Goal: Task Accomplishment & Management: Complete application form

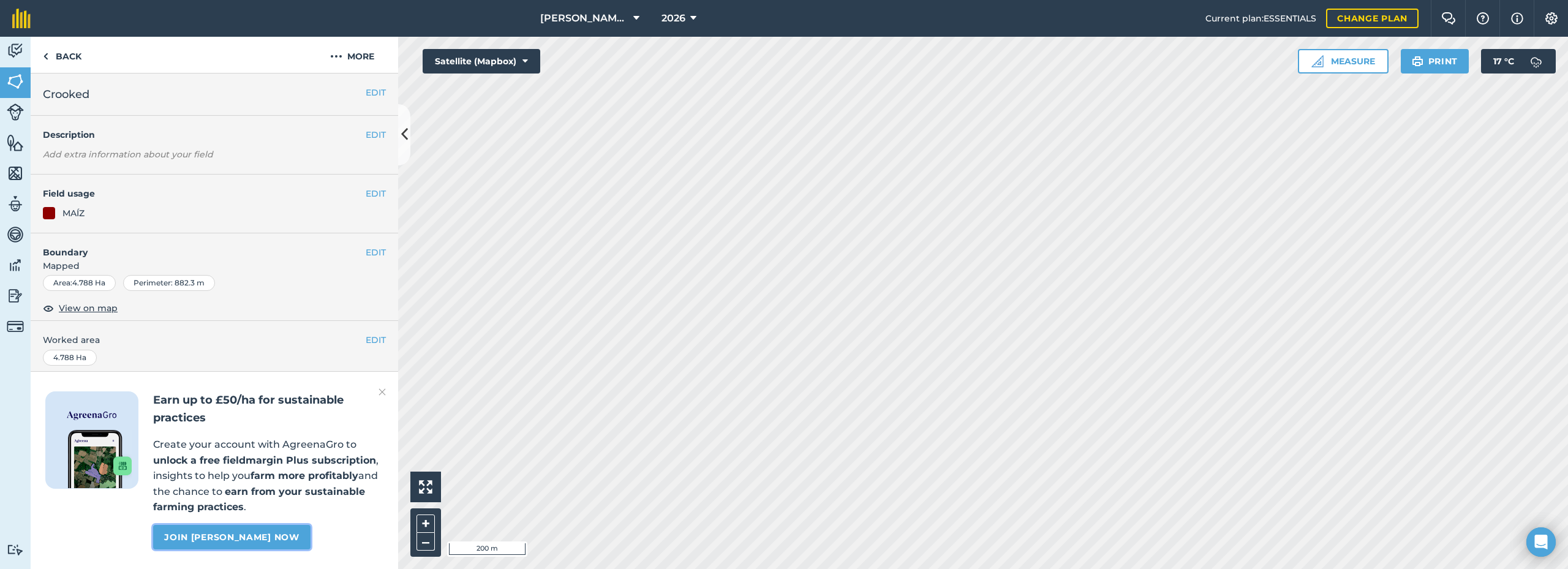
click at [251, 539] on link "Join Agreena Gro now" at bounding box center [231, 538] width 157 height 25
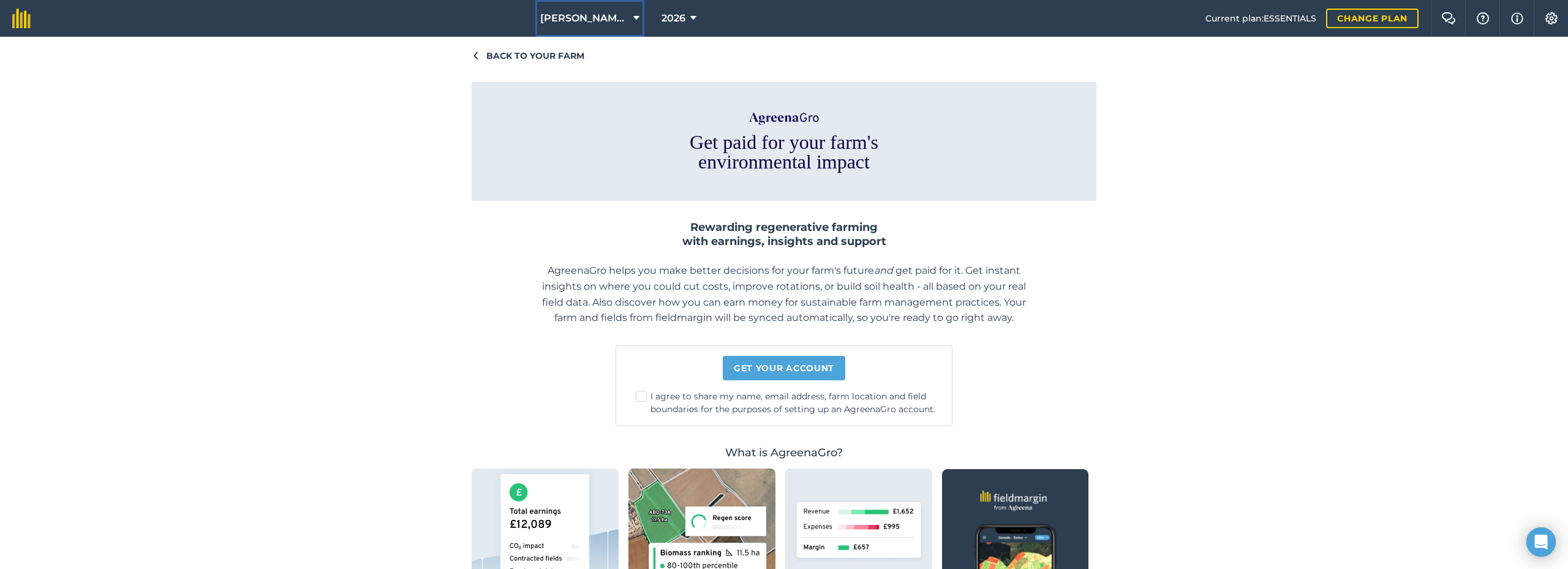
click at [633, 15] on icon at bounding box center [636, 18] width 6 height 15
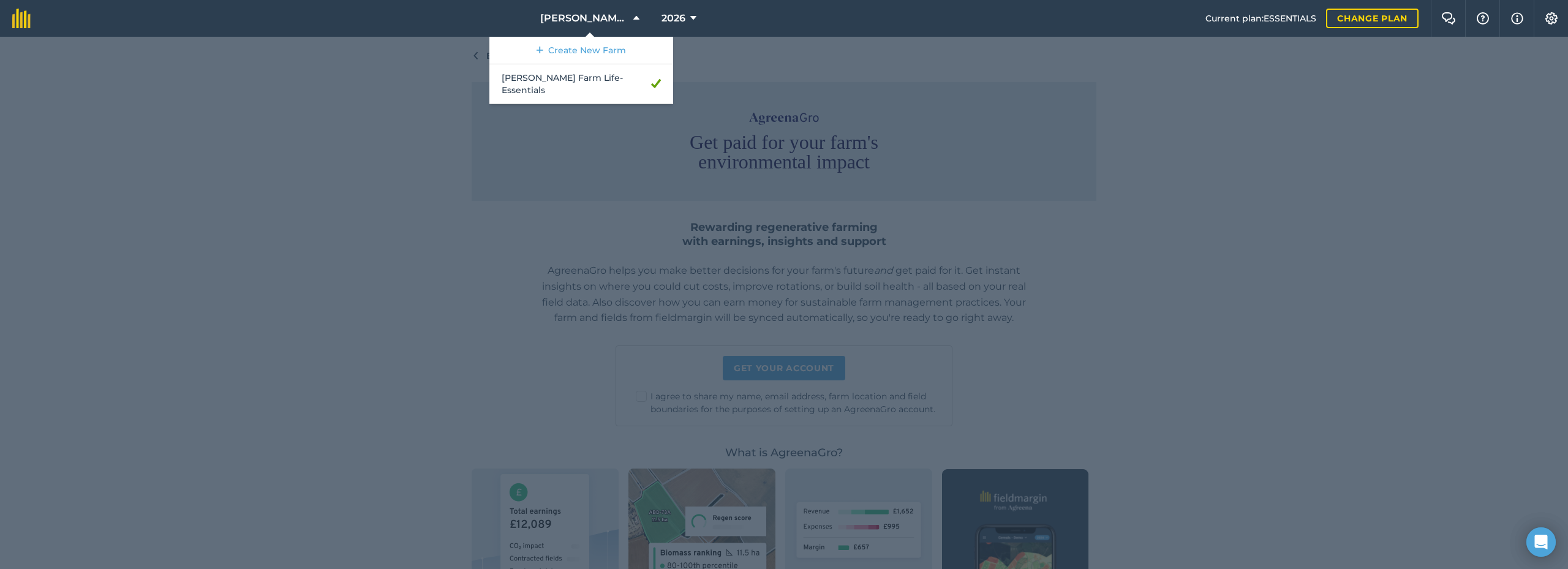
drag, startPoint x: 297, startPoint y: 147, endPoint x: 352, endPoint y: 110, distance: 66.3
click at [299, 147] on div at bounding box center [784, 304] width 1568 height 533
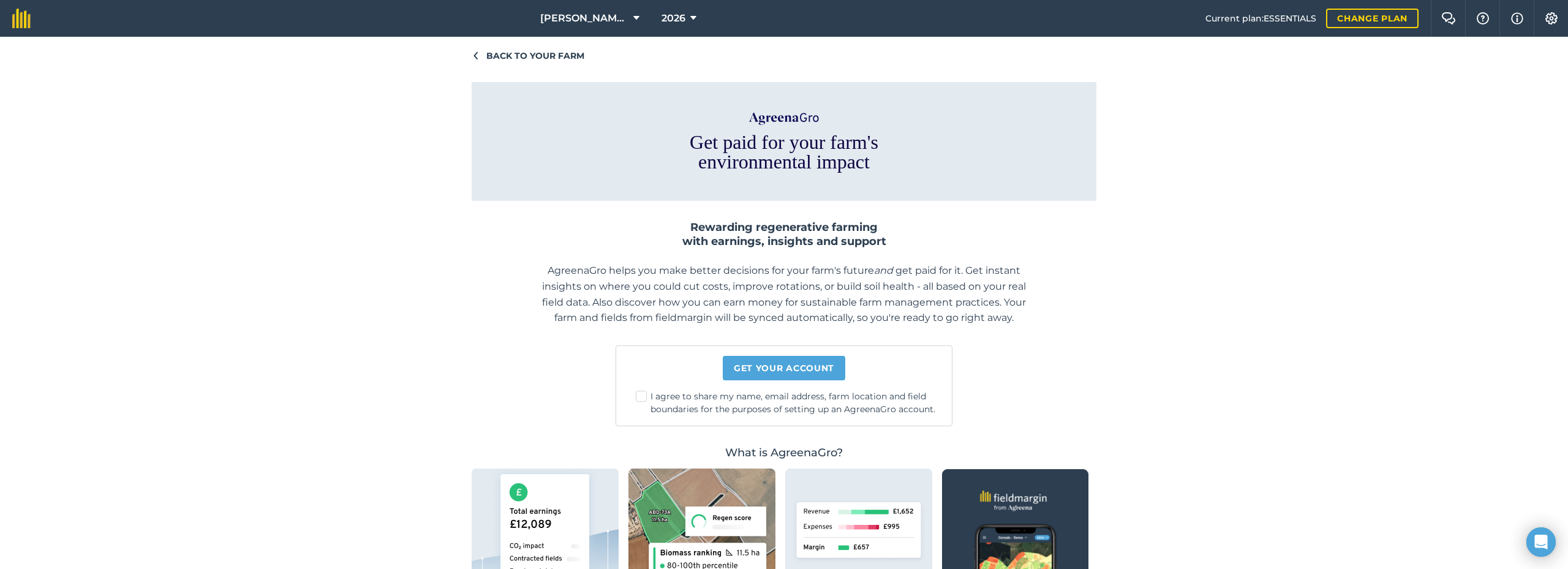
drag, startPoint x: 1481, startPoint y: 202, endPoint x: 1495, endPoint y: 99, distance: 103.9
click at [1480, 192] on div "Back to your farm Get paid for your farm's environmental impact Rewarding regen…" at bounding box center [784, 304] width 1568 height 533
click at [1550, 19] on img at bounding box center [1551, 19] width 15 height 12
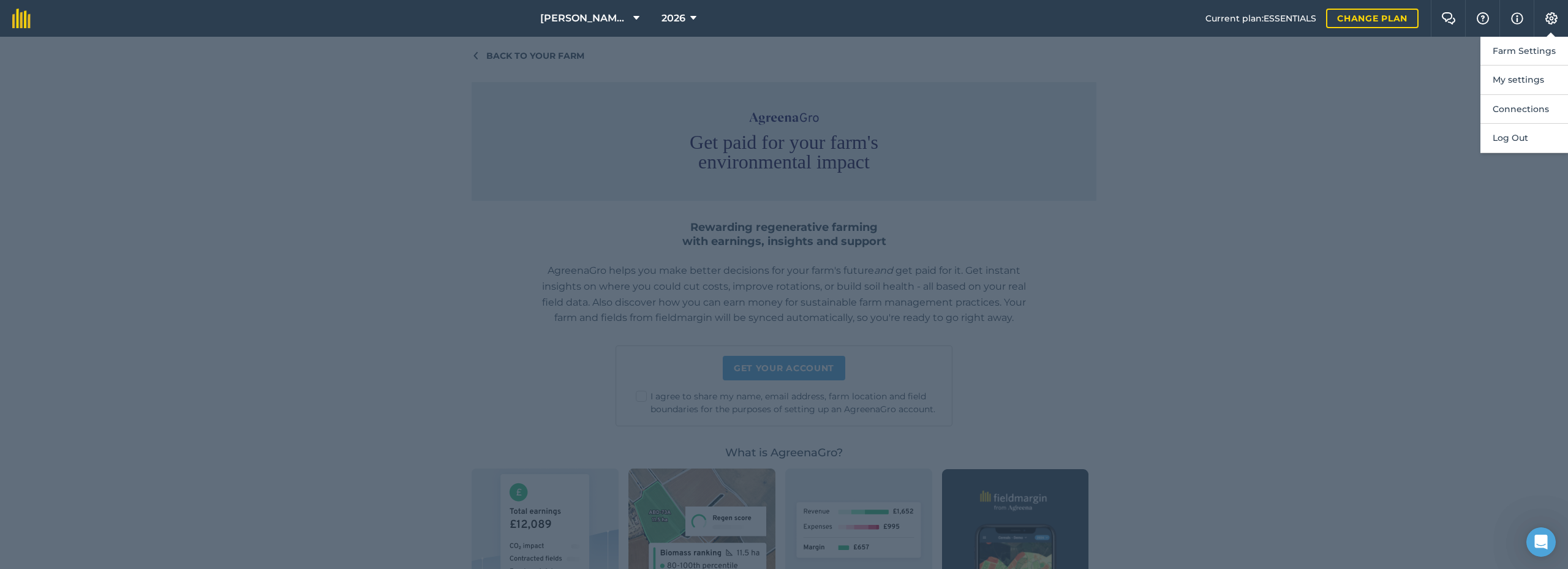
click at [1427, 178] on div at bounding box center [784, 304] width 1568 height 533
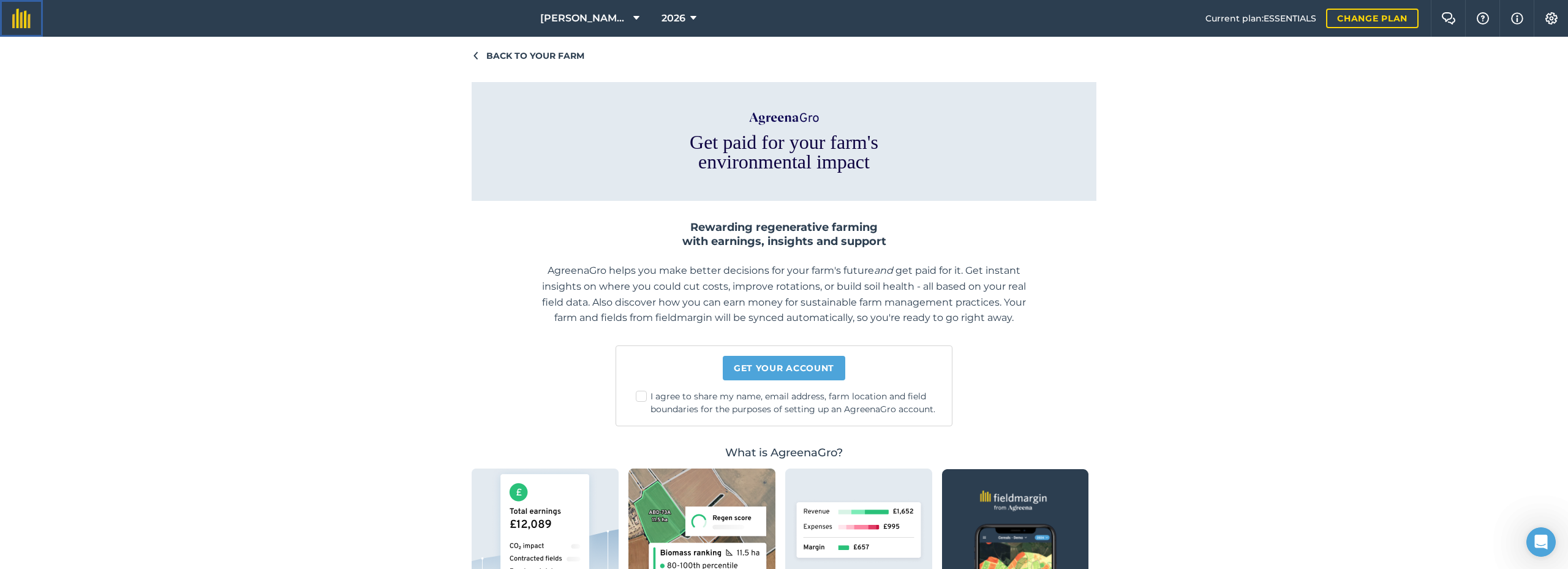
click at [25, 29] on link at bounding box center [21, 19] width 42 height 37
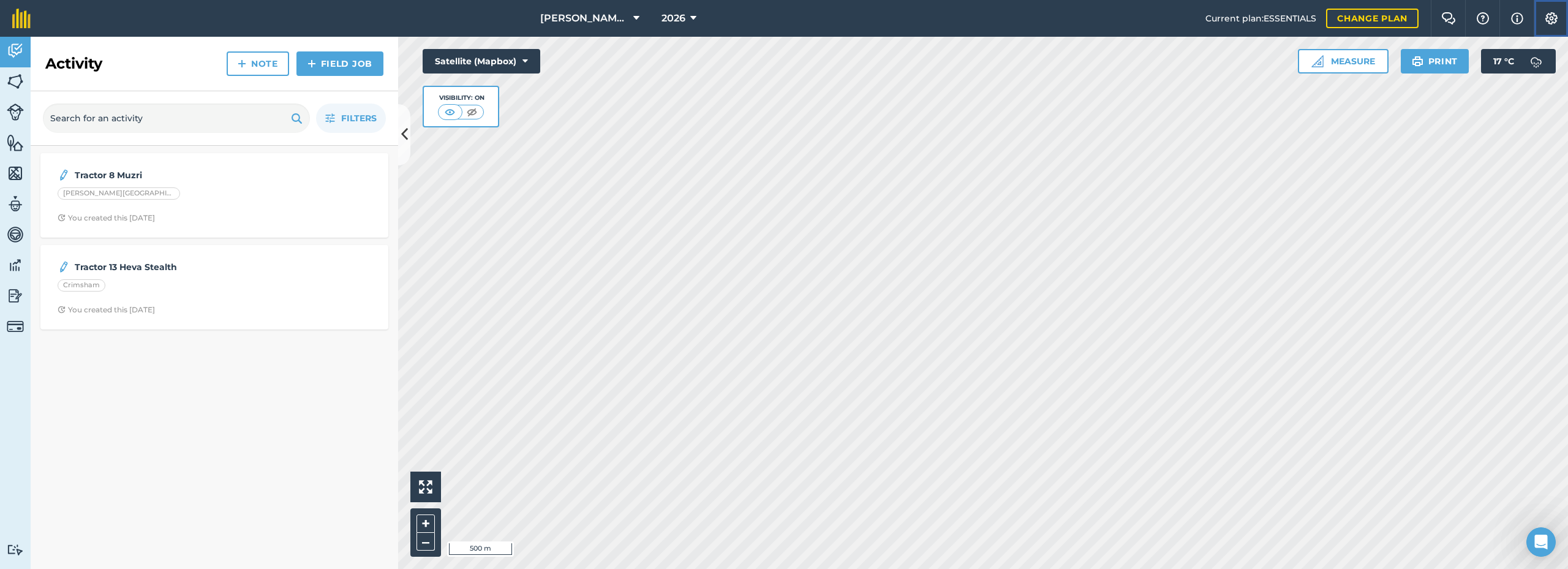
click at [1548, 17] on img at bounding box center [1551, 19] width 15 height 12
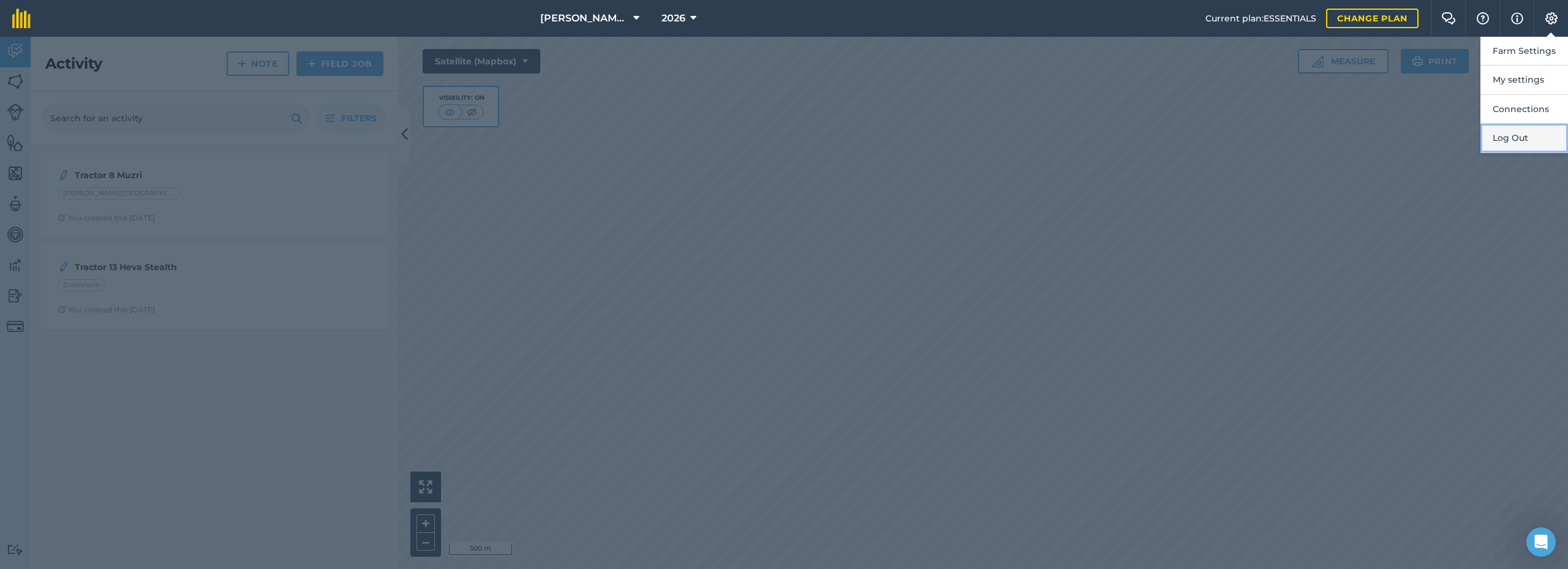
click at [1503, 136] on button "Log Out" at bounding box center [1524, 138] width 88 height 29
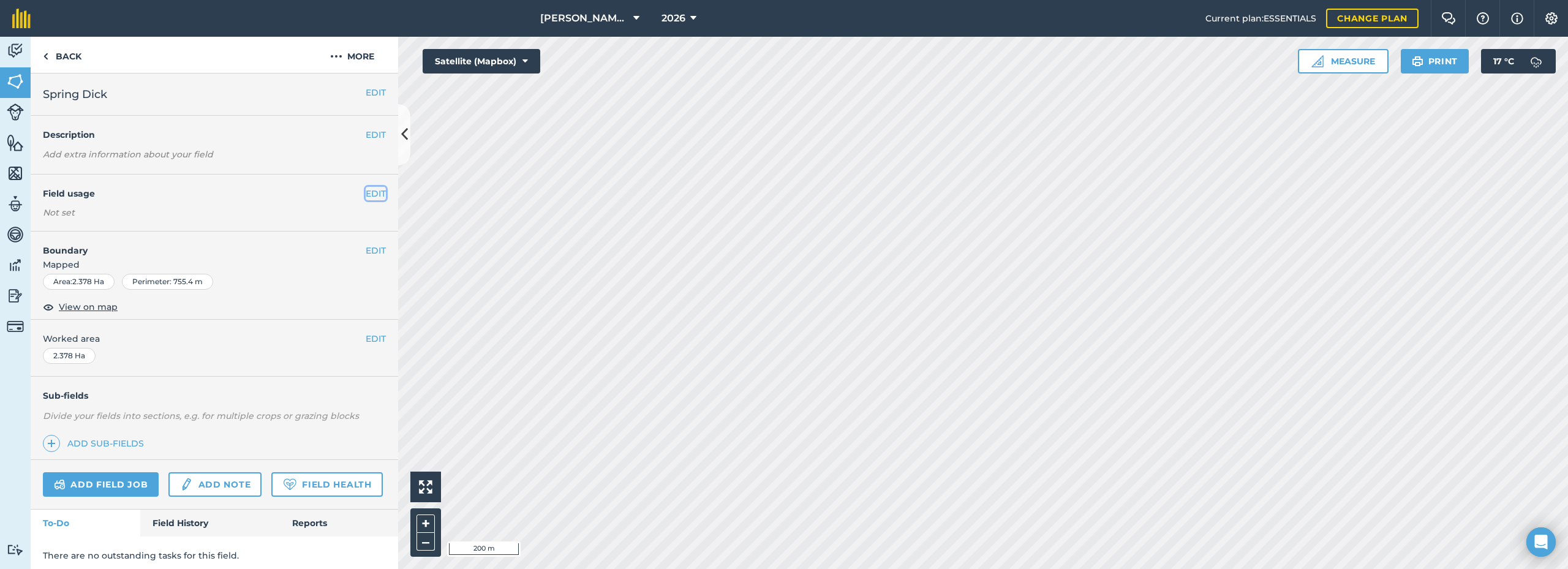
click at [367, 194] on button "EDIT" at bounding box center [375, 193] width 20 height 13
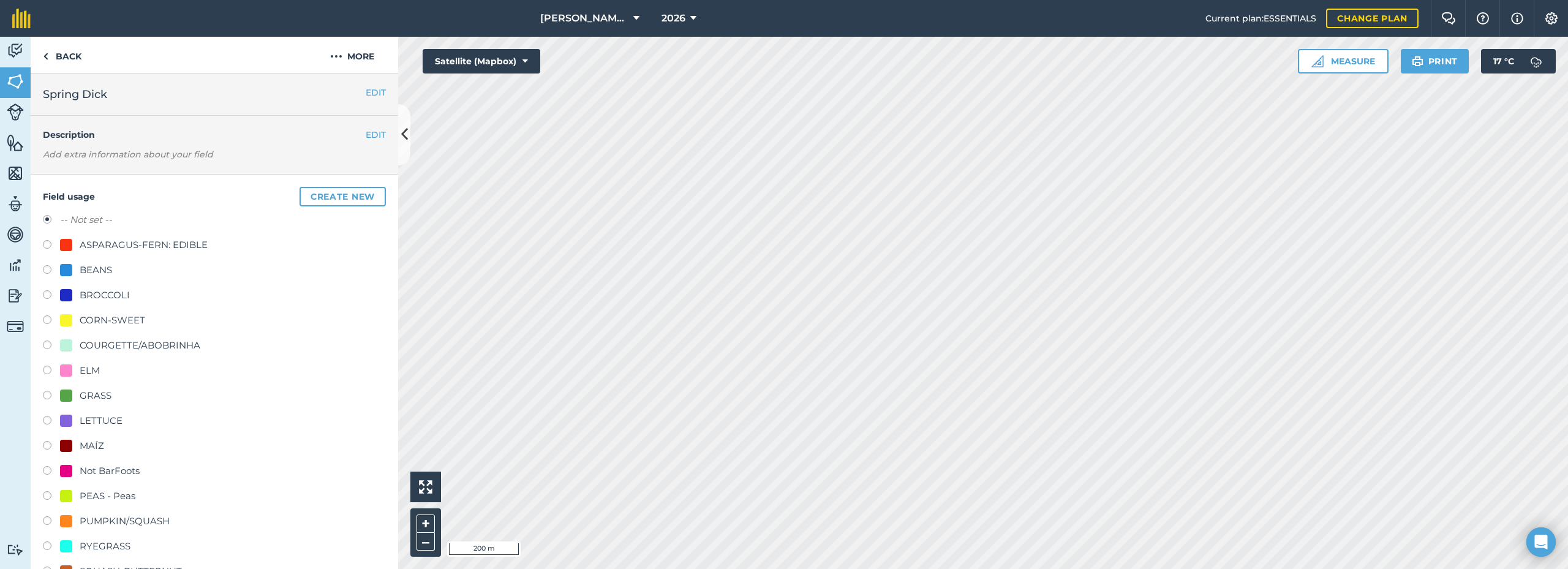
drag, startPoint x: 104, startPoint y: 313, endPoint x: 117, endPoint y: 314, distance: 13.0
click at [105, 313] on div "CORN-SWEET" at bounding box center [112, 320] width 65 height 15
radio input "true"
radio input "false"
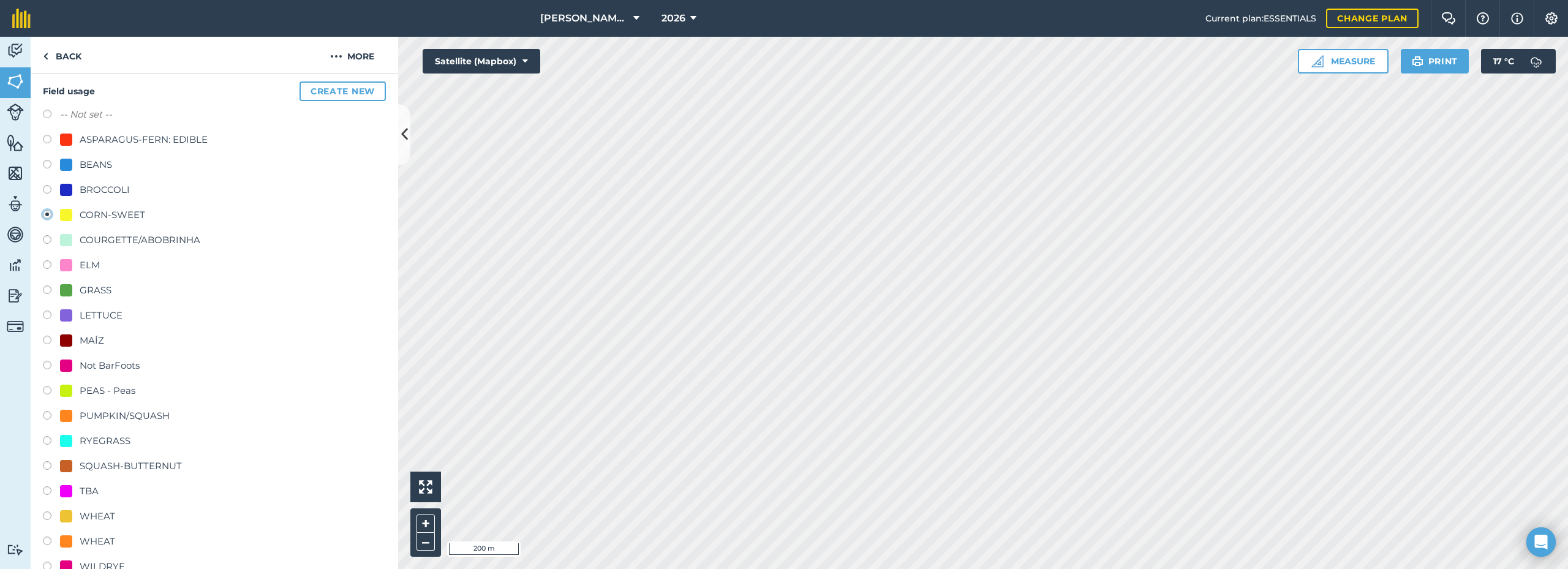
scroll to position [490, 0]
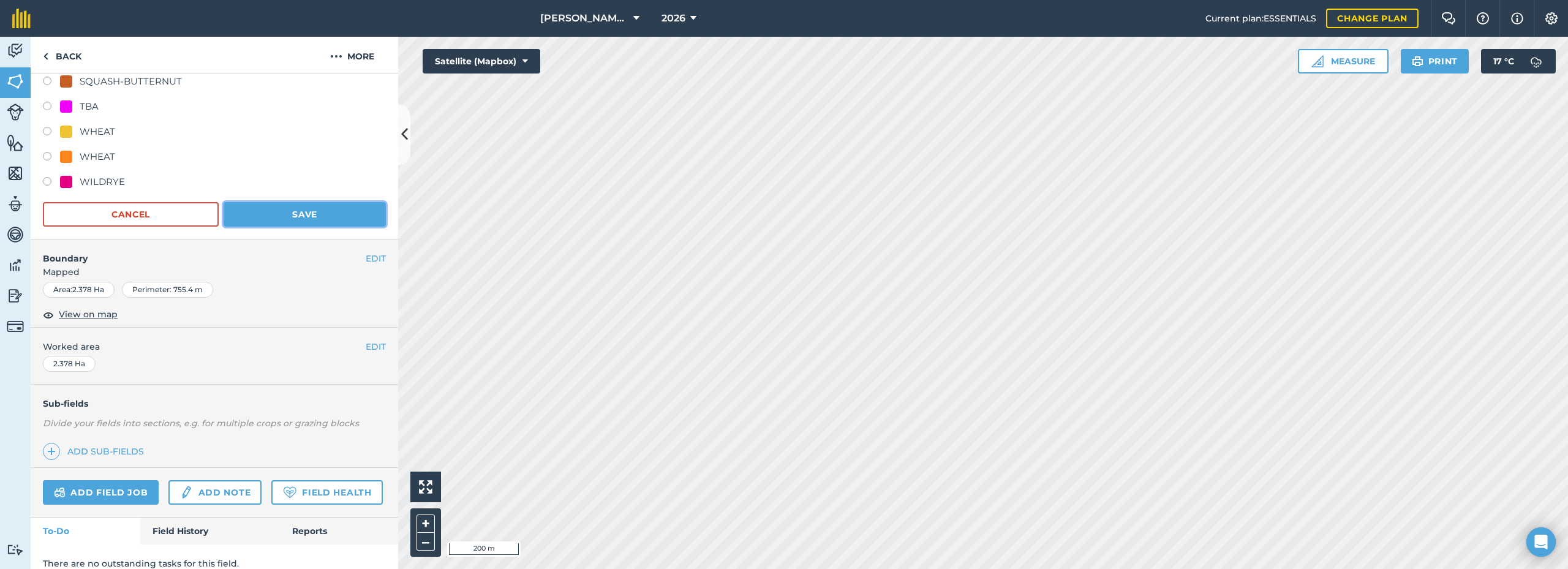
click at [288, 219] on button "Save" at bounding box center [305, 215] width 163 height 25
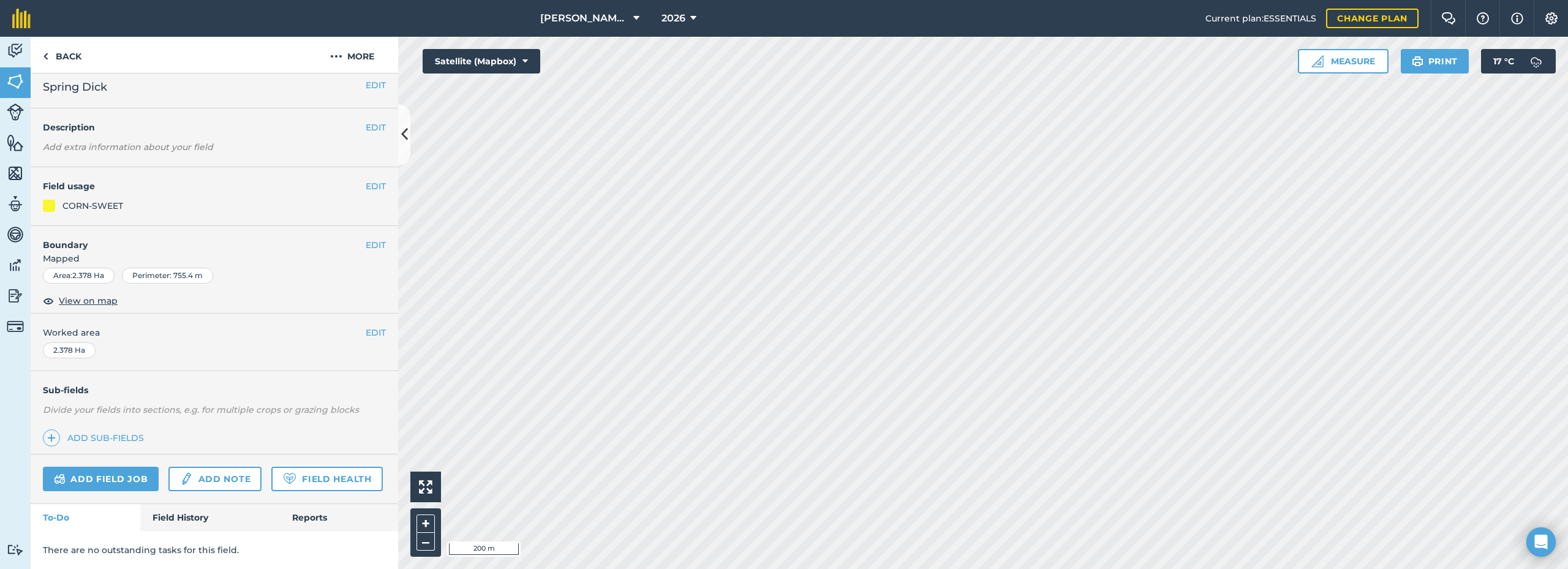
scroll to position [42, 0]
click at [1540, 542] on icon "Open Intercom Messenger" at bounding box center [1541, 542] width 14 height 16
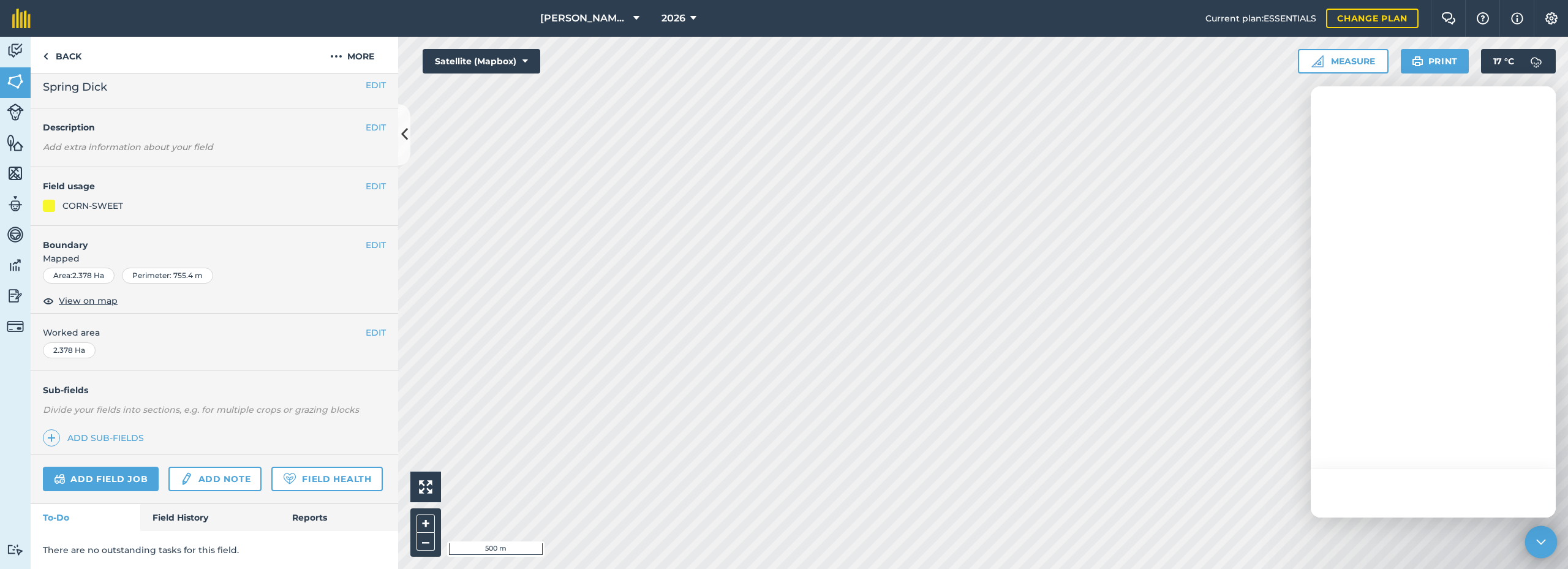
scroll to position [0, 0]
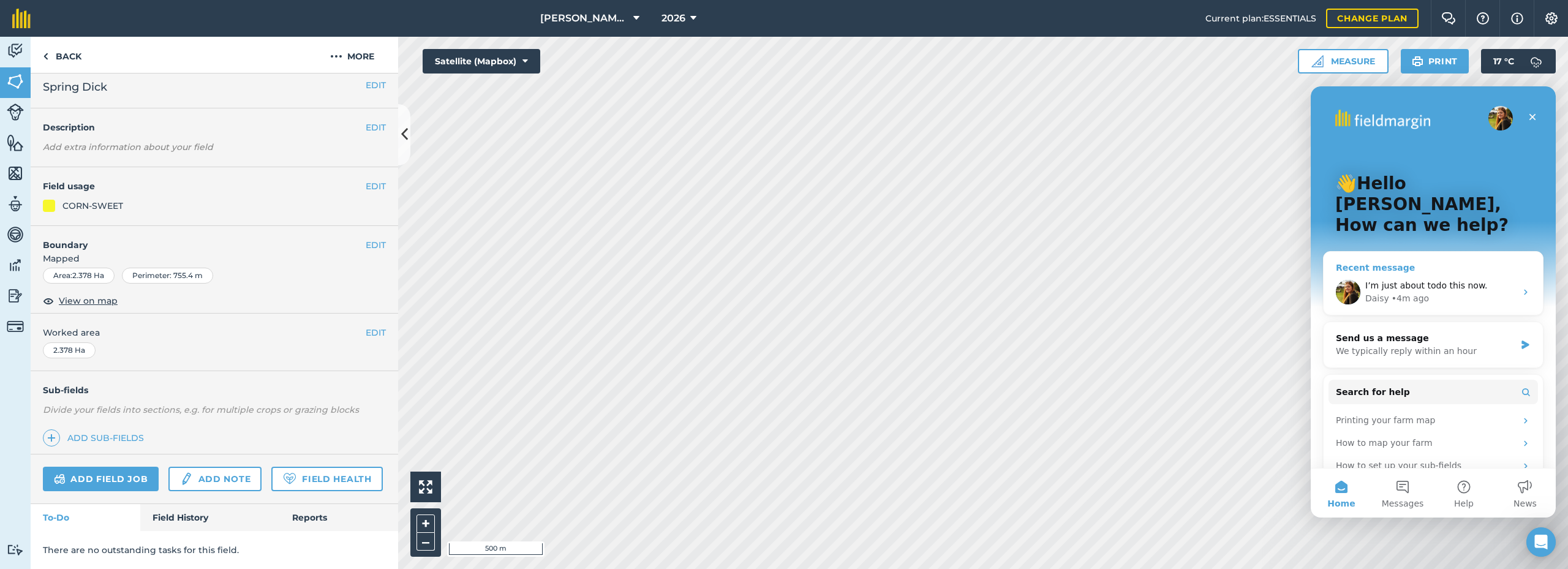
click at [1459, 281] on span "I’m just about todo this now." at bounding box center [1426, 285] width 123 height 10
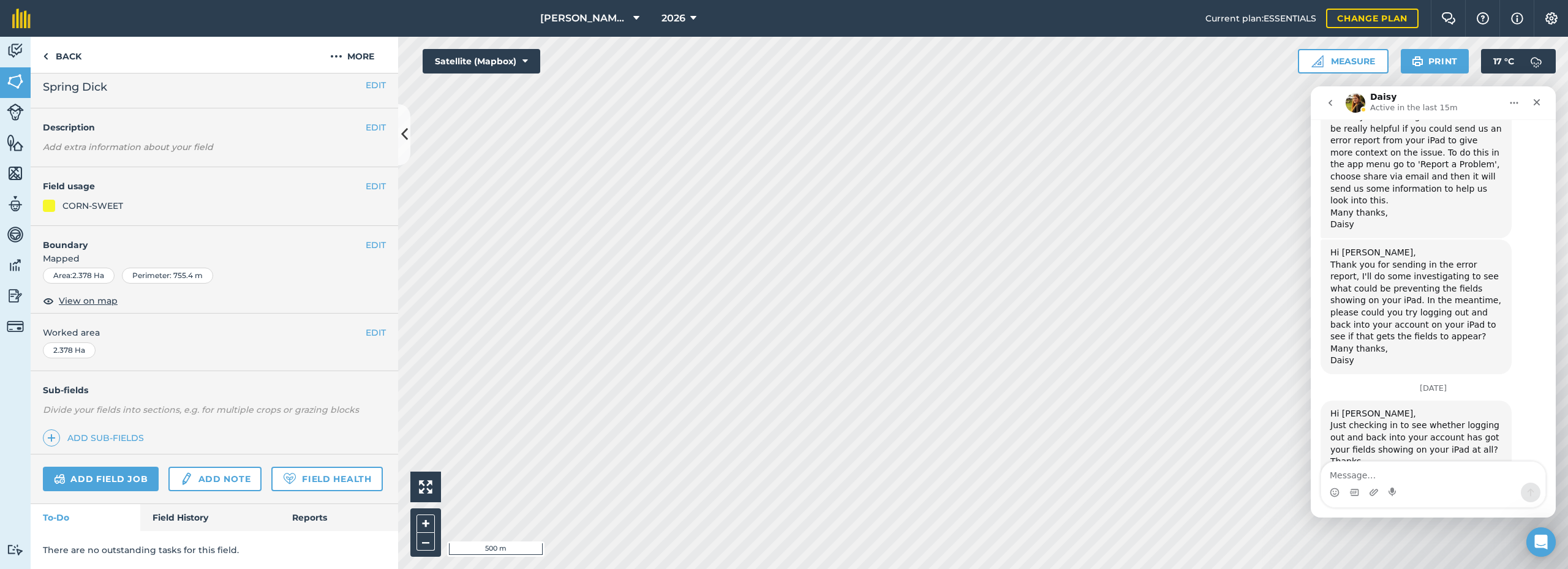
scroll to position [819, 0]
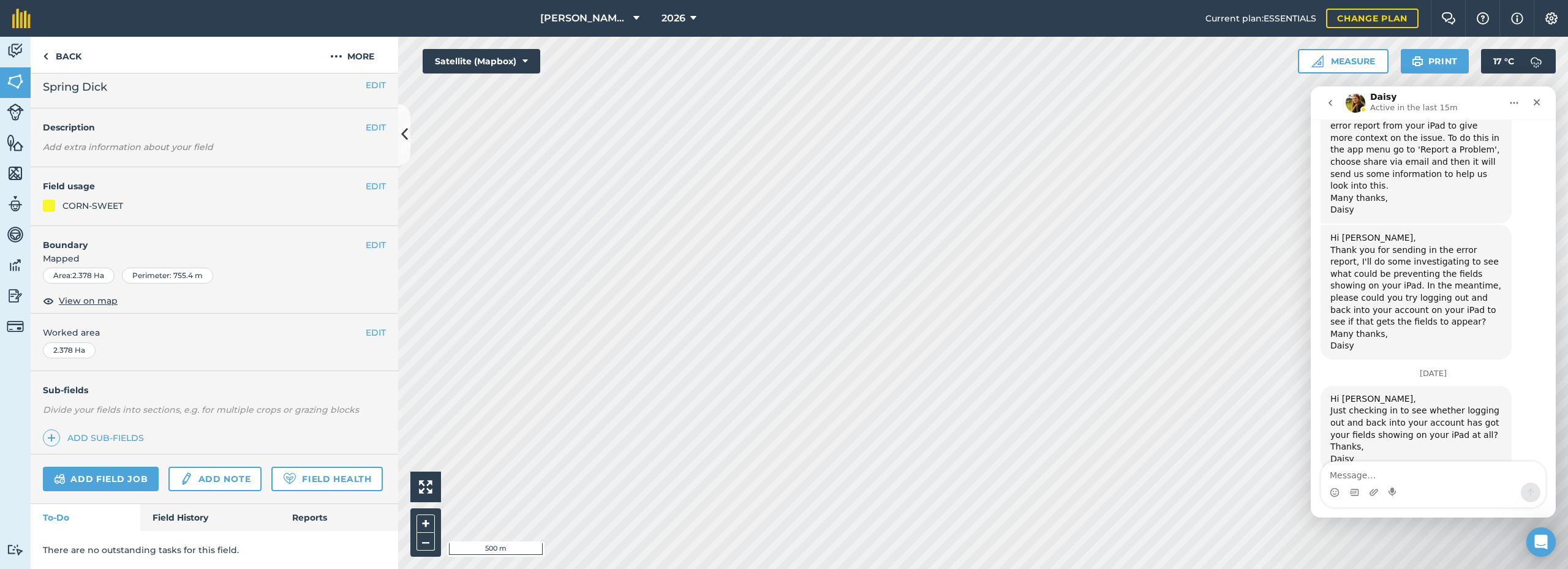
click at [1443, 469] on textarea "Message…" at bounding box center [1433, 473] width 224 height 21
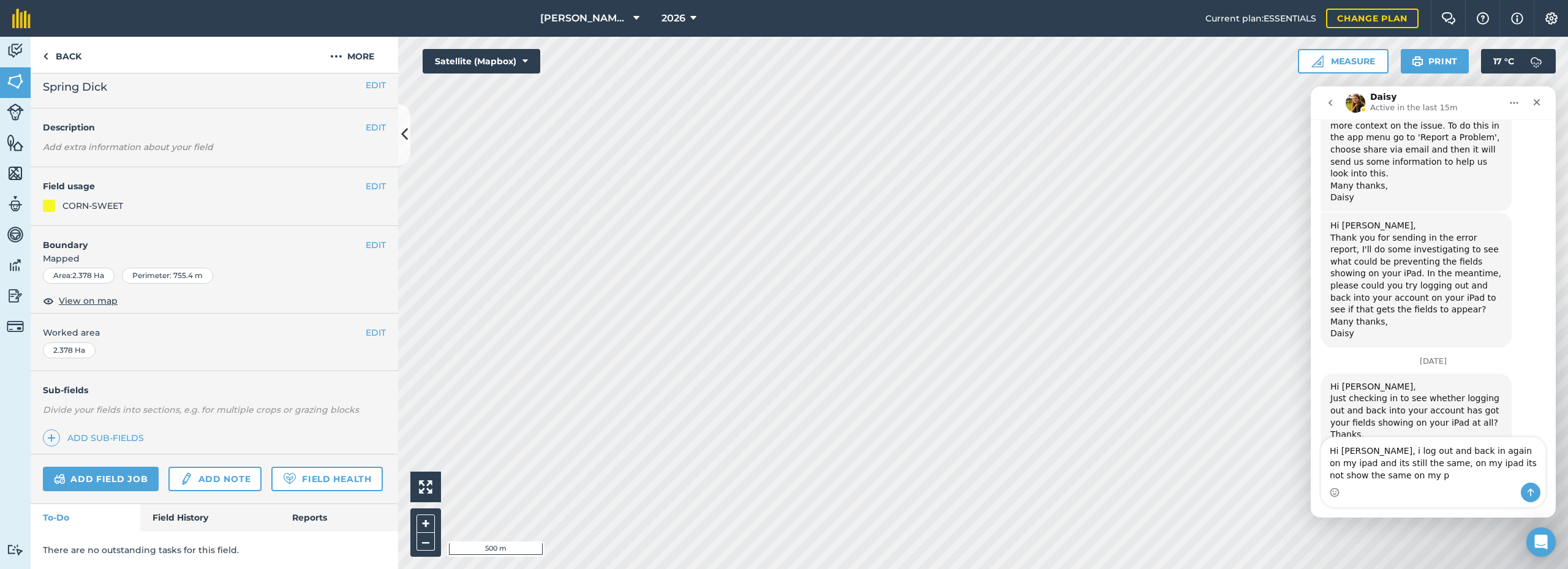
scroll to position [842, 0]
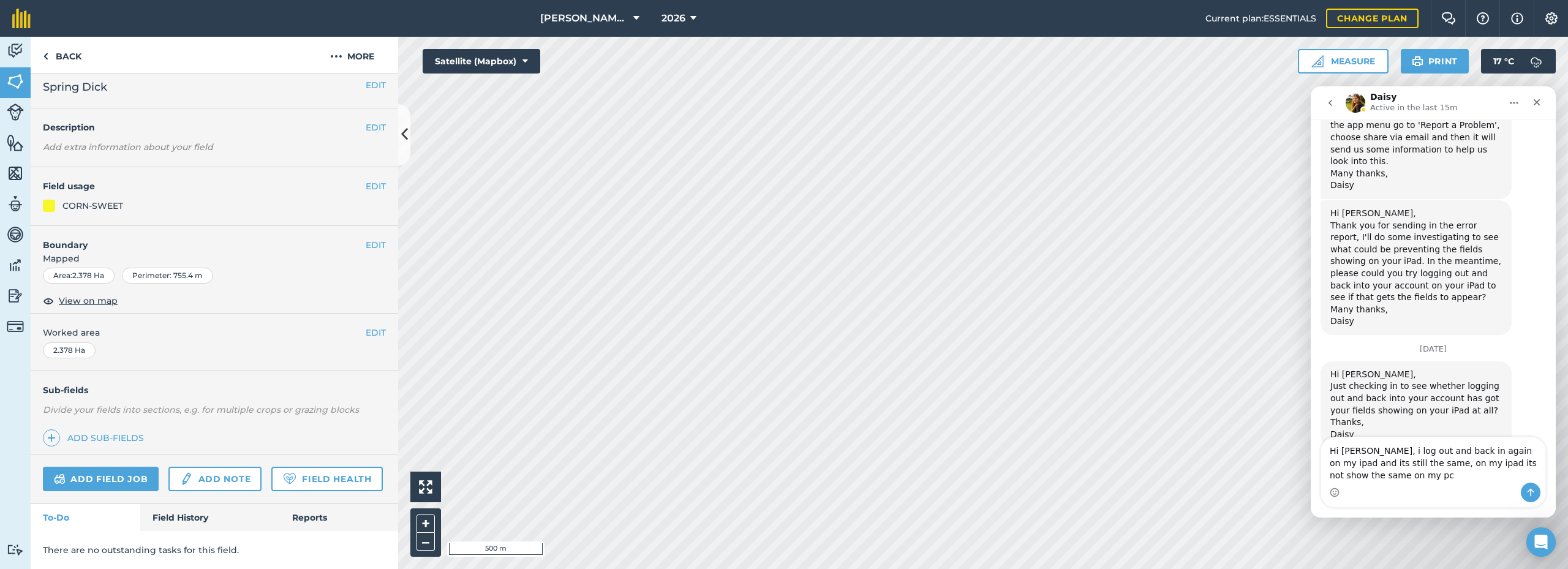
type textarea "Hi [PERSON_NAME], i log out and back in again on my ipad and its still the same…"
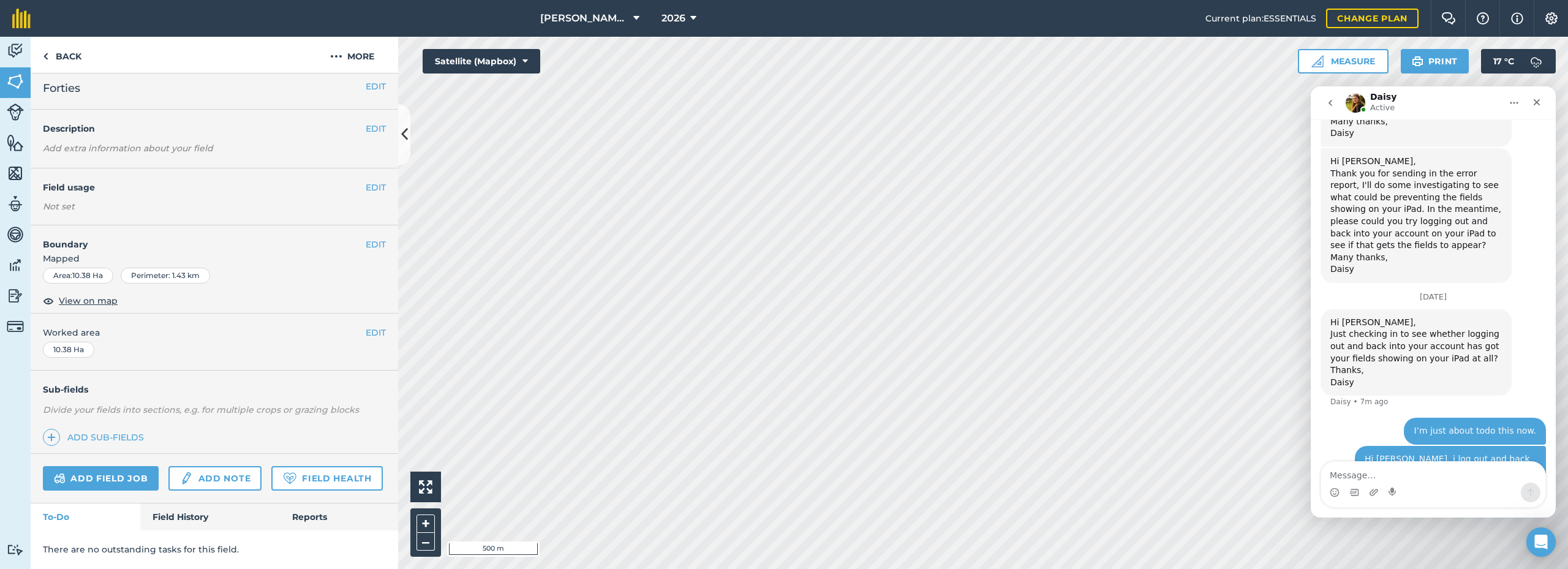
scroll to position [918, 0]
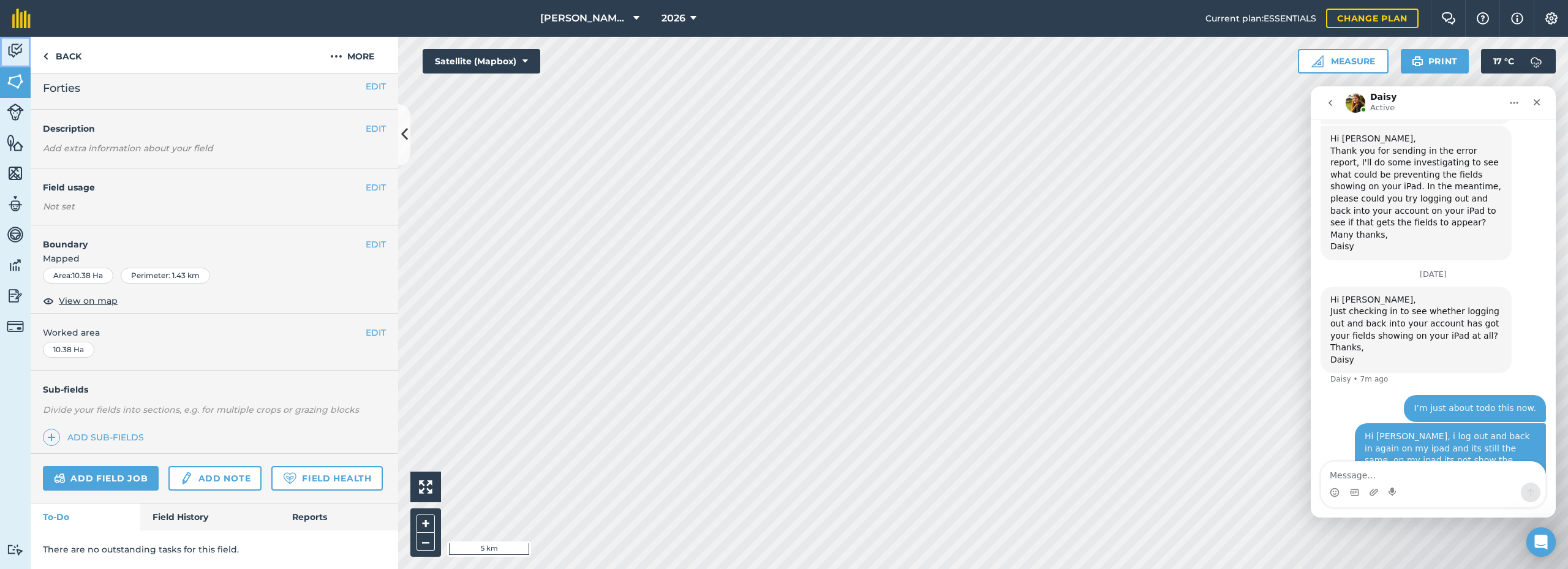
click at [6, 57] on link "Activity" at bounding box center [15, 52] width 31 height 31
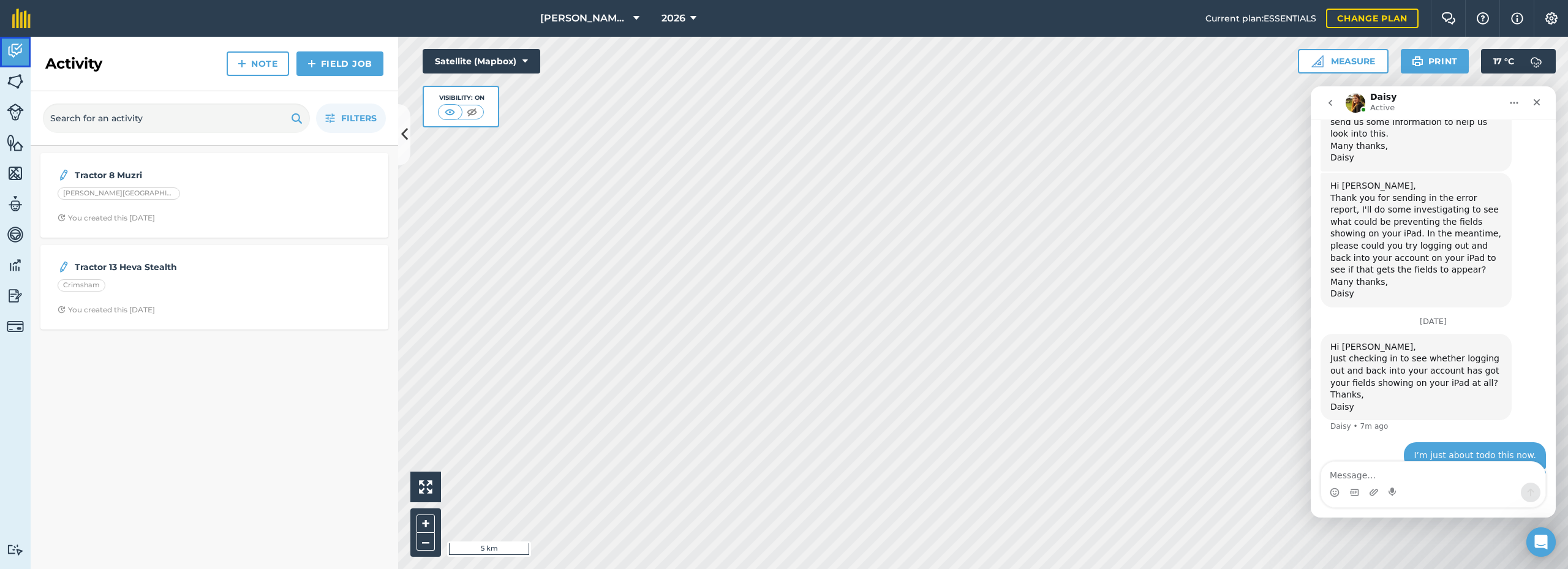
scroll to position [918, 0]
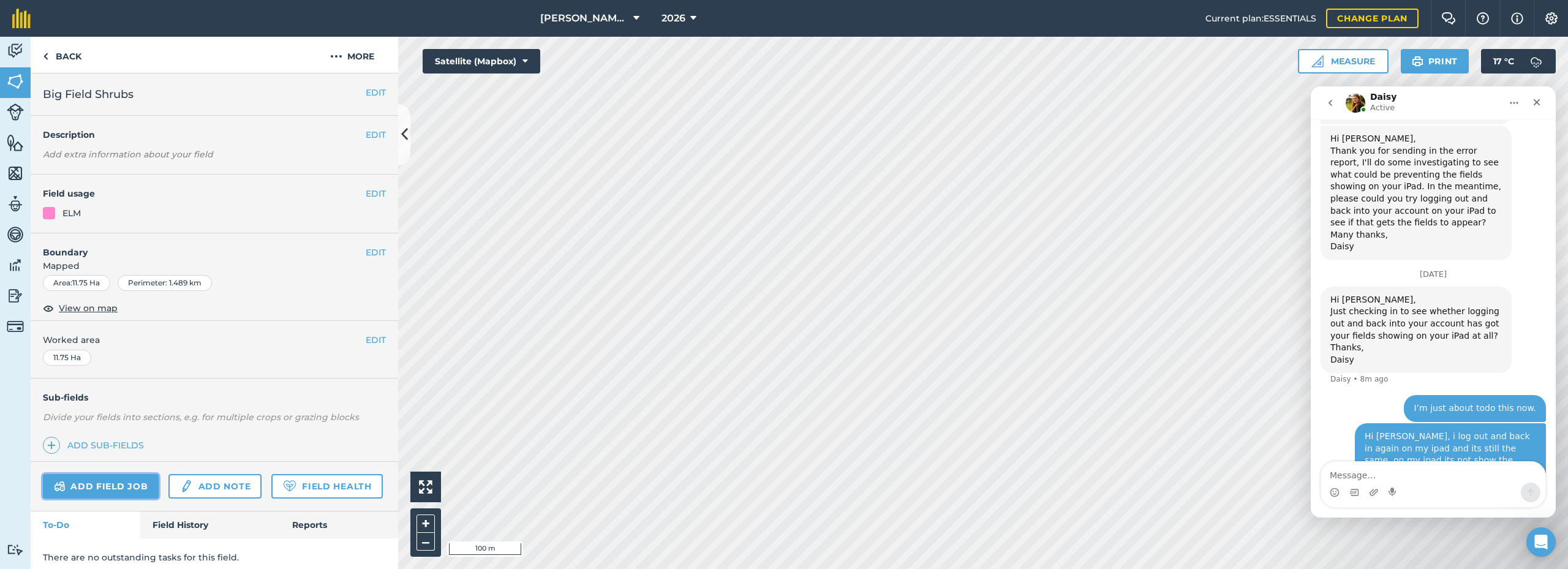
click at [122, 489] on link "Add field job" at bounding box center [100, 487] width 116 height 25
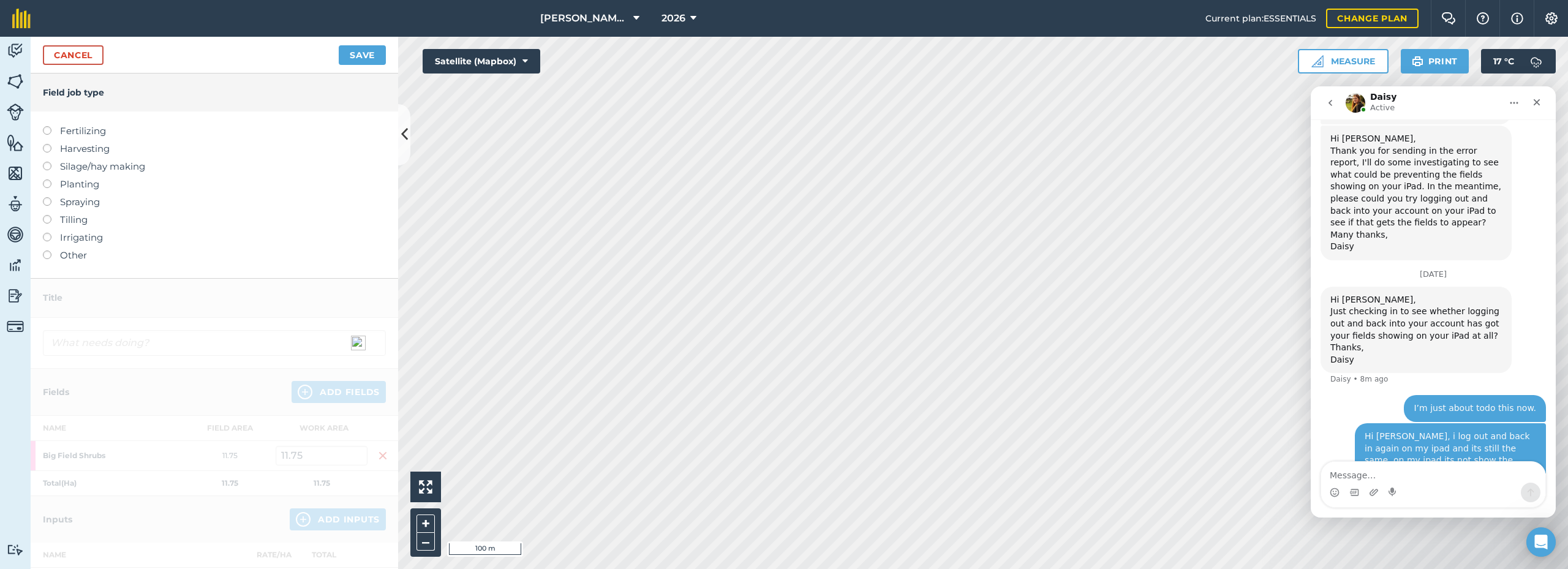
click at [47, 180] on label at bounding box center [50, 180] width 17 height 0
type input "Planting"
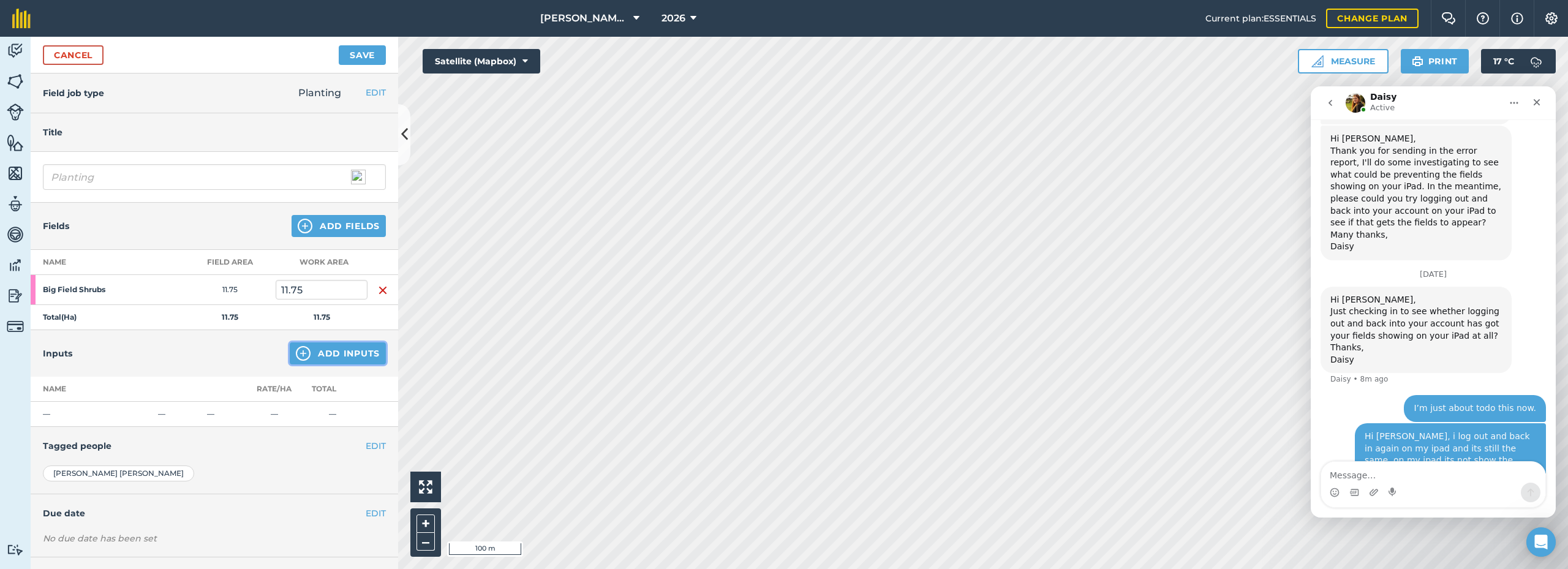
click at [300, 350] on img at bounding box center [303, 353] width 15 height 15
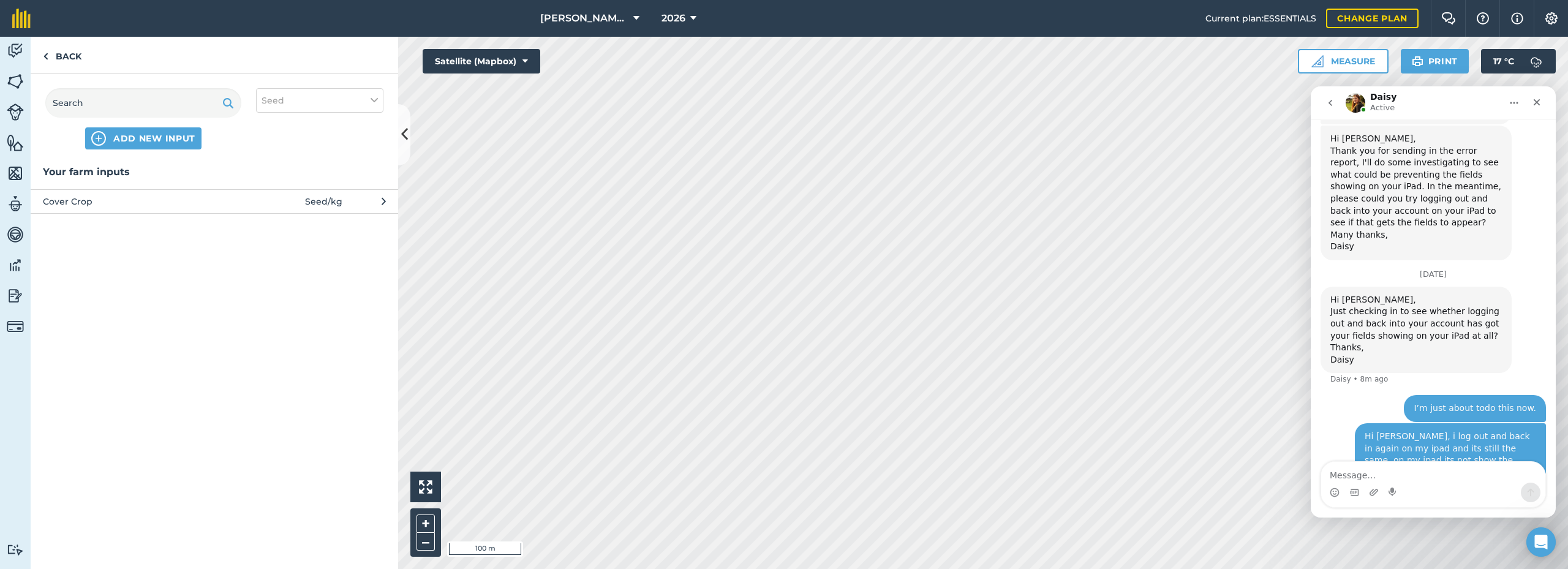
scroll to position [870, 0]
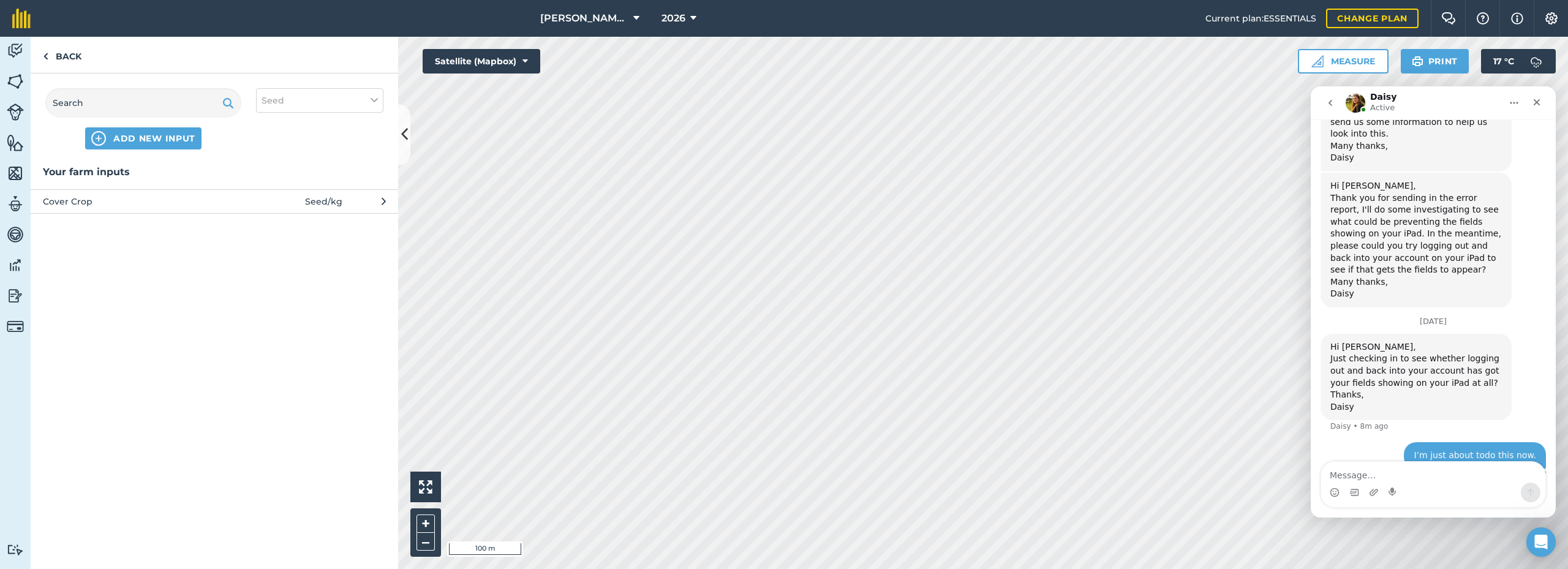
click at [378, 199] on button "Cover Crop Seed / kg" at bounding box center [215, 201] width 368 height 24
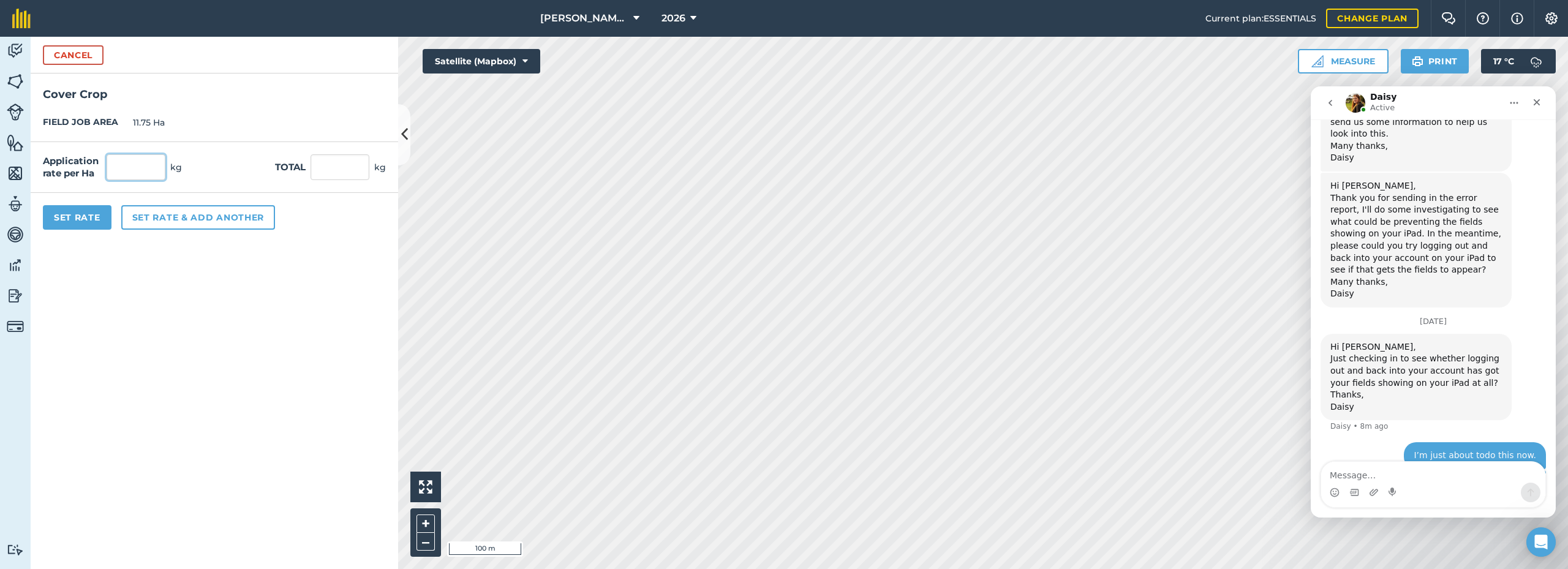
drag, startPoint x: 129, startPoint y: 166, endPoint x: 131, endPoint y: 175, distance: 9.2
click at [130, 166] on input "text" at bounding box center [136, 167] width 58 height 26
type input "25"
type input "293.75"
click at [221, 165] on div "Application rate per Ha 25 kg Total 293.75 kg" at bounding box center [215, 167] width 368 height 50
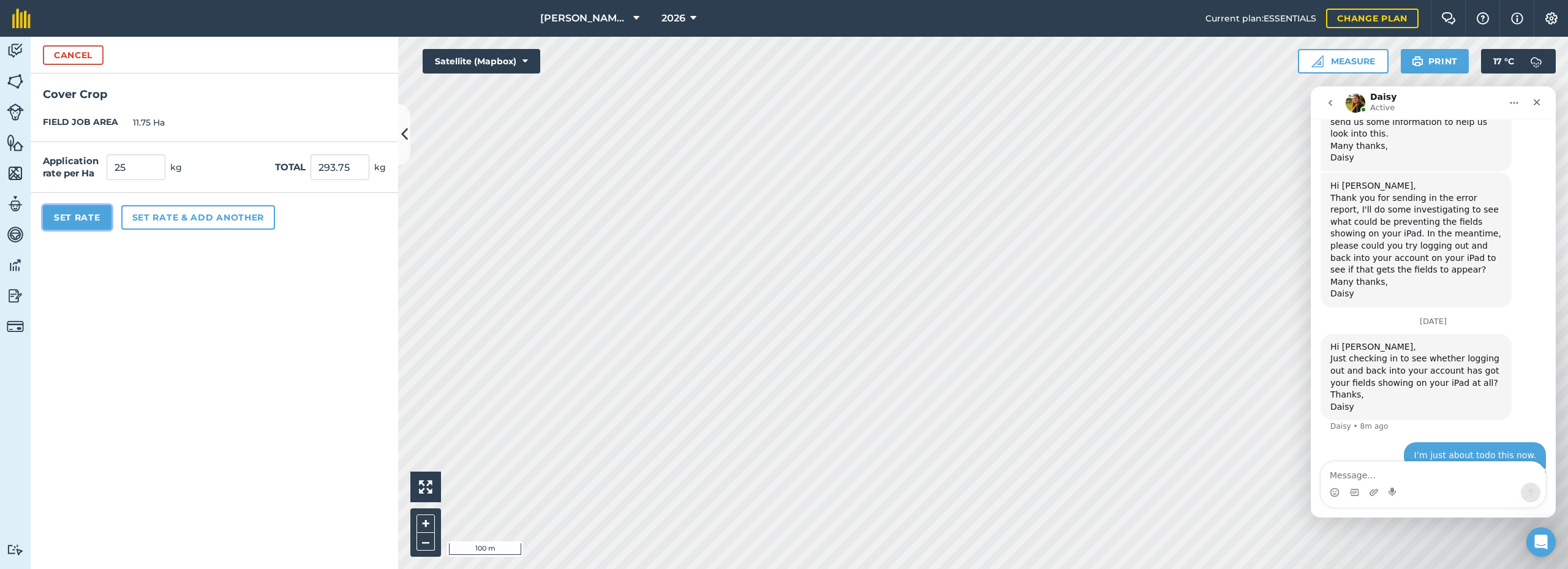
click at [80, 220] on button "Set Rate" at bounding box center [77, 218] width 69 height 25
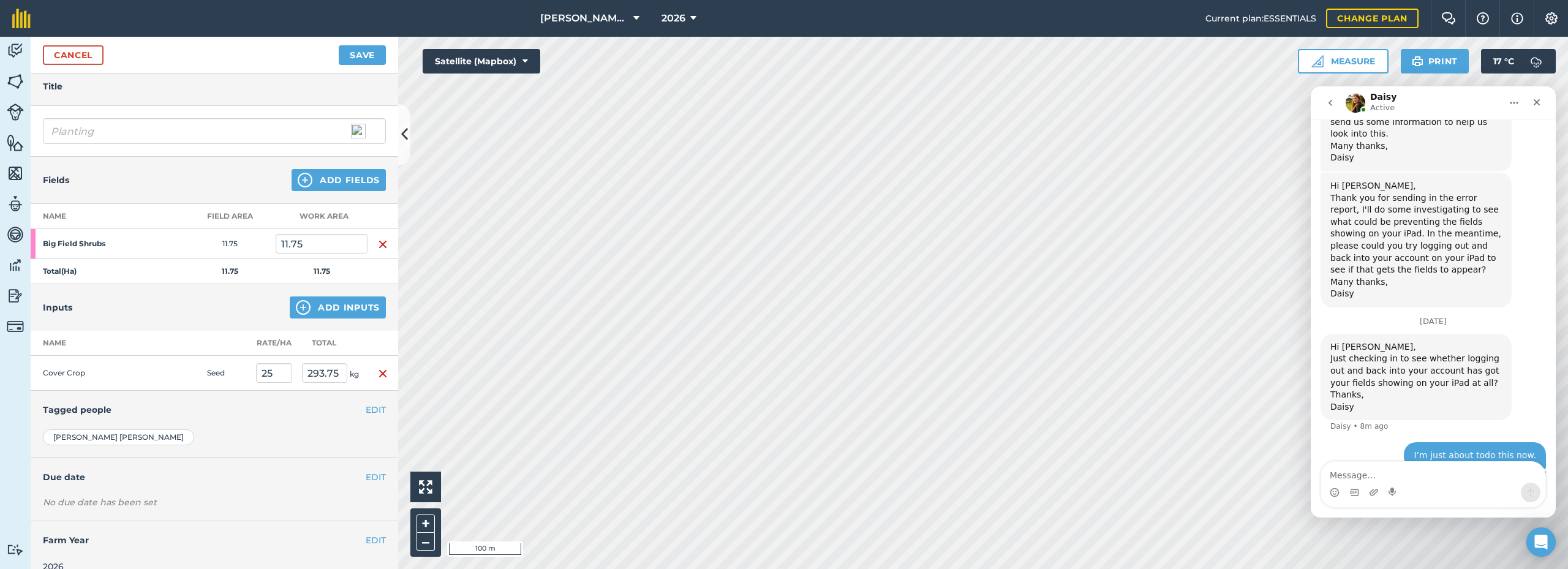
scroll to position [63, 0]
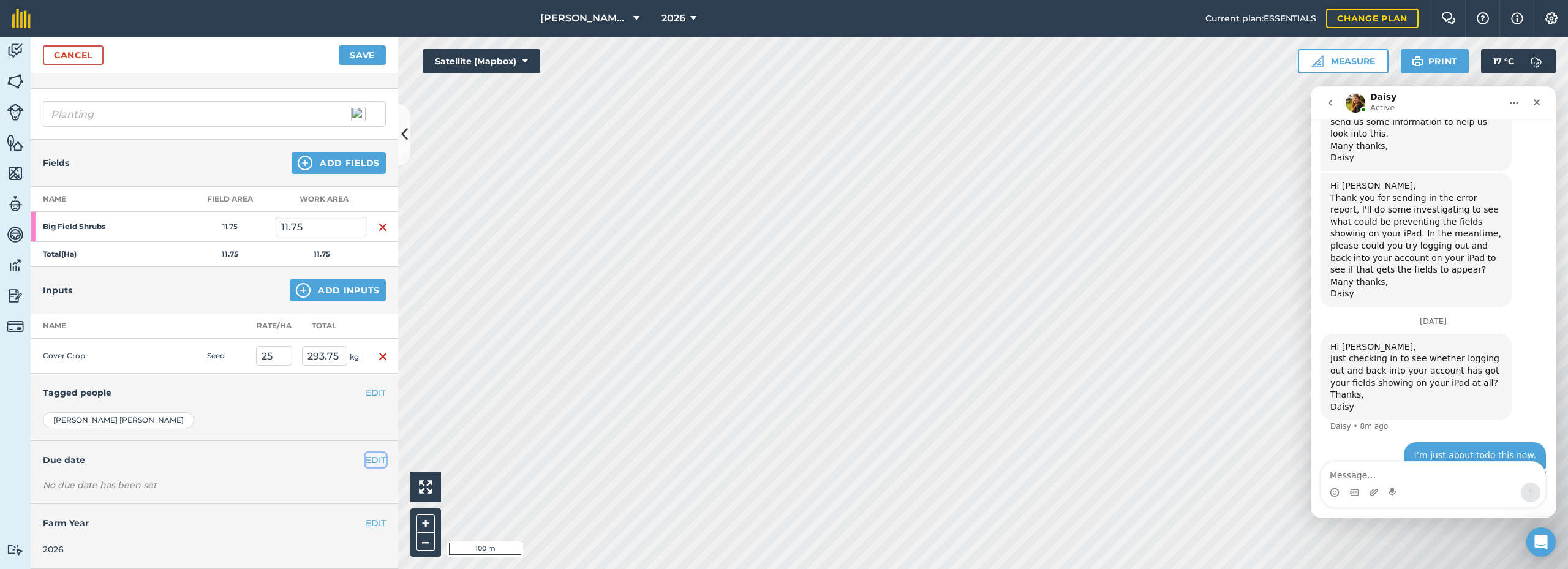
click at [367, 461] on button "EDIT" at bounding box center [375, 459] width 20 height 13
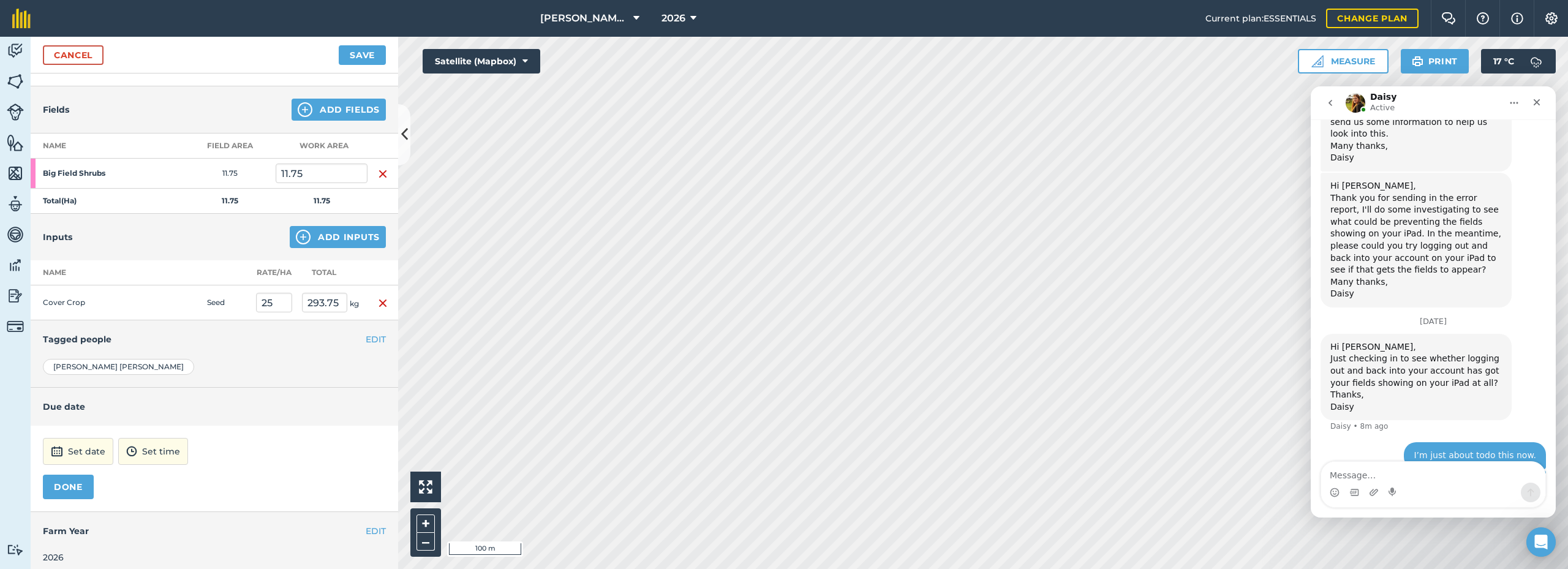
scroll to position [125, 0]
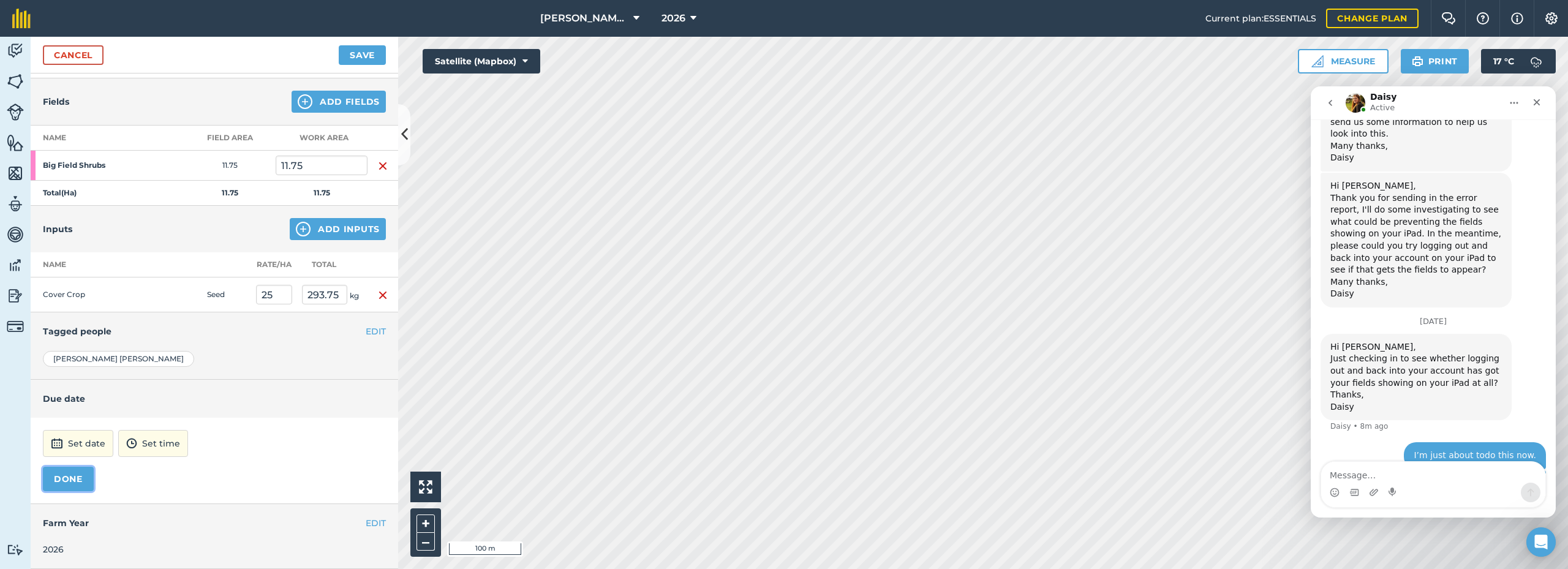
click at [71, 481] on button "DONE" at bounding box center [67, 480] width 50 height 25
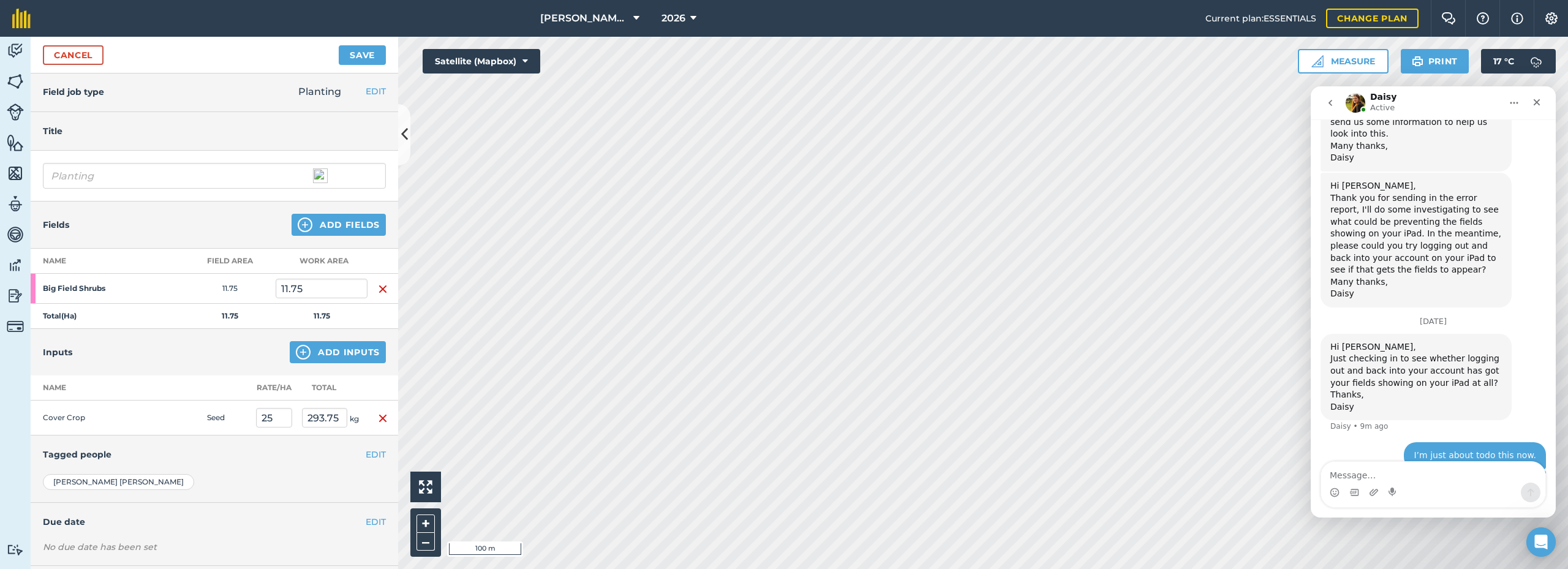
scroll to position [0, 0]
click at [359, 57] on button "Save" at bounding box center [362, 55] width 47 height 19
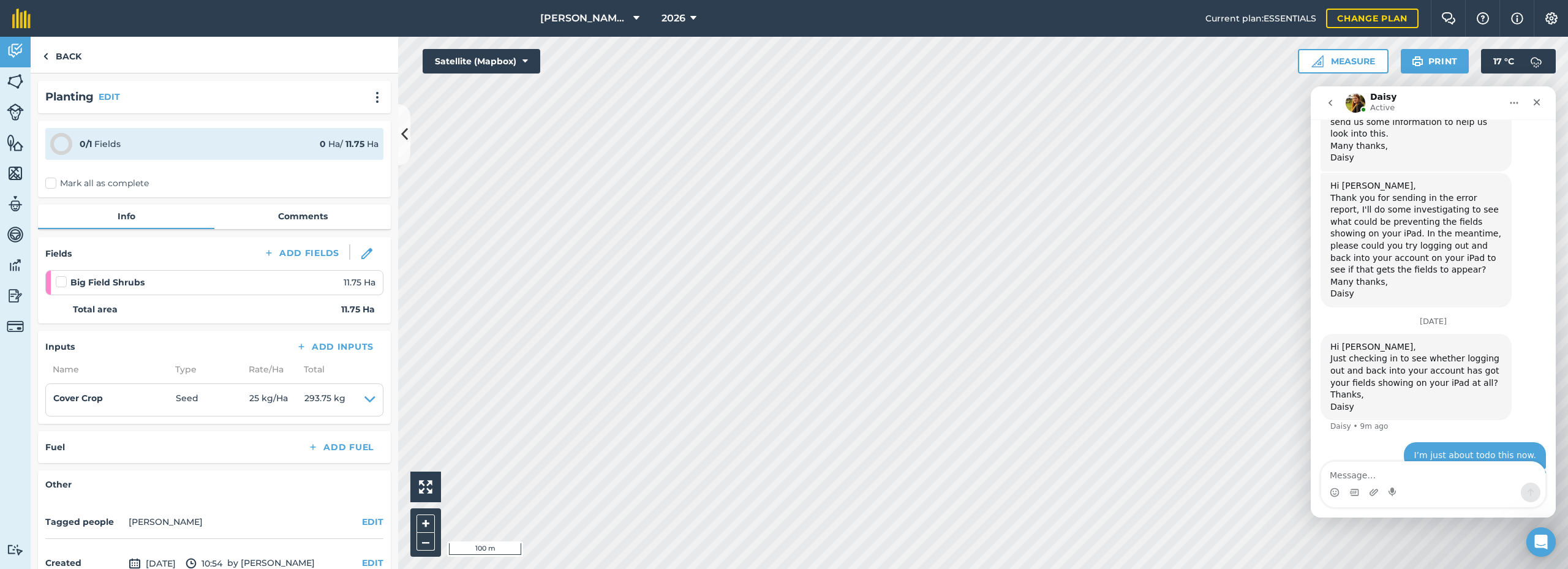
click at [61, 276] on label at bounding box center [63, 276] width 15 height 0
click at [61, 281] on input "checkbox" at bounding box center [59, 280] width 8 height 8
checkbox input "false"
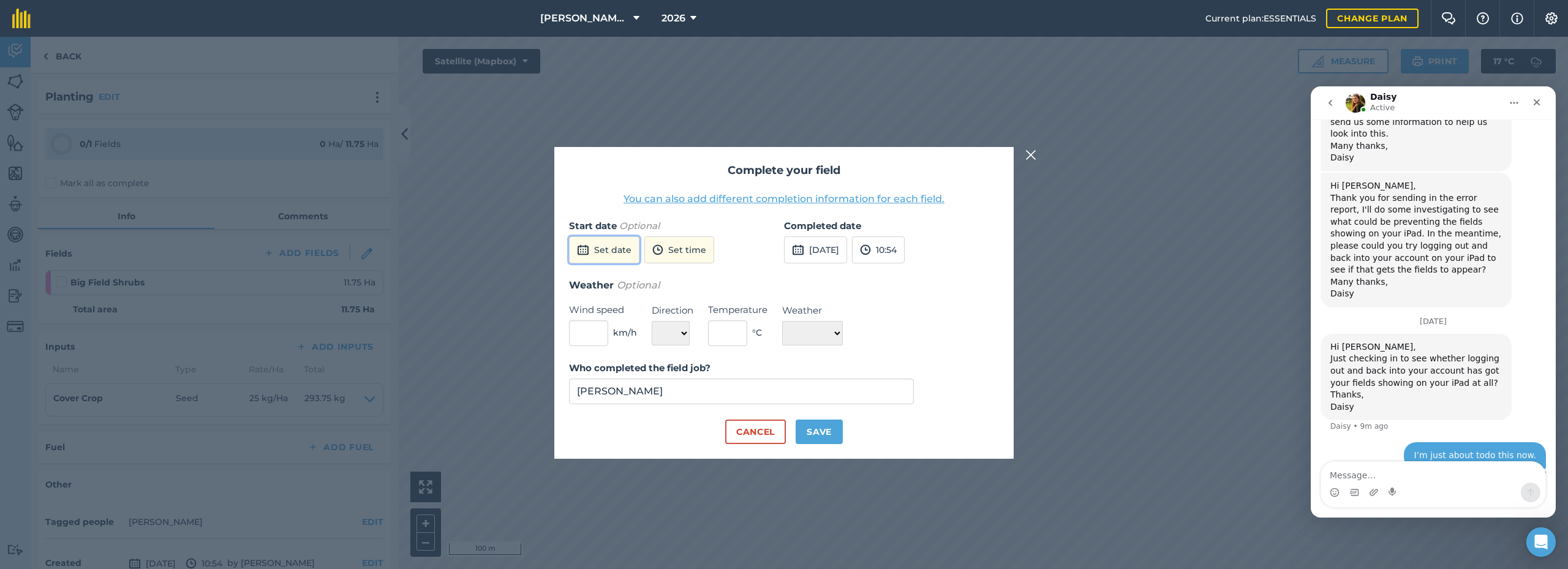
click at [617, 250] on button "Set date" at bounding box center [604, 250] width 71 height 27
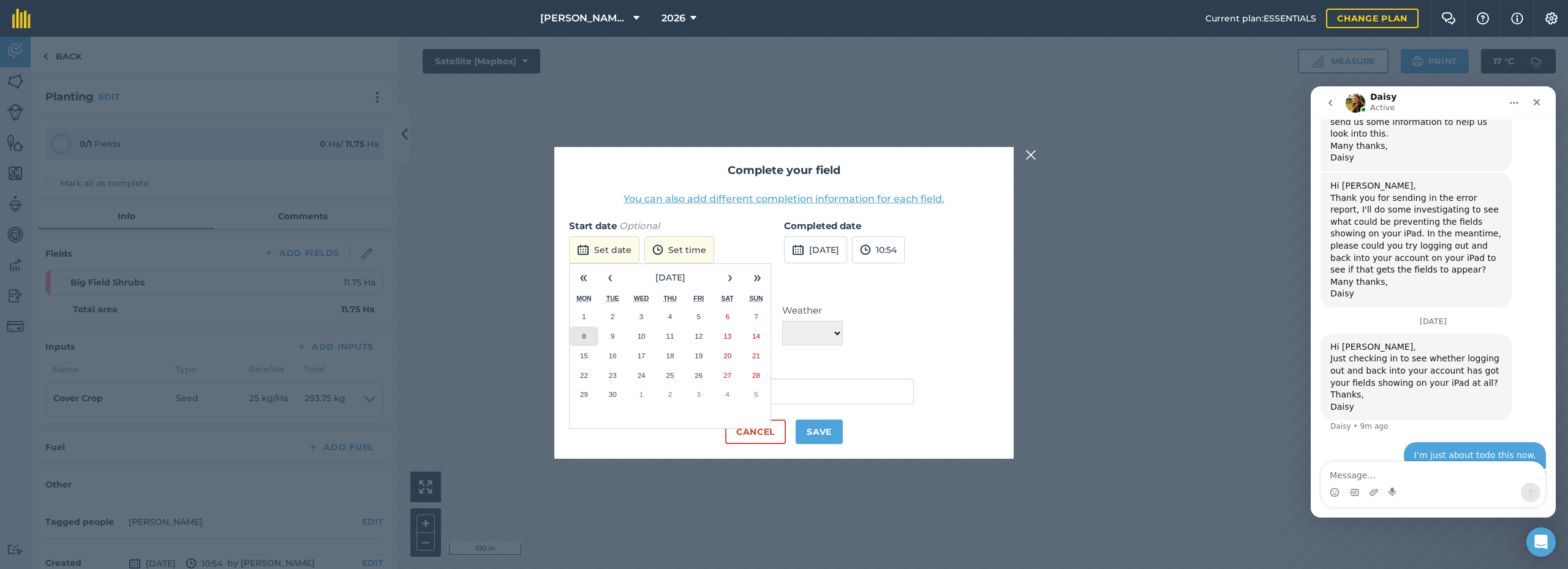
click at [578, 334] on button "8" at bounding box center [584, 336] width 29 height 19
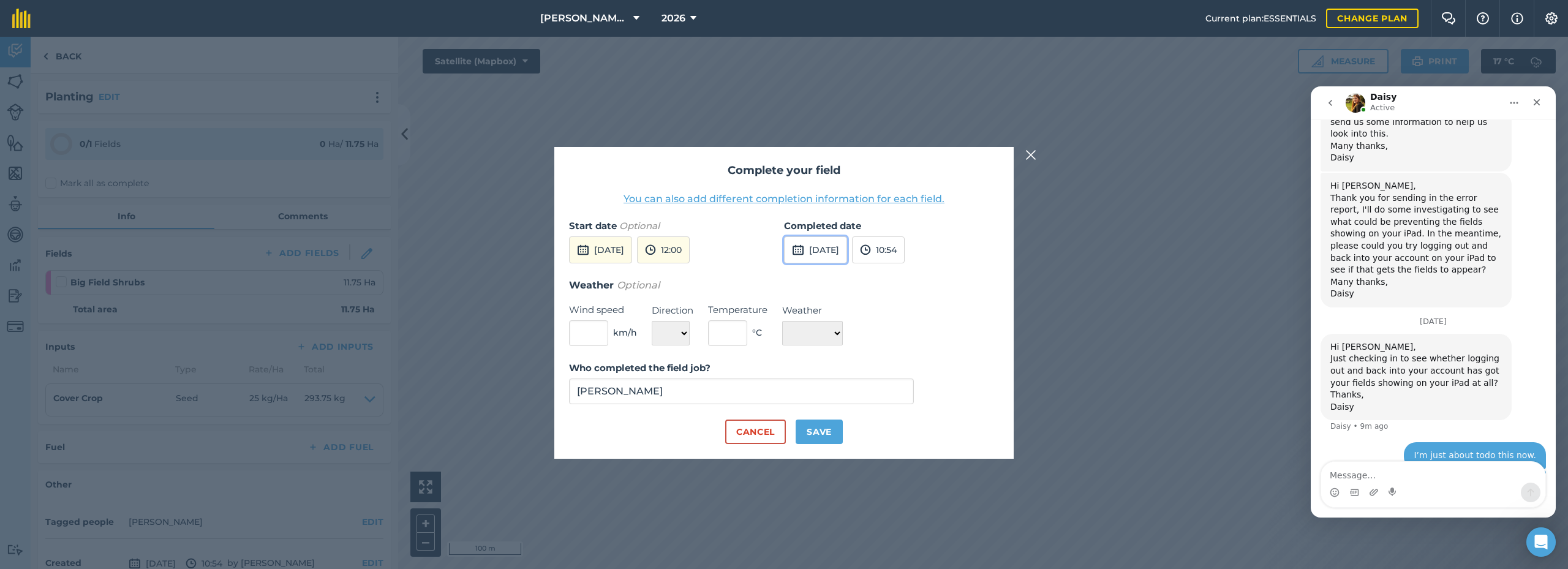
click at [816, 246] on button "[DATE]" at bounding box center [815, 250] width 63 height 27
click at [800, 334] on abbr "8" at bounding box center [799, 335] width 4 height 8
click at [883, 293] on h3 "Weather Optional" at bounding box center [784, 286] width 430 height 16
click at [899, 254] on button "10:54" at bounding box center [878, 250] width 53 height 27
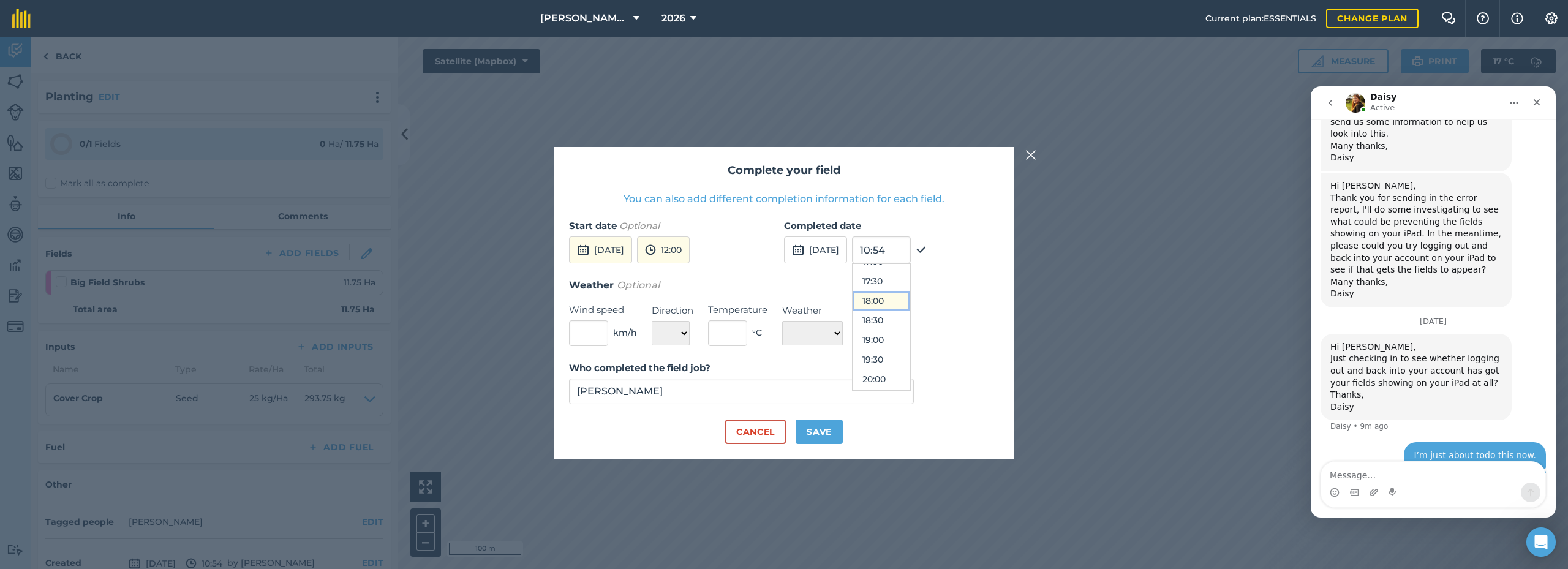
click at [906, 294] on button "18:00" at bounding box center [881, 301] width 57 height 19
click at [883, 314] on div "Weather Optional Wind speed km/h Direction N NE E SE S SW W NW Temperature ° C …" at bounding box center [784, 312] width 430 height 69
click at [594, 332] on input "text" at bounding box center [588, 333] width 39 height 26
type input "2"
click at [685, 334] on select "N NE E SE S SW W NW" at bounding box center [670, 334] width 38 height 25
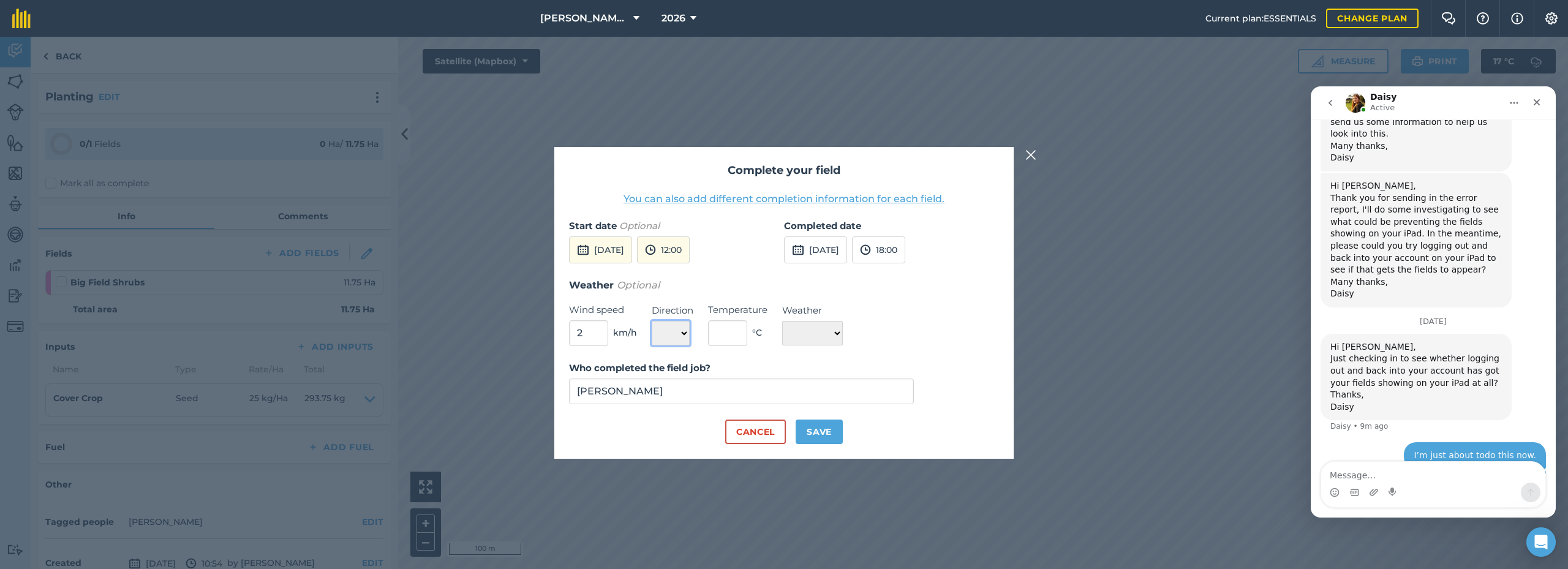
select select "SE"
click at [652, 321] on select "N NE E SE S SW W NW" at bounding box center [670, 334] width 38 height 25
click at [730, 334] on input "text" at bounding box center [728, 333] width 39 height 26
type input "16"
click at [784, 355] on form "Start date Optional [DATE] 12:00 Completed date [DATE] 18:00 Weather Optional W…" at bounding box center [784, 331] width 430 height 226
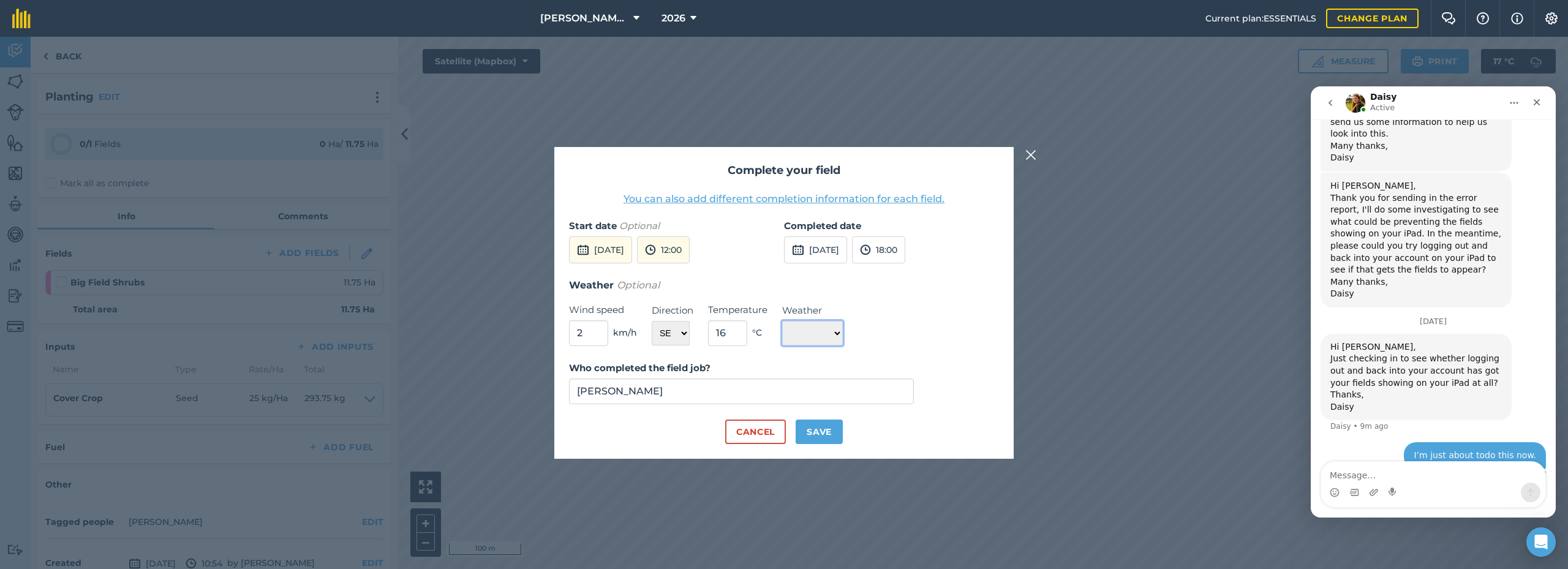
click at [822, 327] on select "☀️ Sunny 🌧 Rainy ⛅️ Cloudy 🌨 Snow ❄️ Icy" at bounding box center [812, 334] width 61 height 25
select select "Cloudy"
click at [782, 321] on select "☀️ Sunny 🌧 Rainy ⛅️ Cloudy 🌨 Snow ❄️ Icy" at bounding box center [812, 334] width 61 height 25
click at [901, 332] on div "Weather Optional Wind speed 2 km/h Direction N NE E SE S SW W NW Temperature 16…" at bounding box center [784, 312] width 430 height 69
click at [823, 428] on button "Save" at bounding box center [819, 432] width 47 height 25
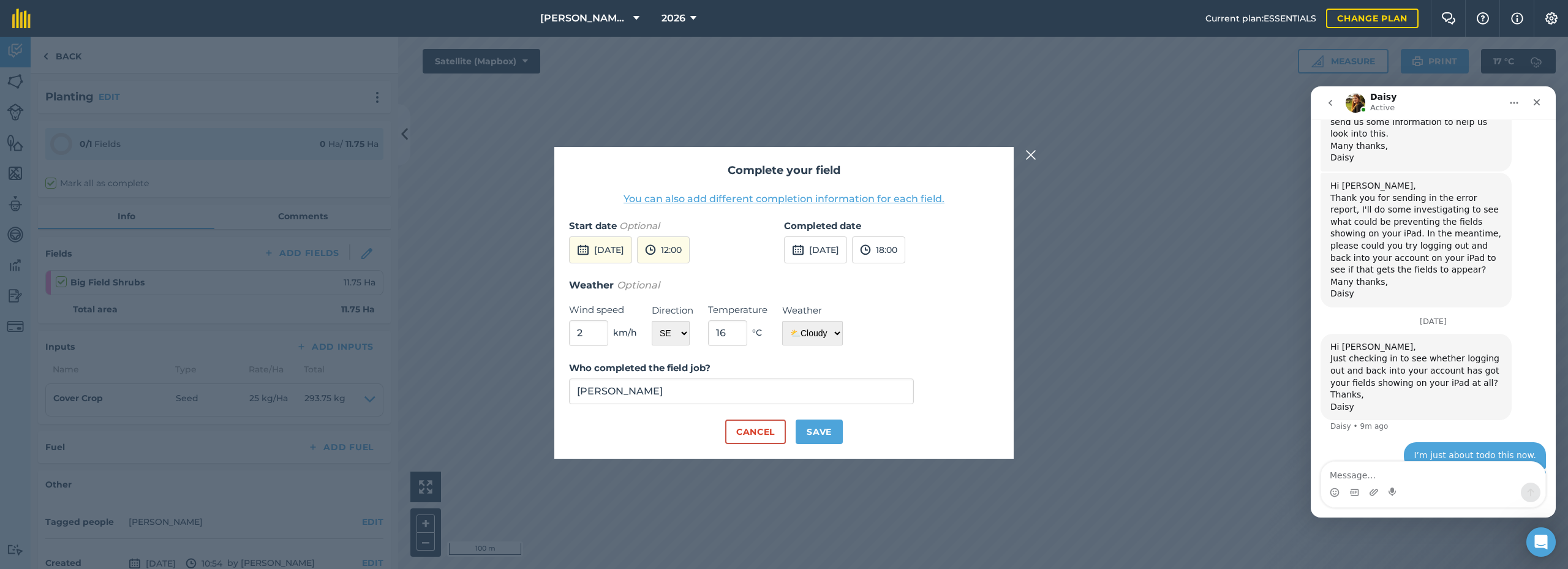
checkbox input "true"
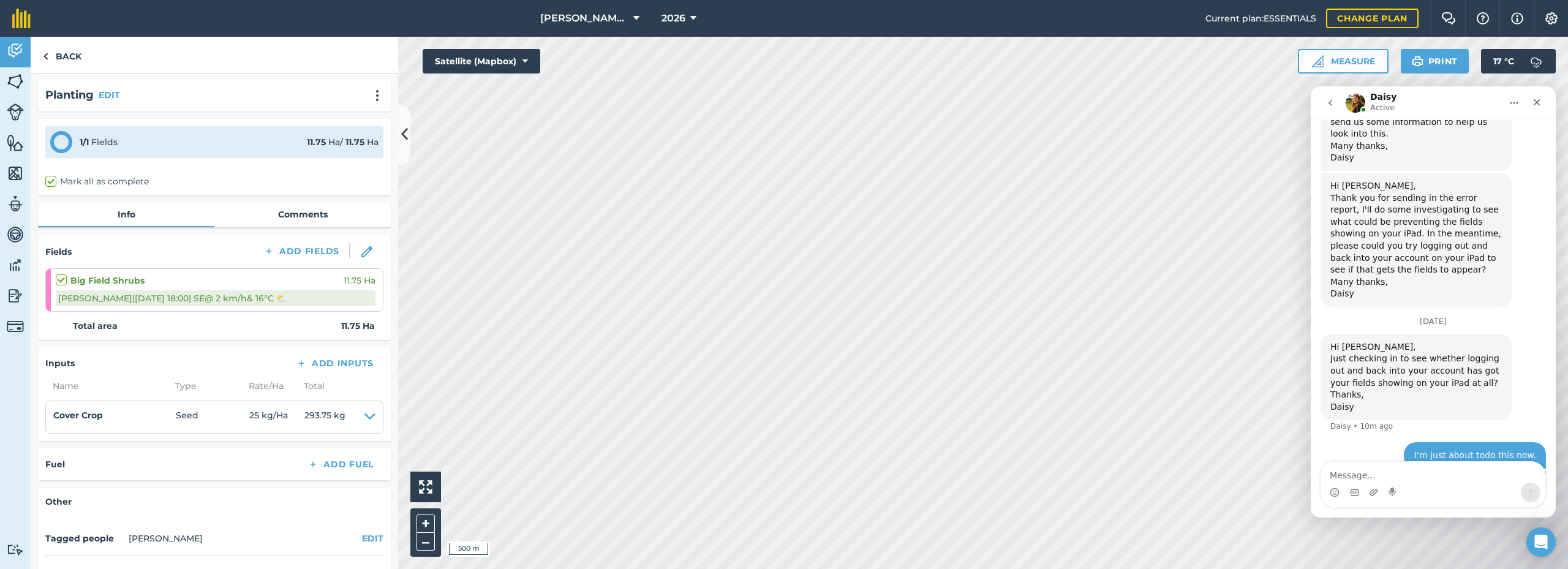
scroll to position [0, 0]
click at [362, 251] on img at bounding box center [367, 253] width 11 height 11
select select "SE"
select select "Cloudy"
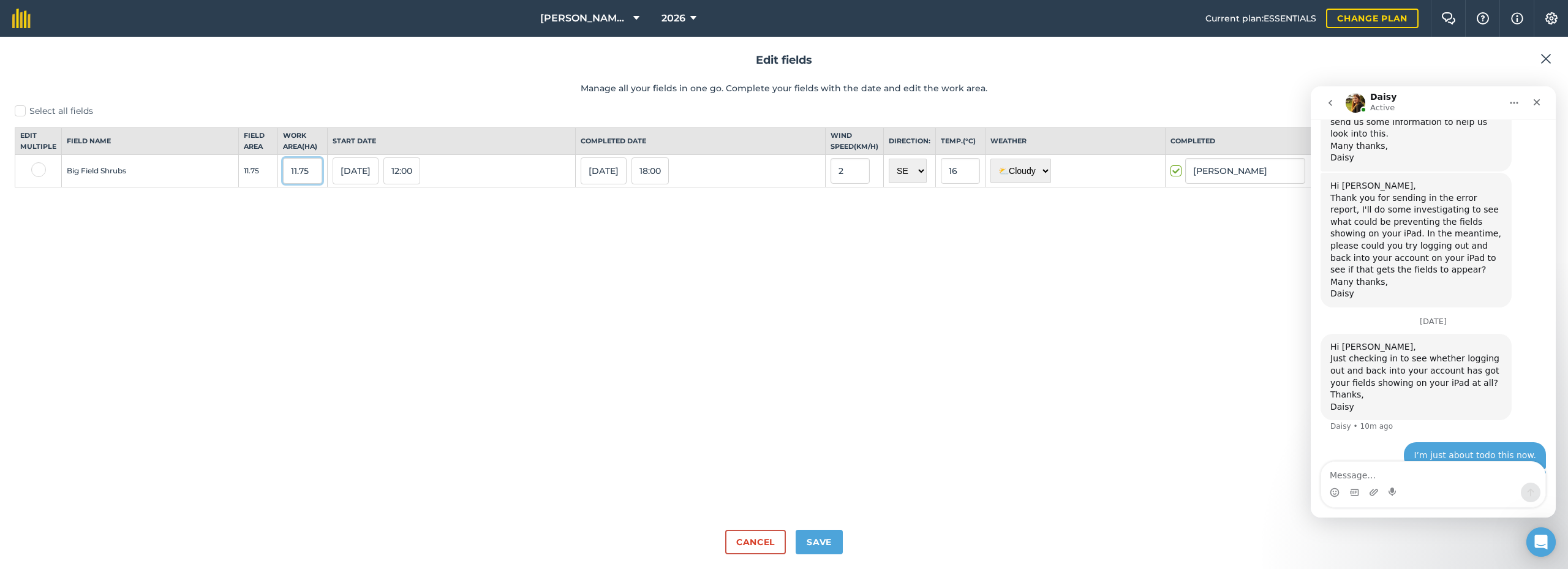
drag, startPoint x: 294, startPoint y: 182, endPoint x: 276, endPoint y: 182, distance: 18.0
click at [278, 182] on td "11.75" at bounding box center [302, 171] width 50 height 33
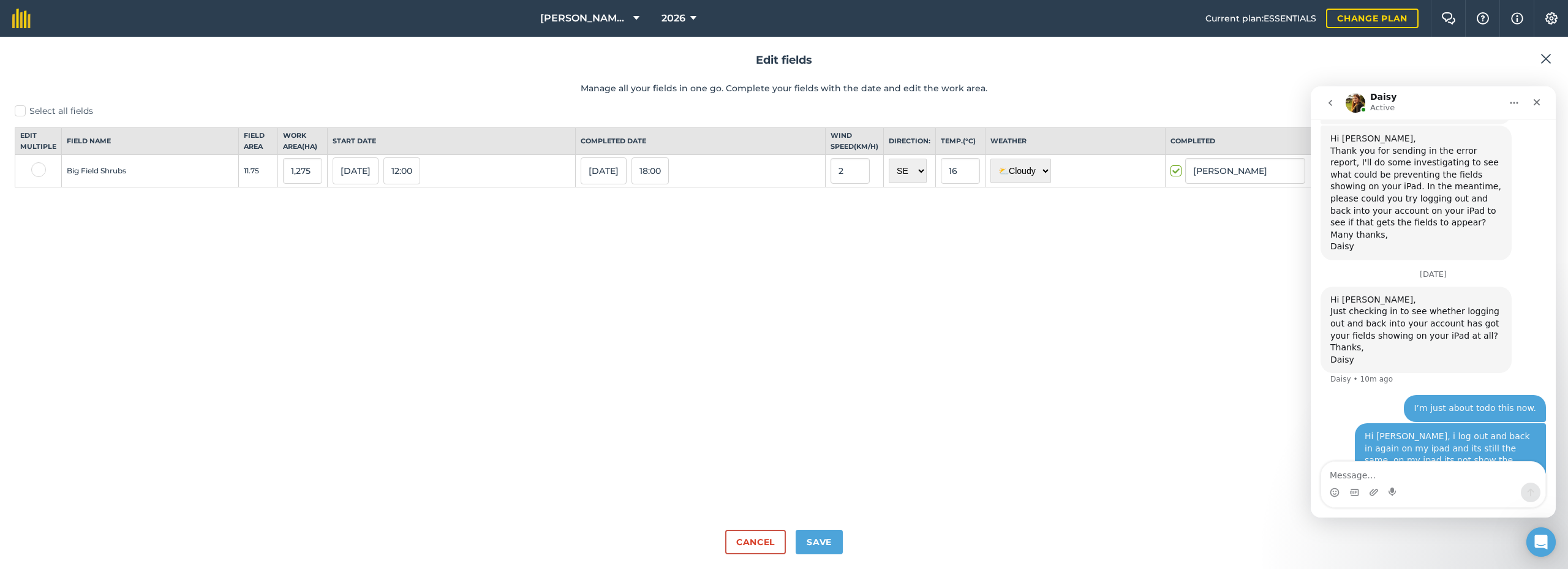
click at [324, 245] on div "Select all fields Edit multiple Field name Field Area Work area ( Ha ) Start da…" at bounding box center [784, 312] width 1539 height 416
drag, startPoint x: 298, startPoint y: 181, endPoint x: 278, endPoint y: 184, distance: 20.2
click at [283, 184] on input "1,275" at bounding box center [302, 171] width 39 height 26
type input "12.75"
click at [391, 276] on div "Select all fields Edit multiple Field name Field Area Work area ( Ha ) Start da…" at bounding box center [784, 312] width 1539 height 416
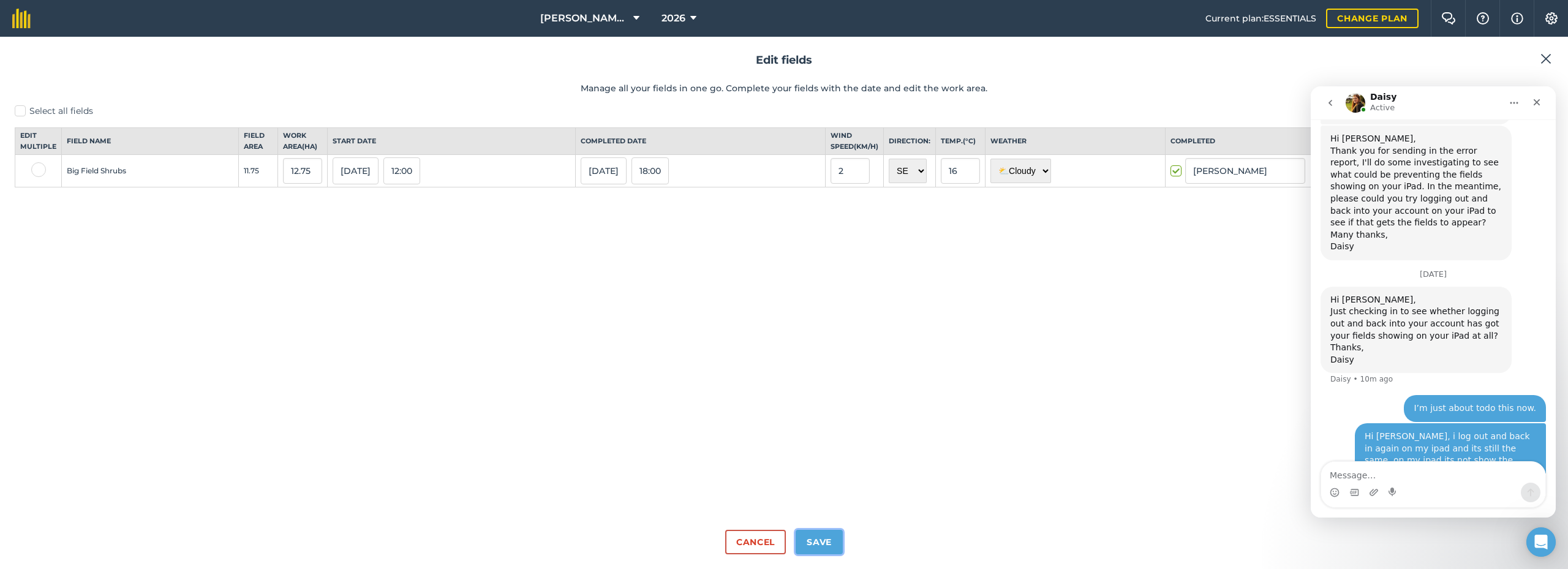
click at [822, 545] on button "Save" at bounding box center [819, 542] width 47 height 25
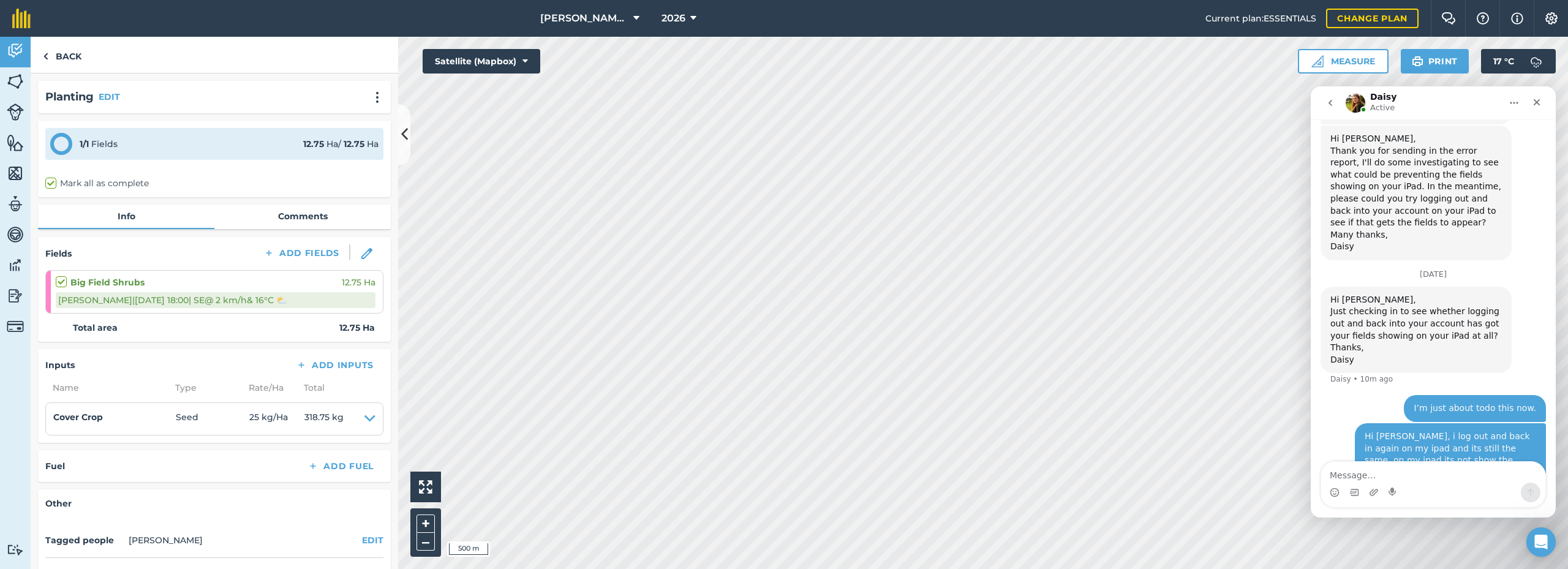
click at [380, 342] on div "Planting EDIT 1 / 1 Fields 12.75 Ha / 12.75 [PERSON_NAME] all as complete Info …" at bounding box center [215, 321] width 368 height 496
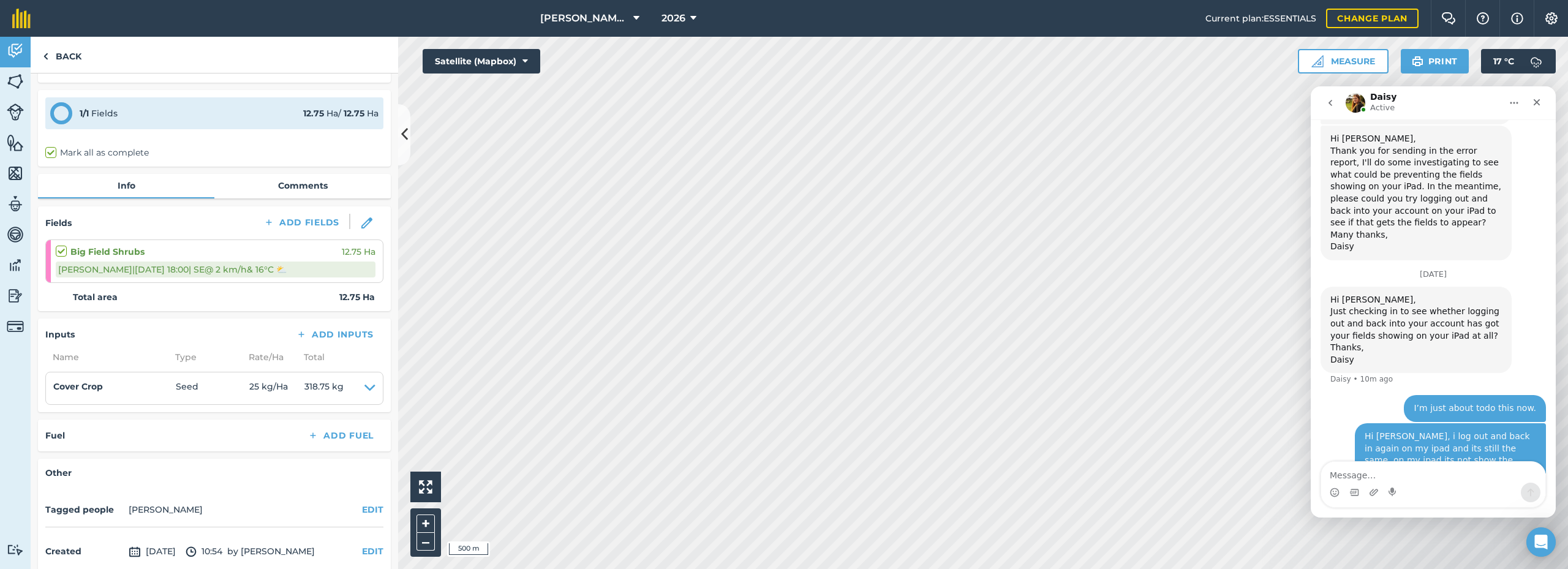
scroll to position [25, 0]
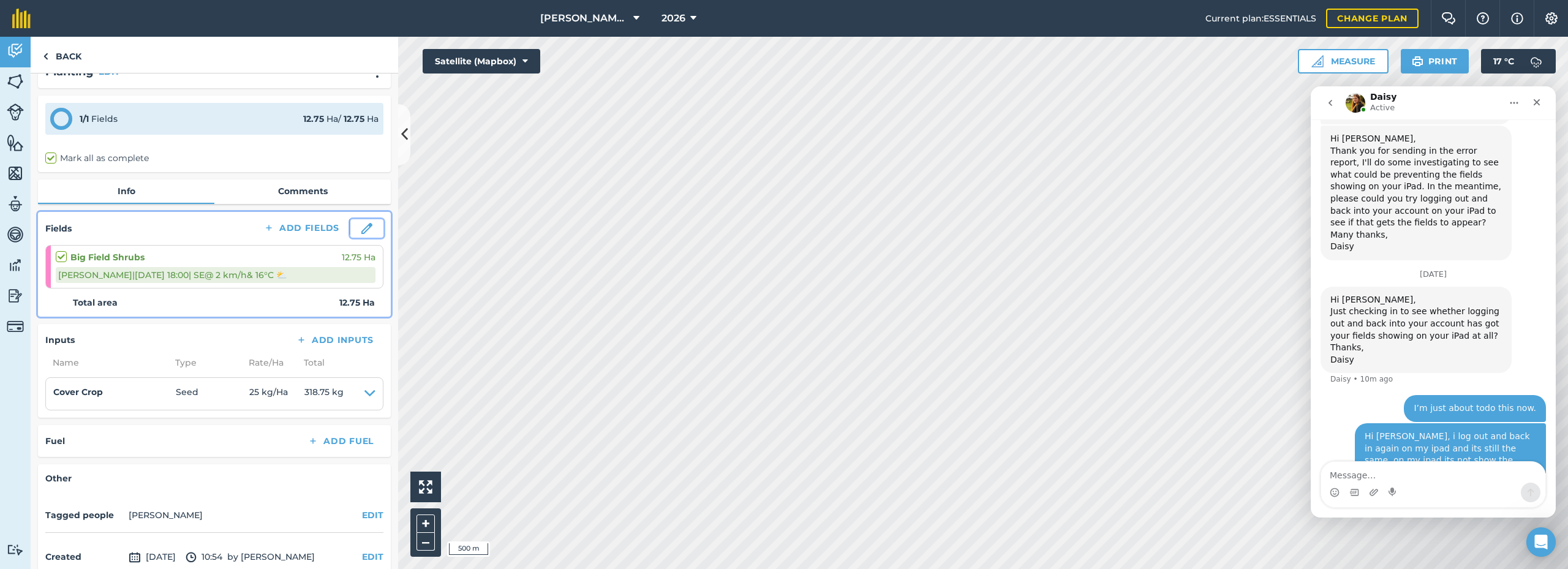
click at [362, 227] on img at bounding box center [367, 228] width 11 height 11
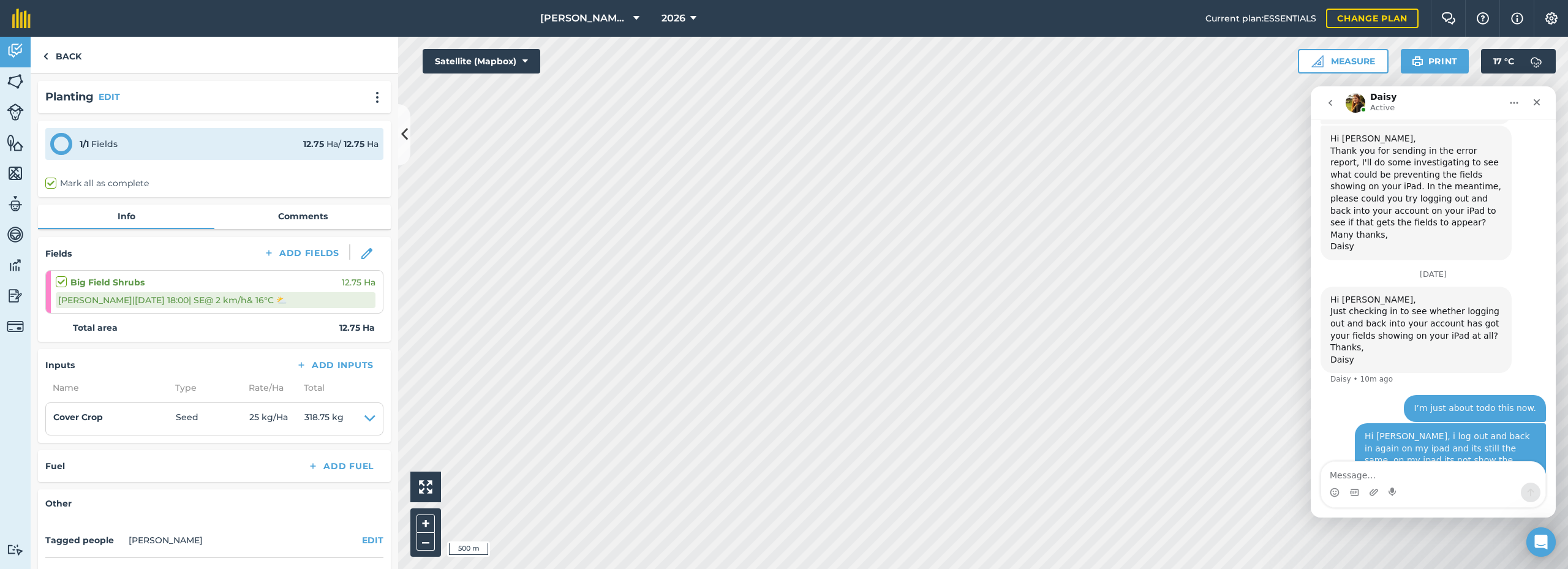
select select "SE"
select select "Cloudy"
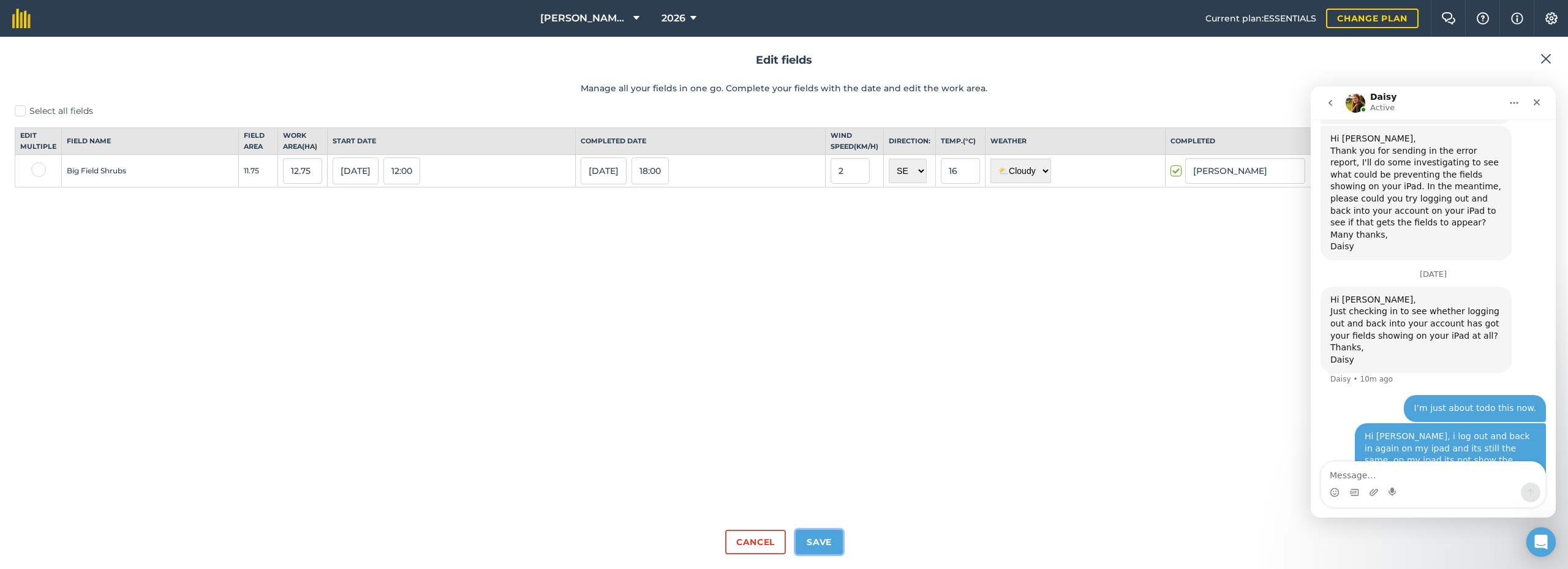
click at [818, 547] on button "Save" at bounding box center [819, 542] width 47 height 25
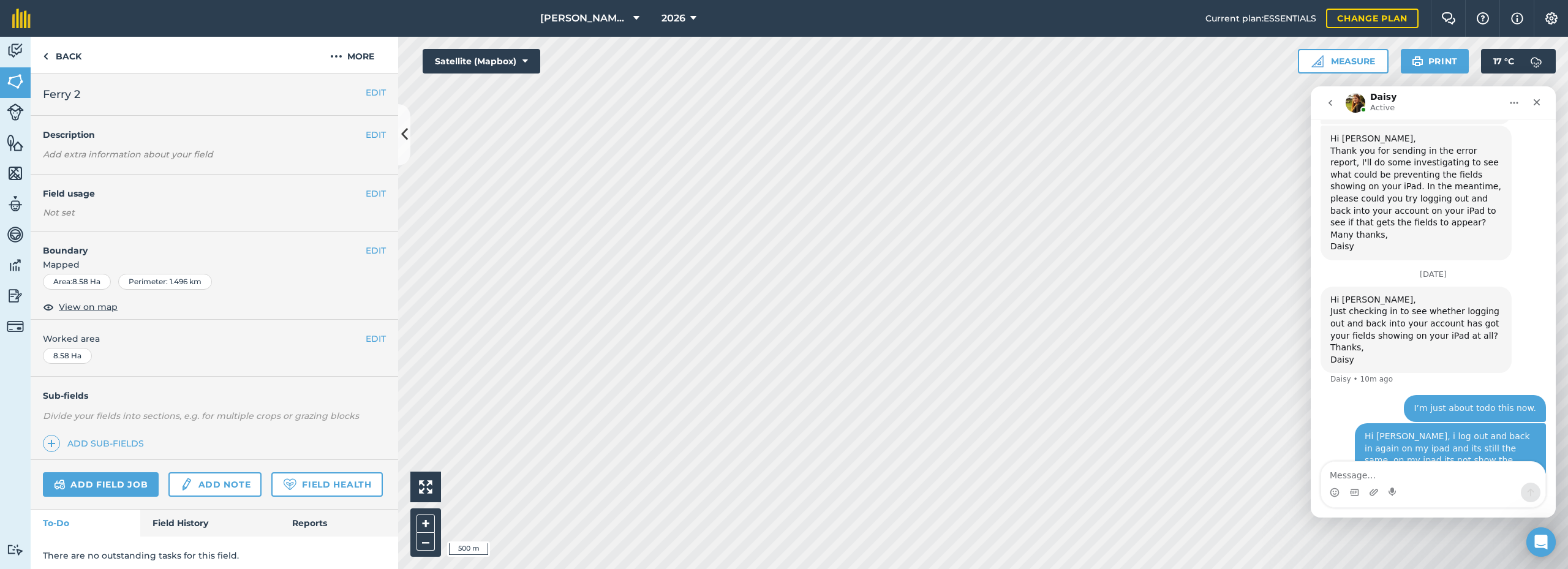
scroll to position [870, 0]
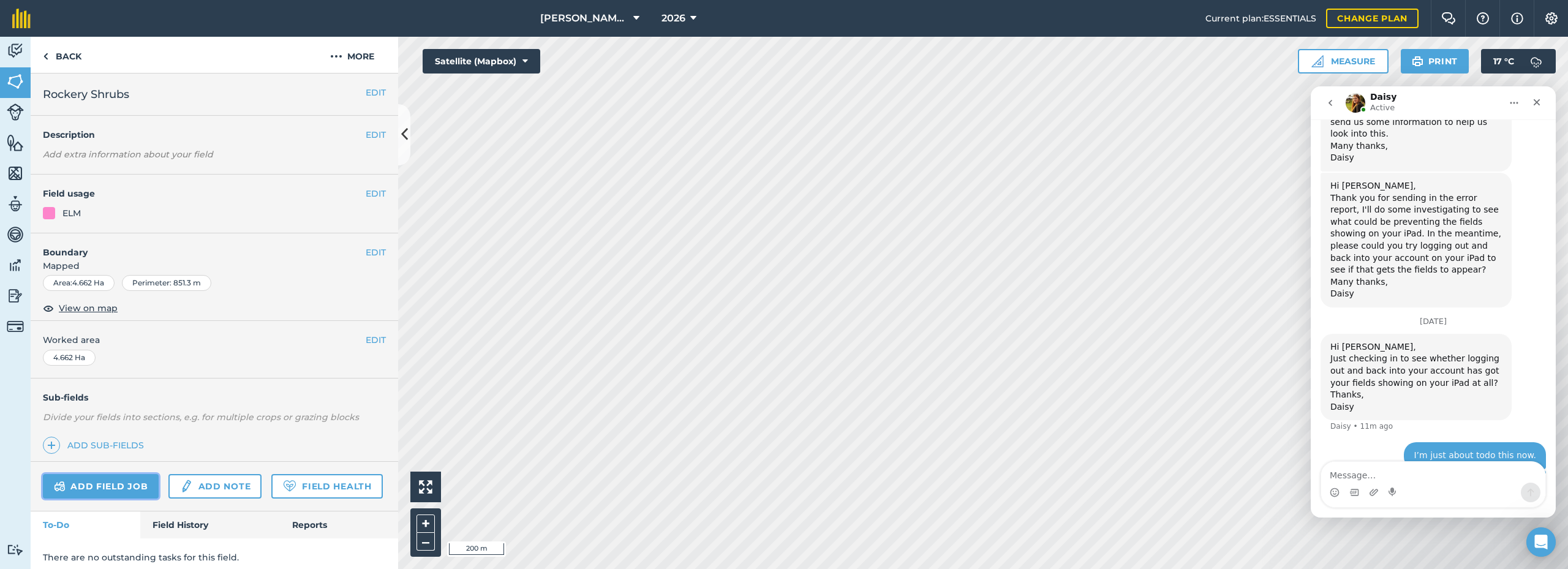
click at [105, 483] on link "Add field job" at bounding box center [100, 487] width 116 height 25
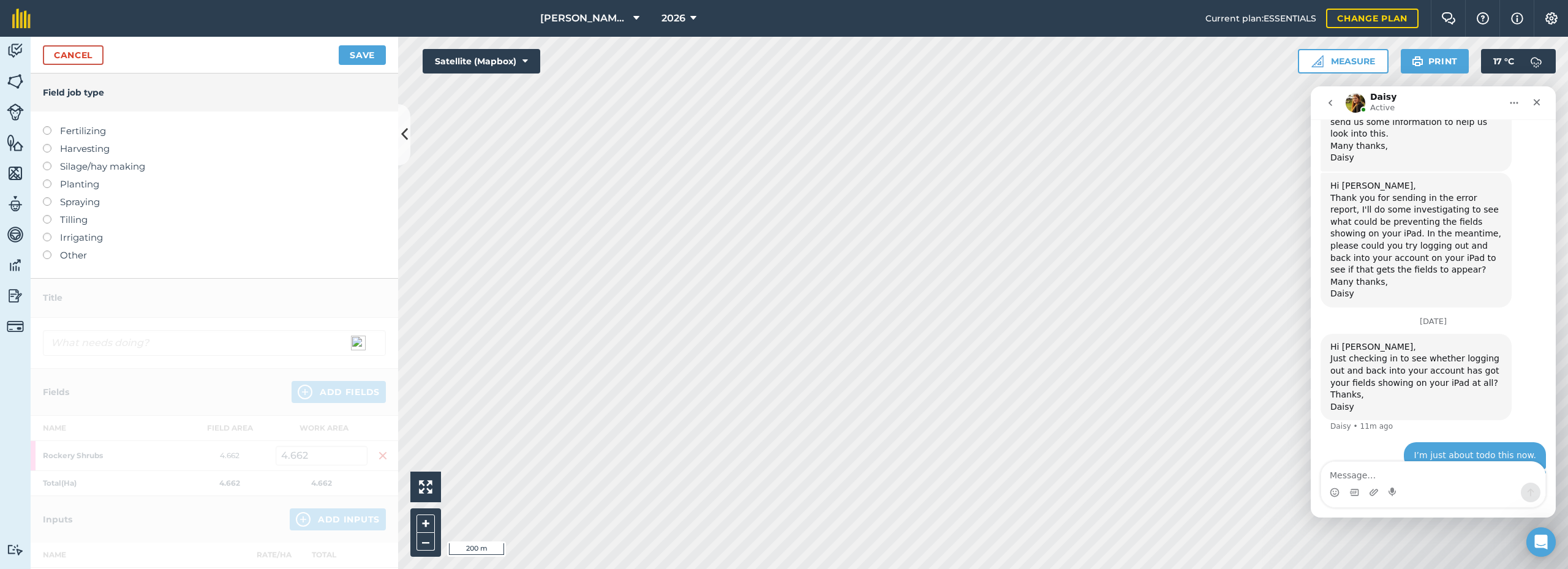
scroll to position [918, 0]
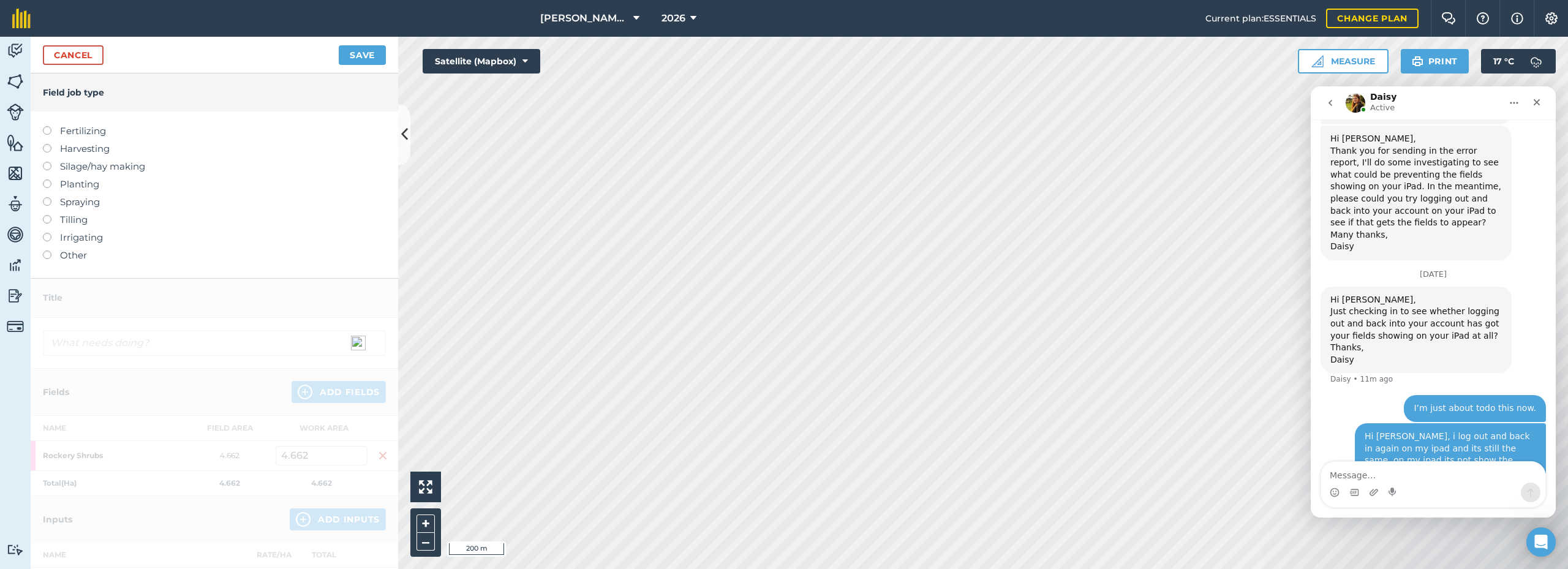
click at [46, 180] on label at bounding box center [50, 180] width 17 height 0
type input "Planting"
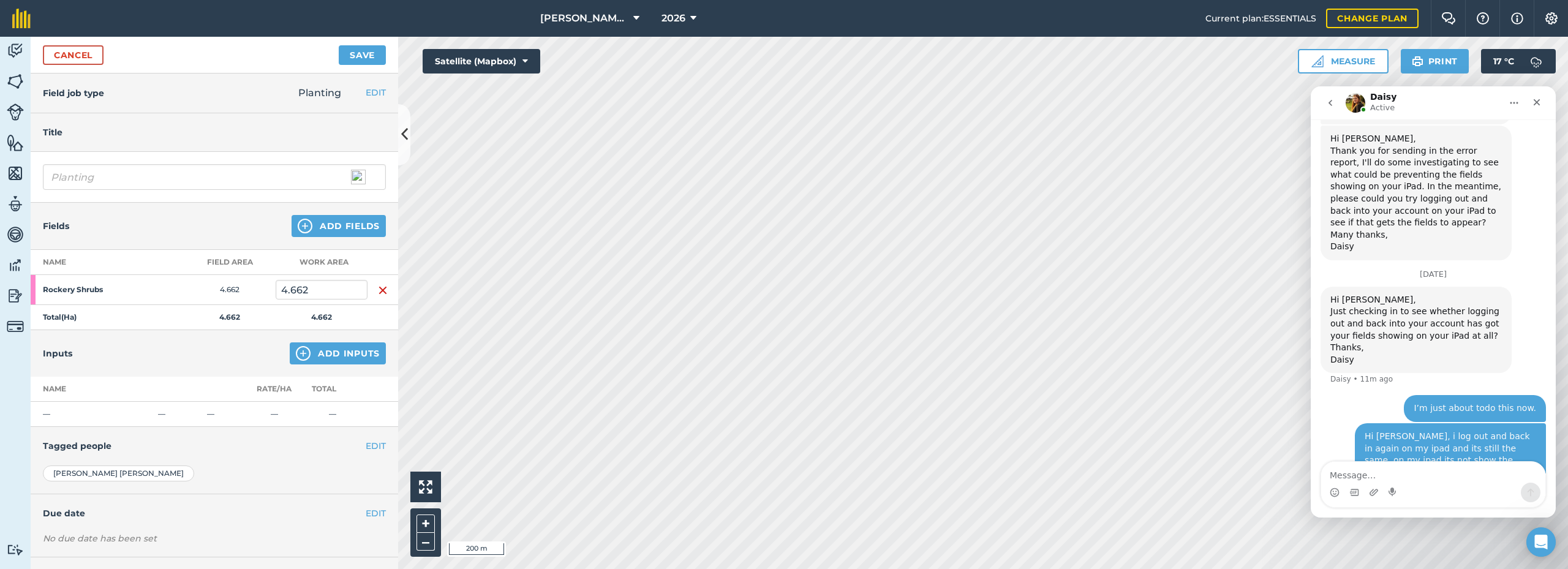
scroll to position [870, 0]
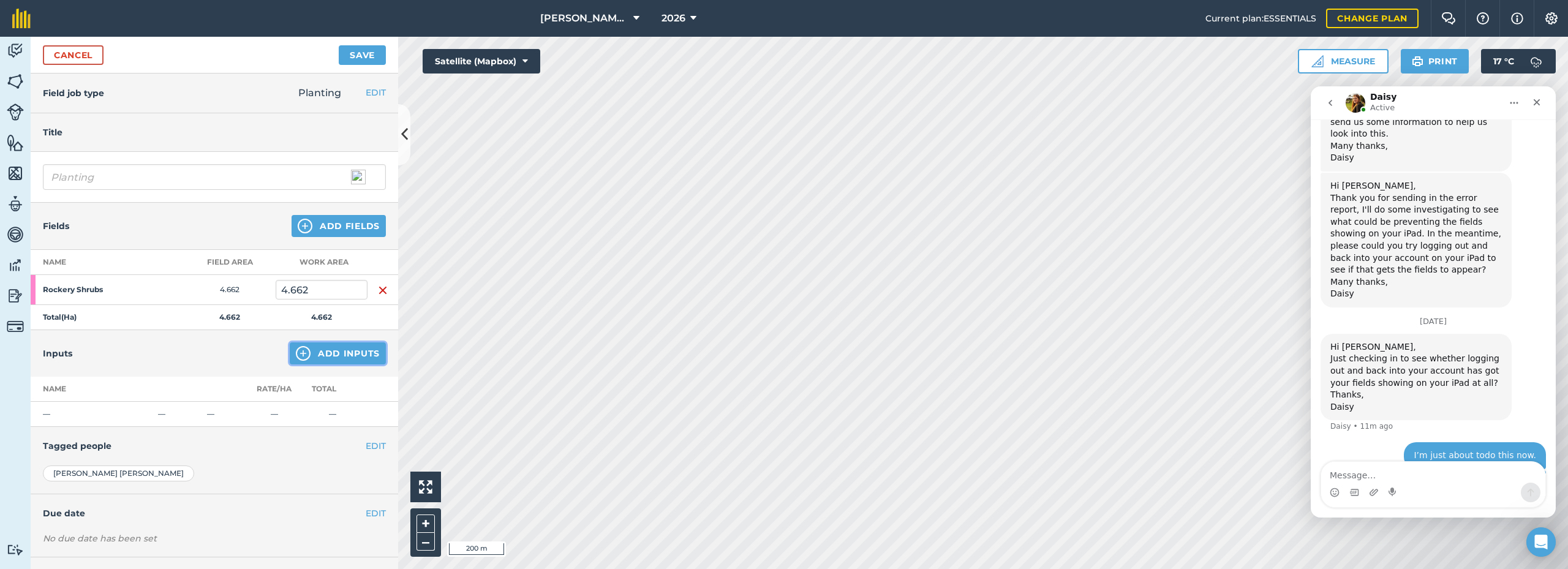
click at [307, 357] on button "Add Inputs" at bounding box center [338, 353] width 96 height 22
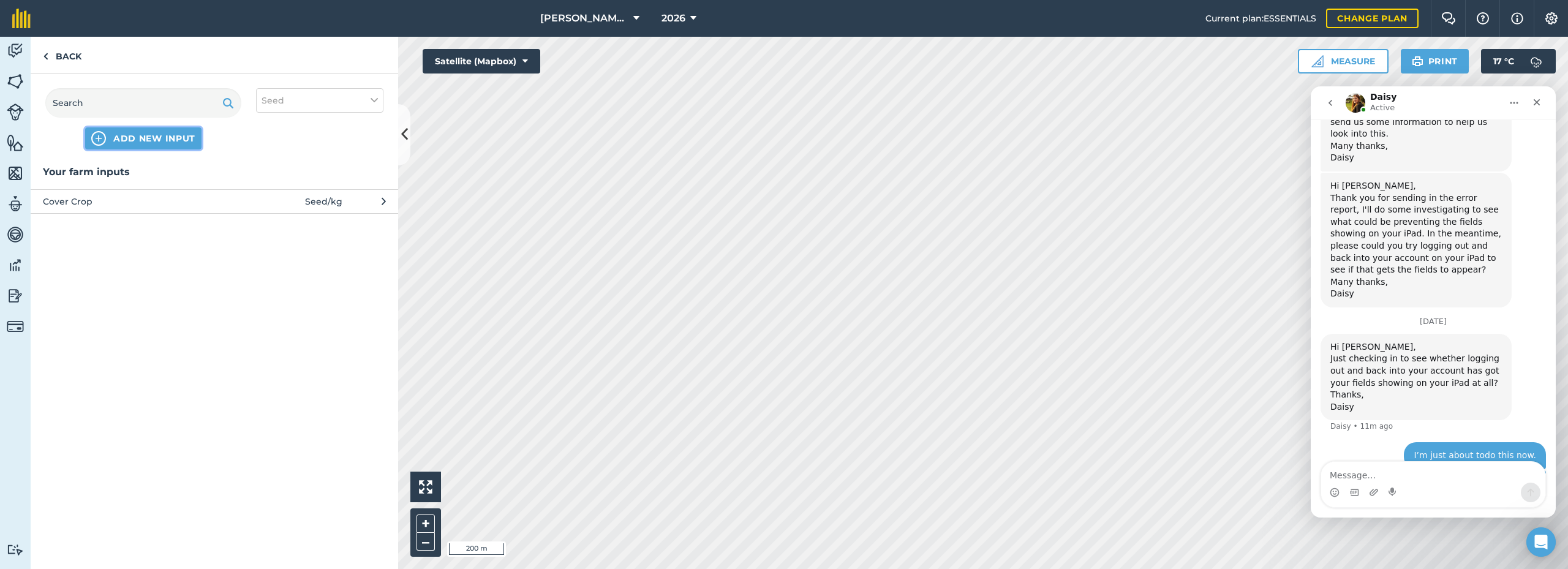
click at [131, 144] on span "ADD NEW INPUT" at bounding box center [154, 139] width 82 height 12
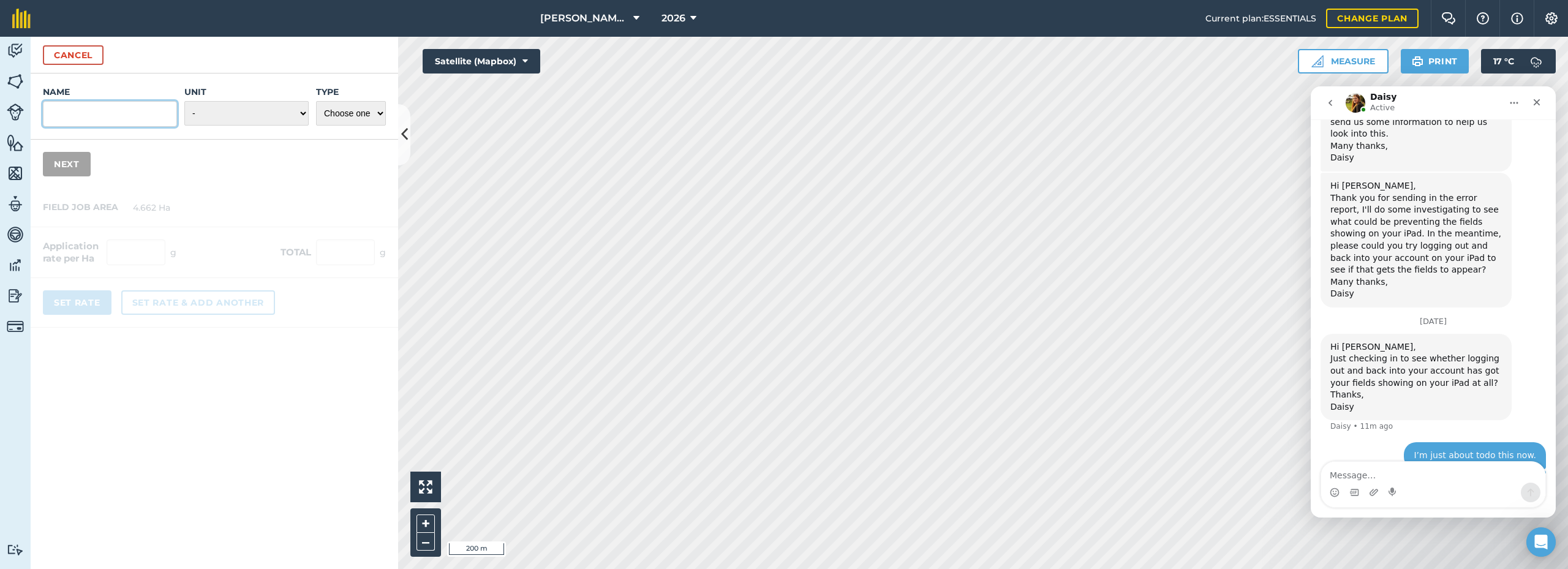
click at [95, 115] on input "Name" at bounding box center [110, 113] width 134 height 26
drag, startPoint x: 234, startPoint y: 153, endPoint x: 228, endPoint y: 152, distance: 6.1
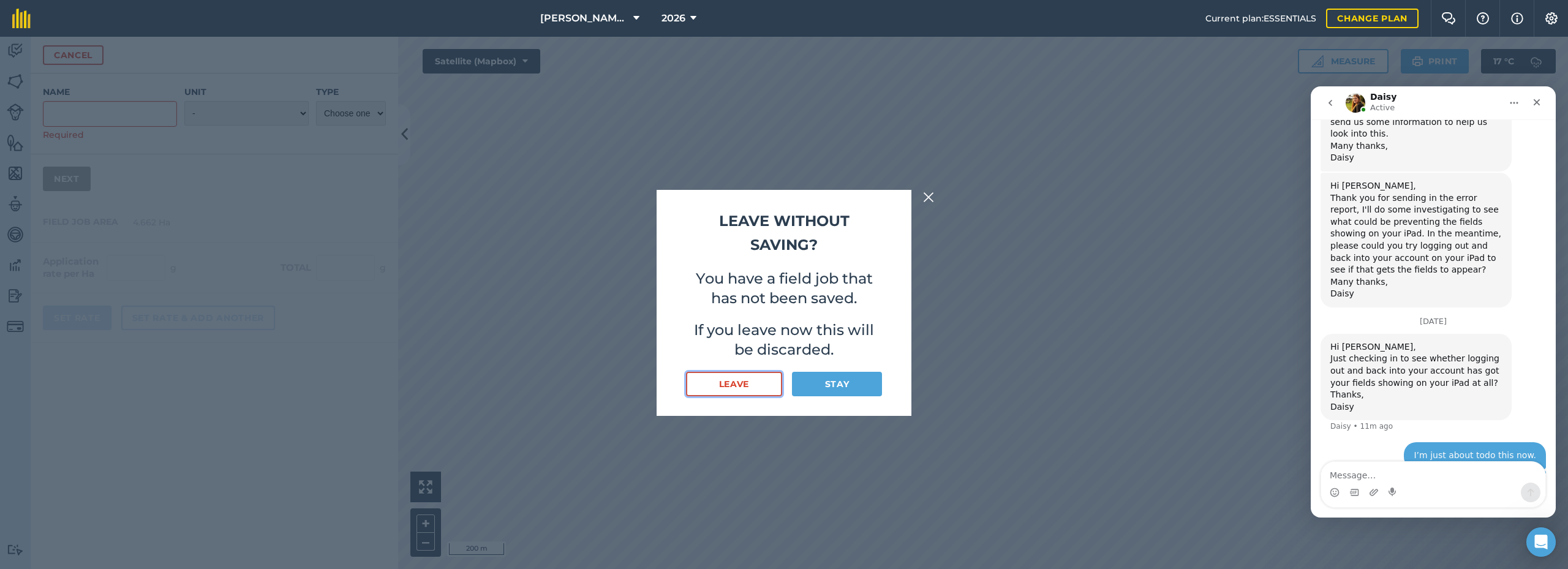
click at [756, 383] on button "Leave" at bounding box center [734, 384] width 96 height 25
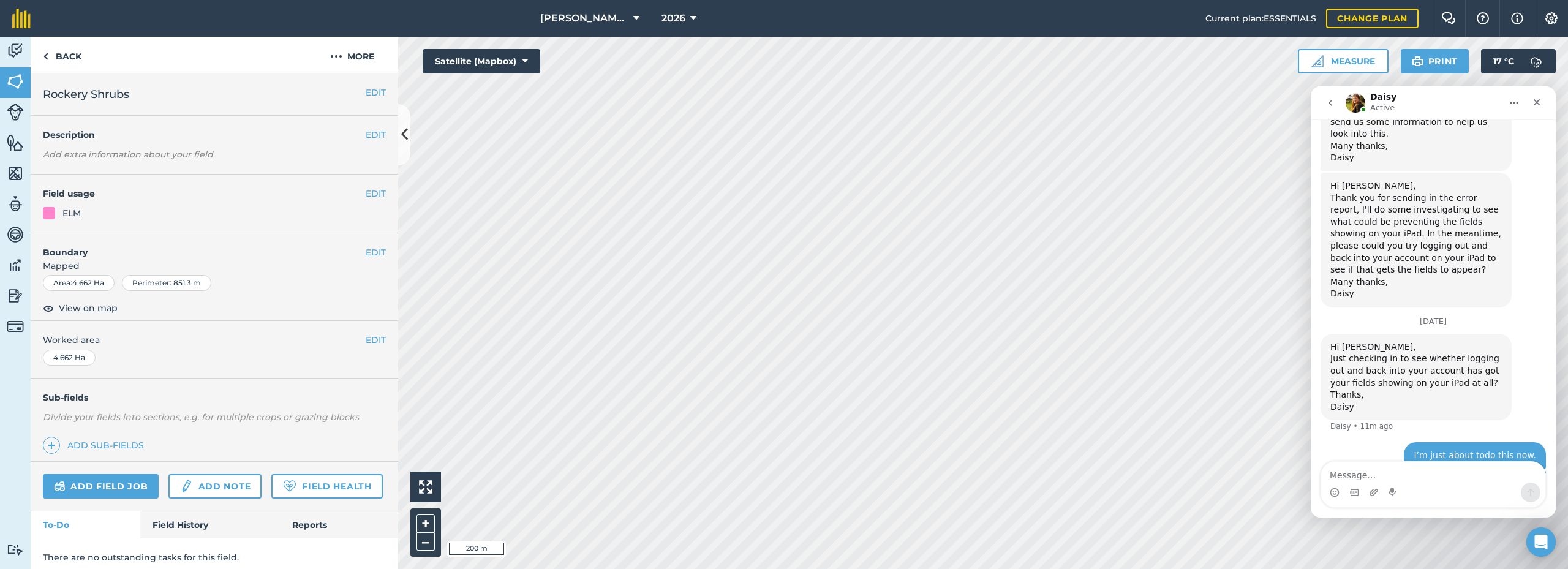
scroll to position [918, 0]
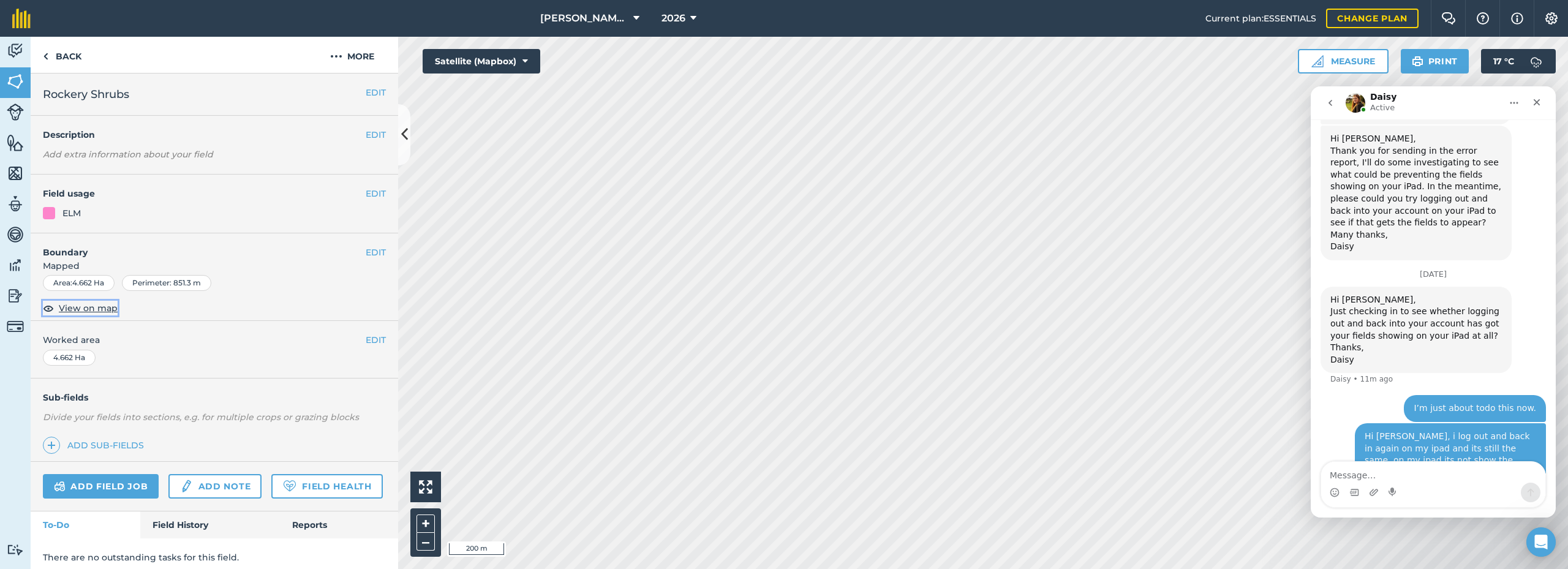
click at [82, 310] on span "View on map" at bounding box center [88, 308] width 58 height 13
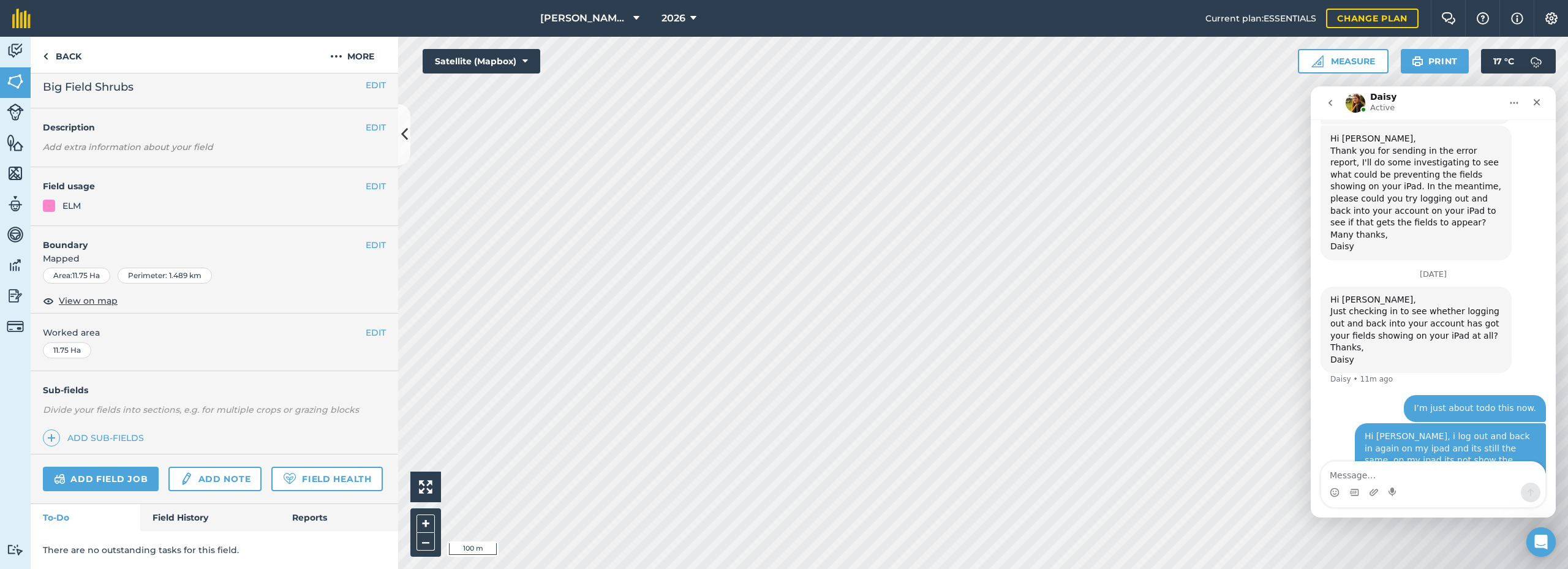
scroll to position [870, 0]
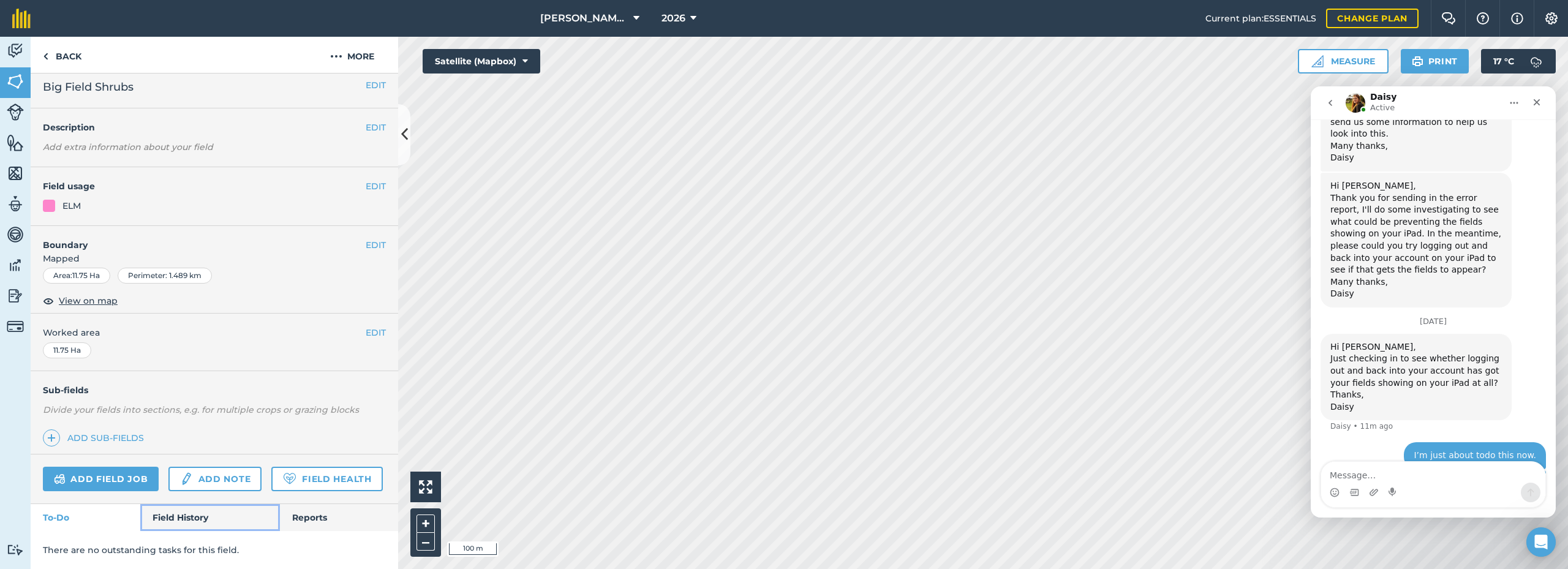
click at [193, 519] on link "Field History" at bounding box center [210, 518] width 139 height 27
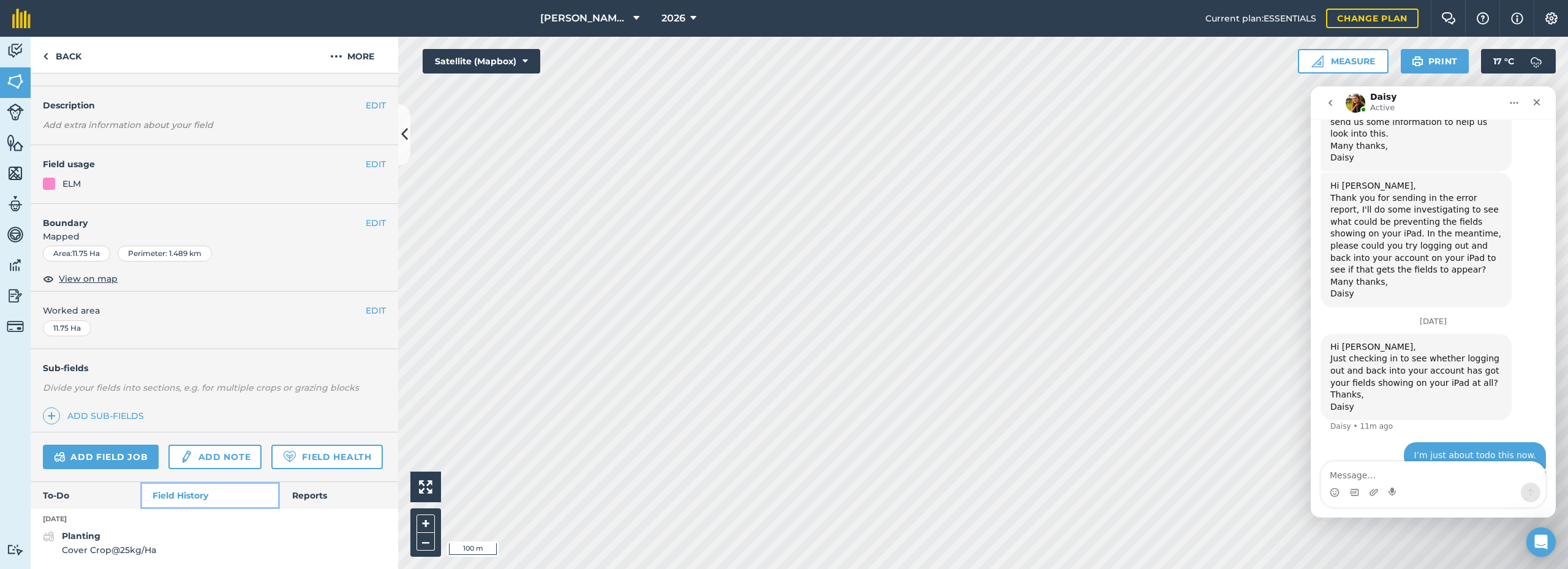
scroll to position [64, 0]
click at [84, 547] on span "Cover Crop @ 25 kg / Ha" at bounding box center [109, 550] width 95 height 13
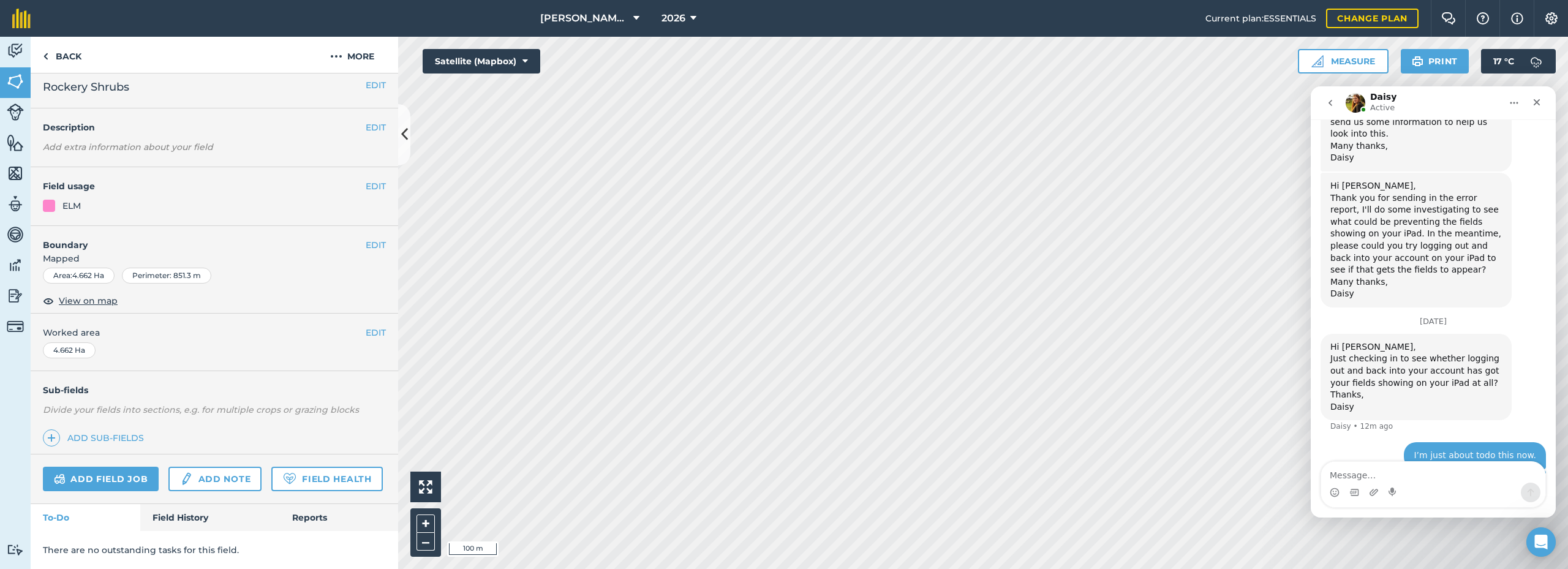
scroll to position [42, 0]
click at [172, 511] on link "Field History" at bounding box center [210, 518] width 139 height 27
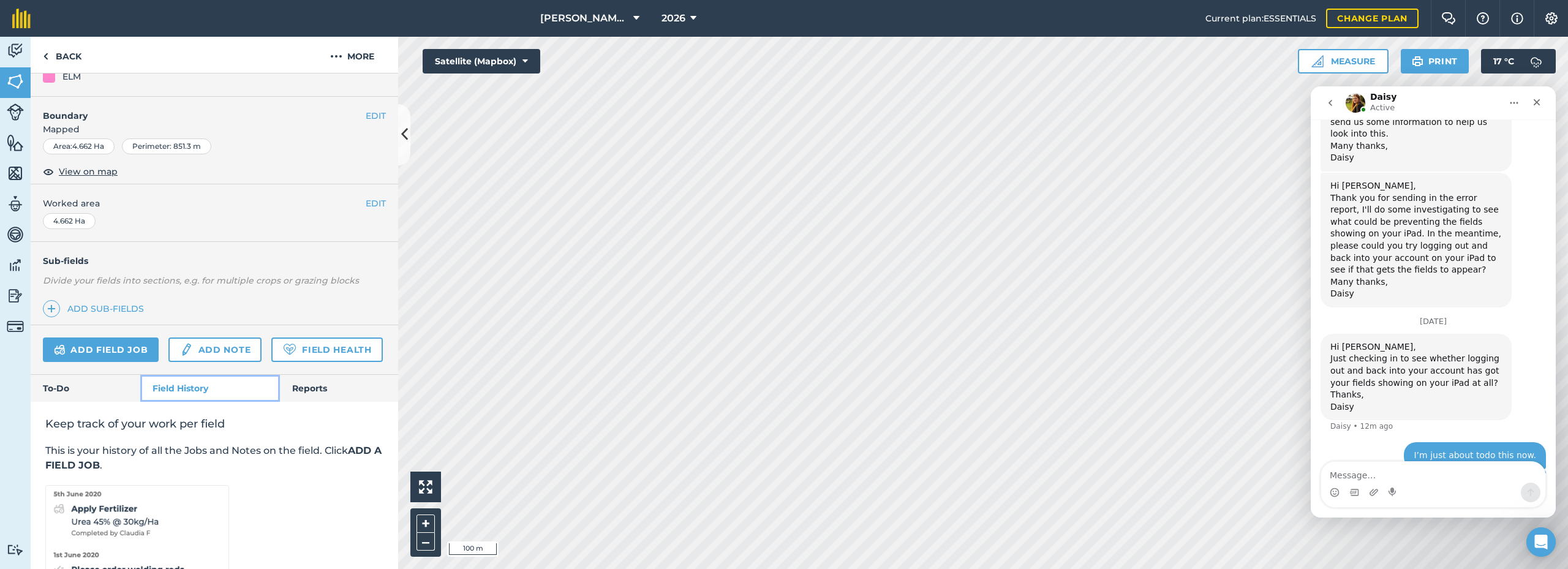
scroll to position [184, 0]
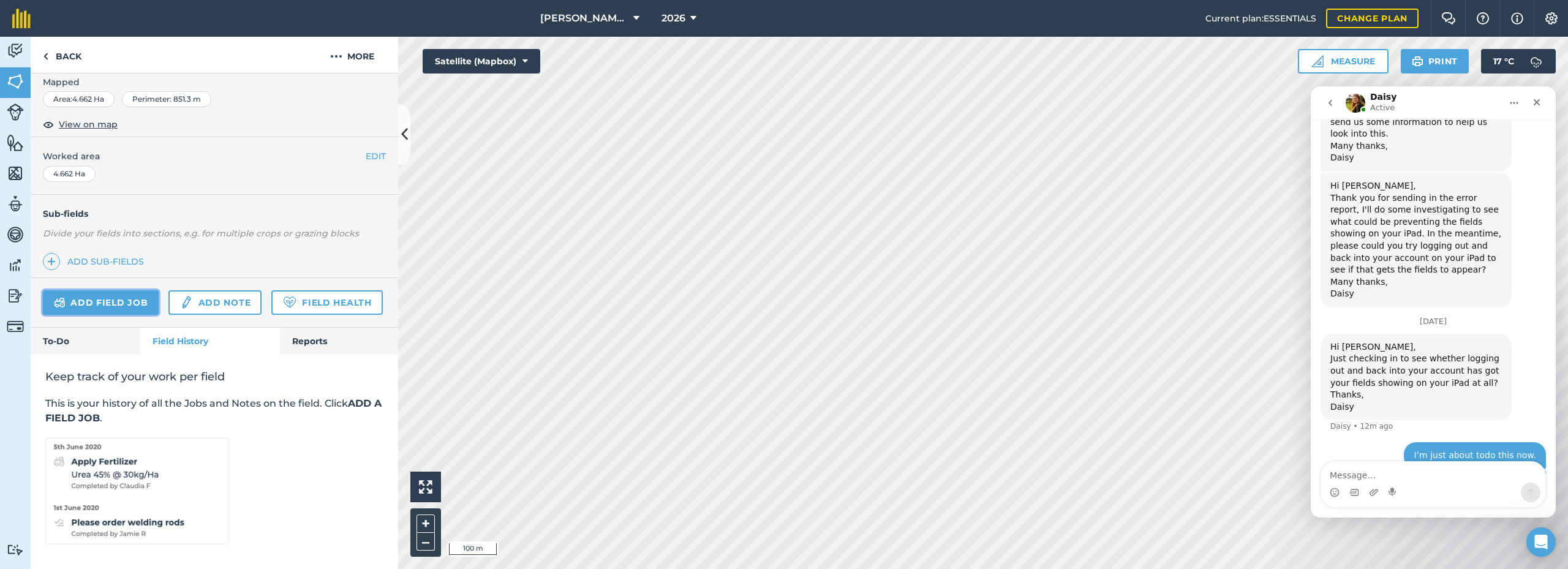
click at [82, 304] on link "Add field job" at bounding box center [100, 303] width 116 height 25
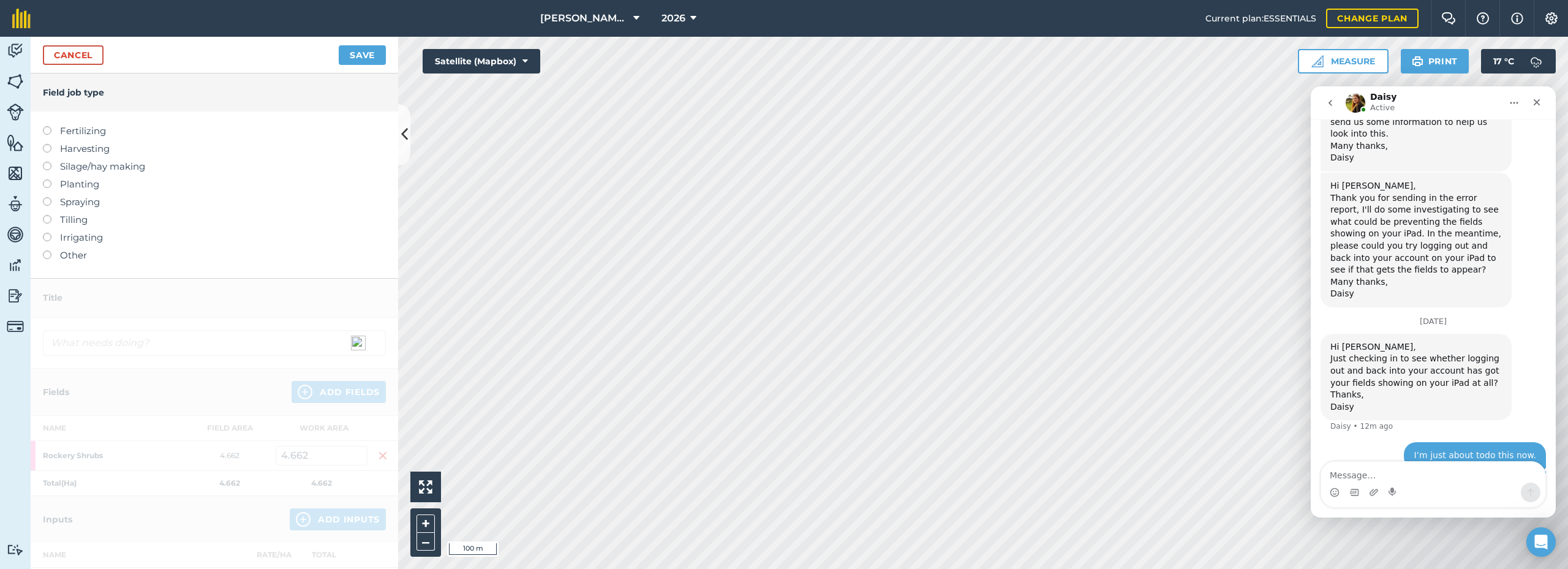
click at [65, 185] on label "Planting" at bounding box center [214, 184] width 343 height 15
type input "Planting"
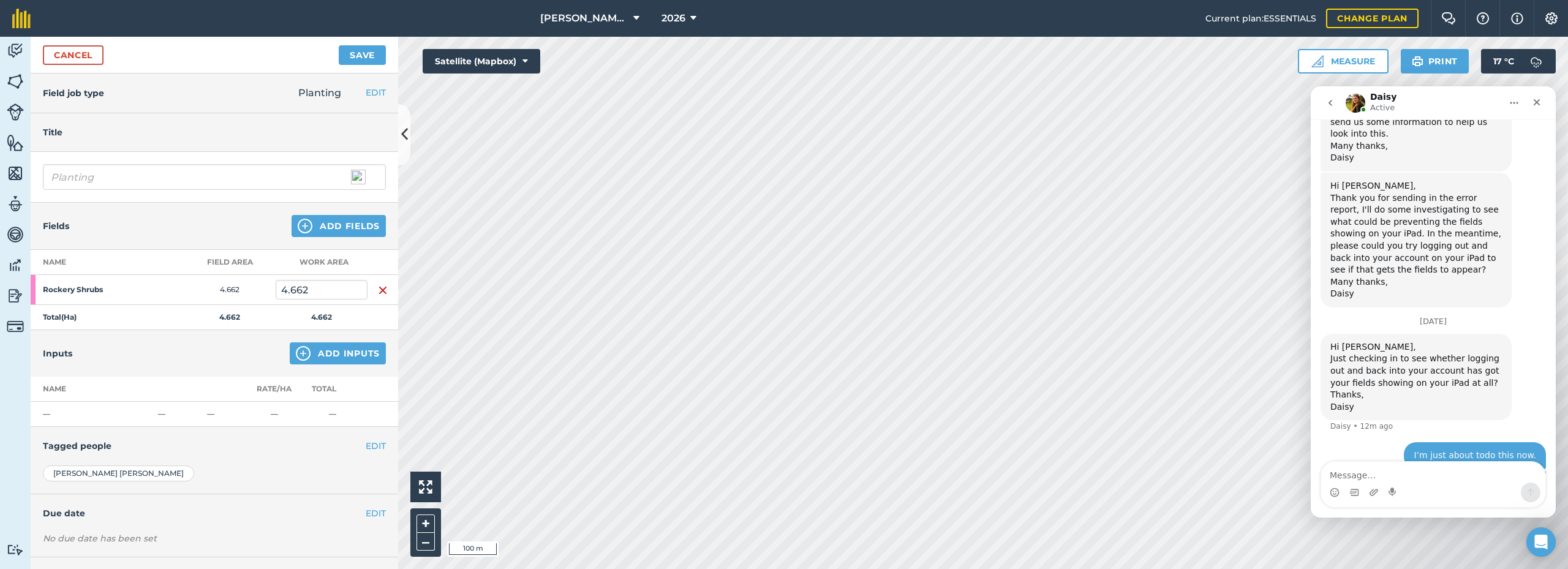
scroll to position [918, 0]
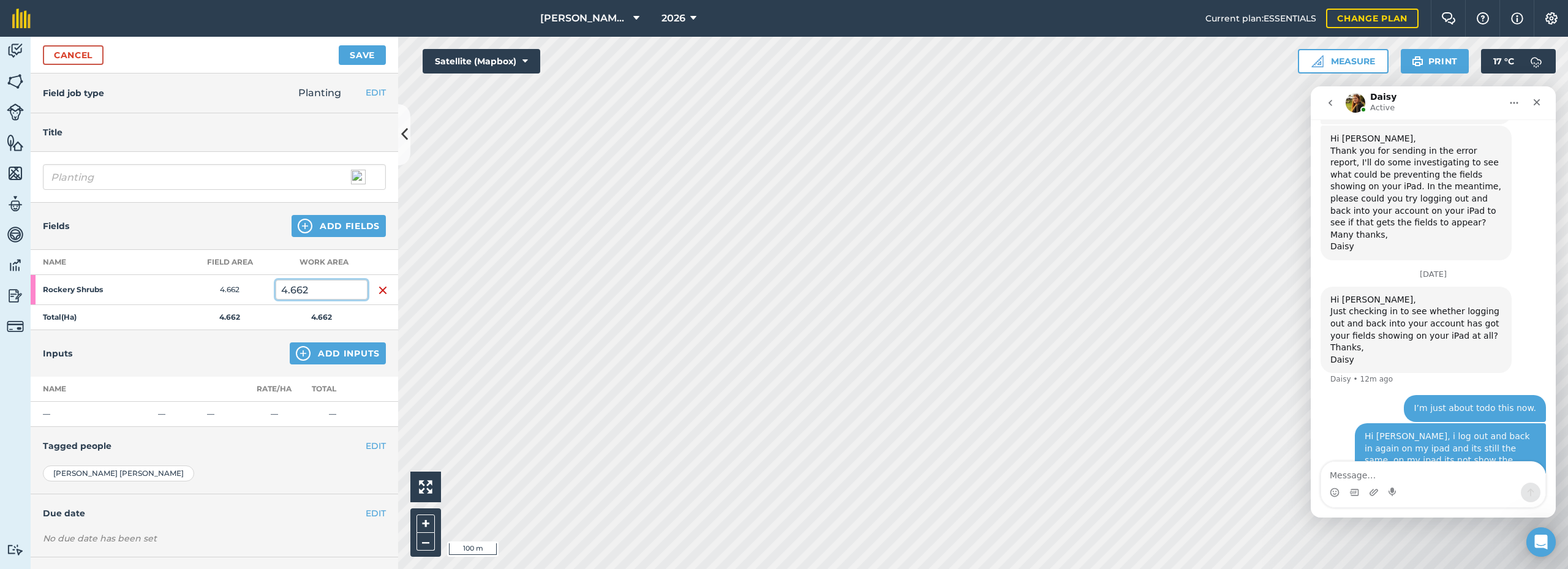
drag, startPoint x: 312, startPoint y: 292, endPoint x: 263, endPoint y: 286, distance: 49.4
click at [263, 286] on tr "Rockery Shrubs 4.662 4.662" at bounding box center [215, 290] width 368 height 30
type input "5.27"
click at [223, 353] on div "Inputs Add Inputs" at bounding box center [215, 353] width 368 height 47
click at [298, 362] on button "Add Inputs" at bounding box center [338, 353] width 96 height 22
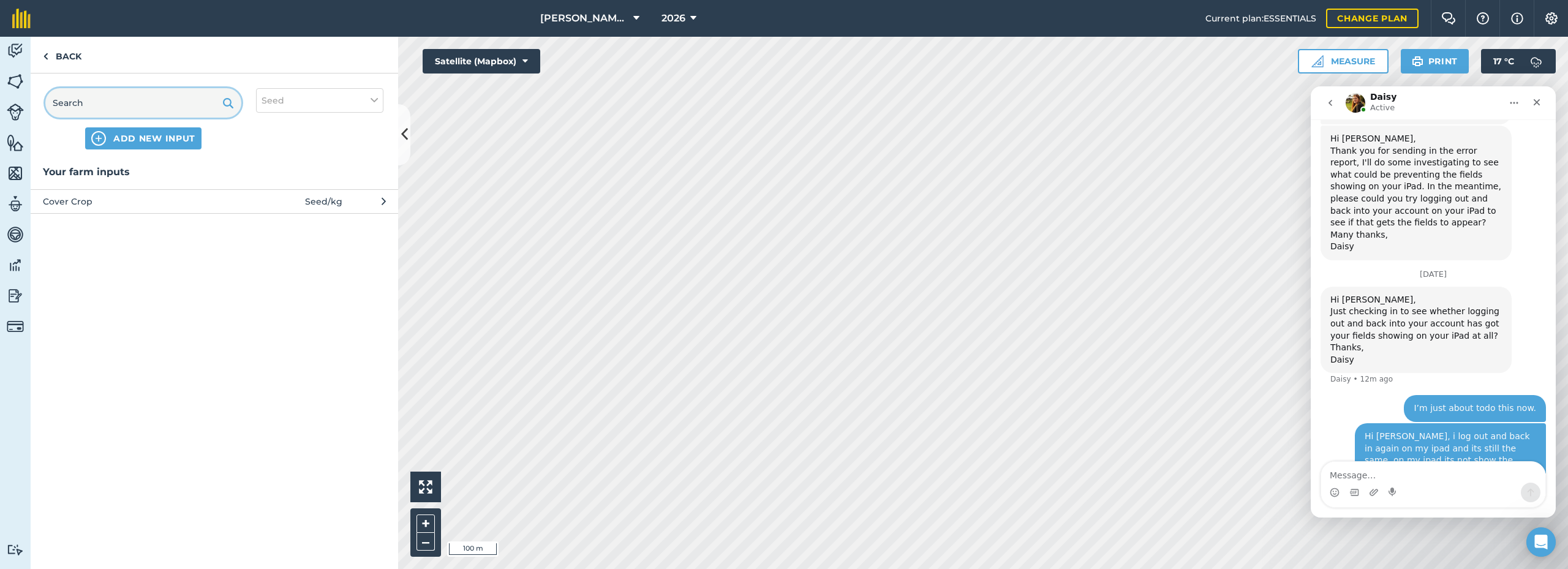
click at [170, 102] on input "text" at bounding box center [143, 103] width 196 height 29
click at [58, 54] on link "Back" at bounding box center [62, 55] width 63 height 36
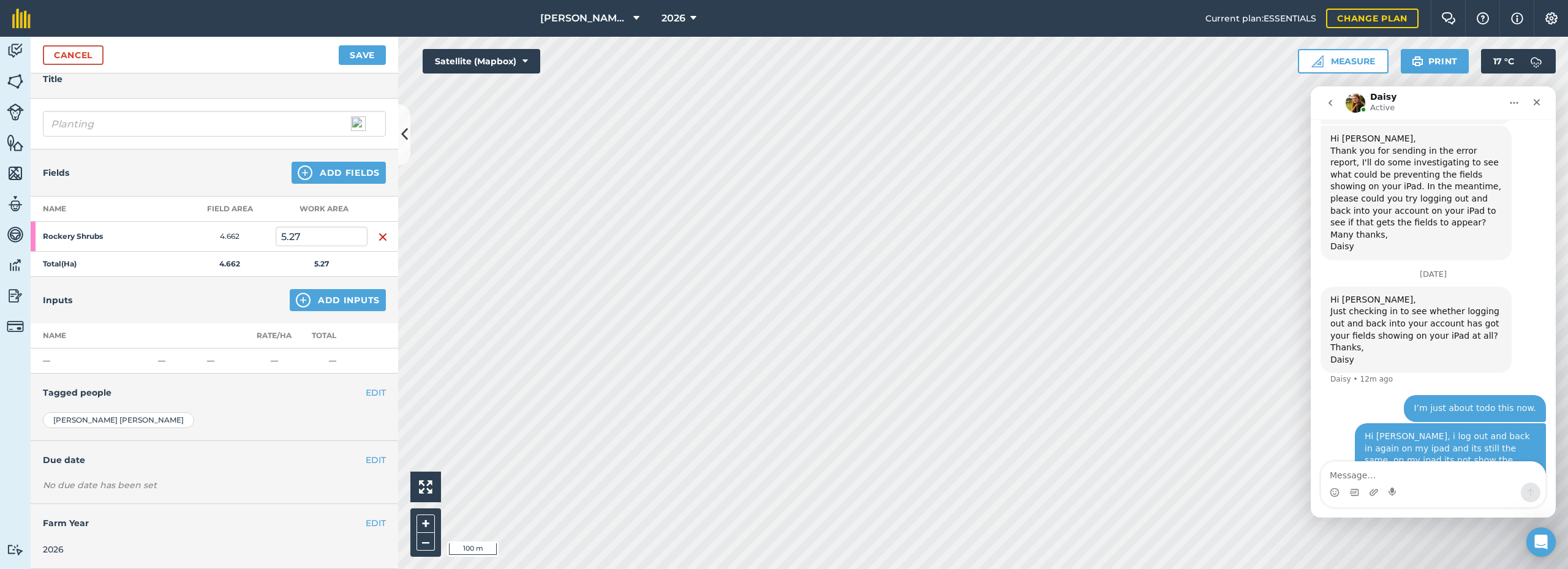
scroll to position [870, 0]
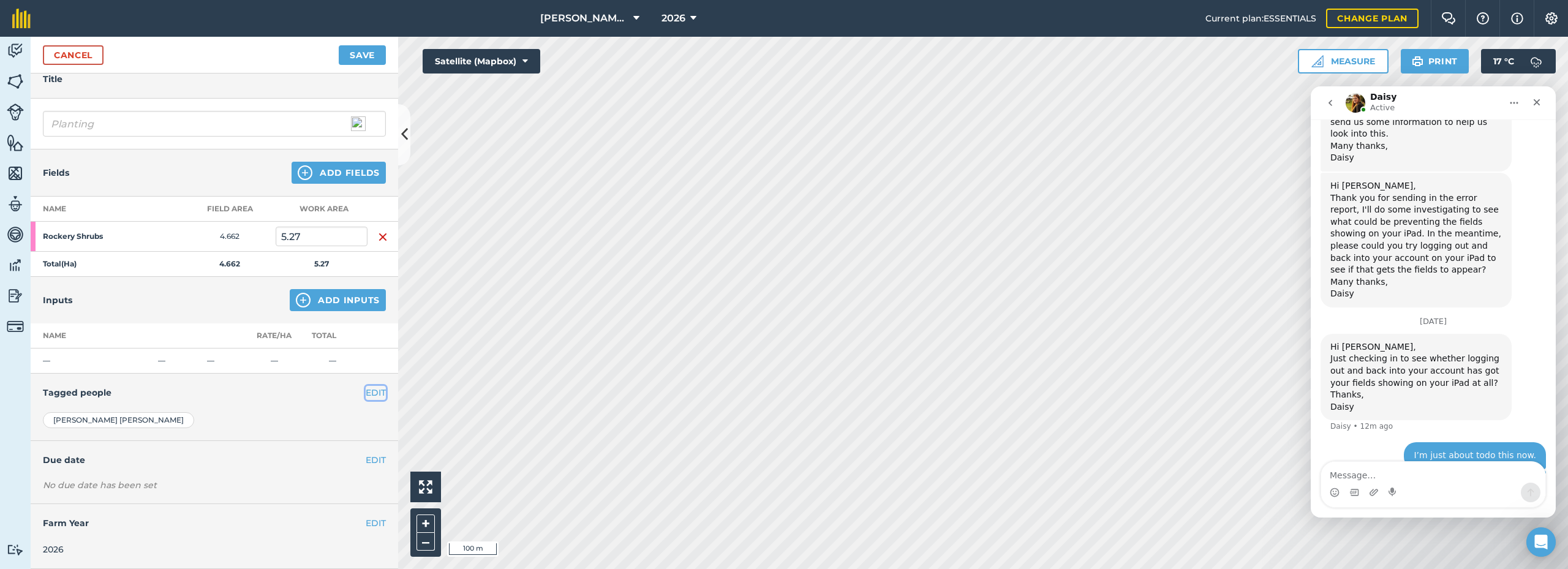
click at [365, 394] on button "EDIT" at bounding box center [375, 392] width 20 height 13
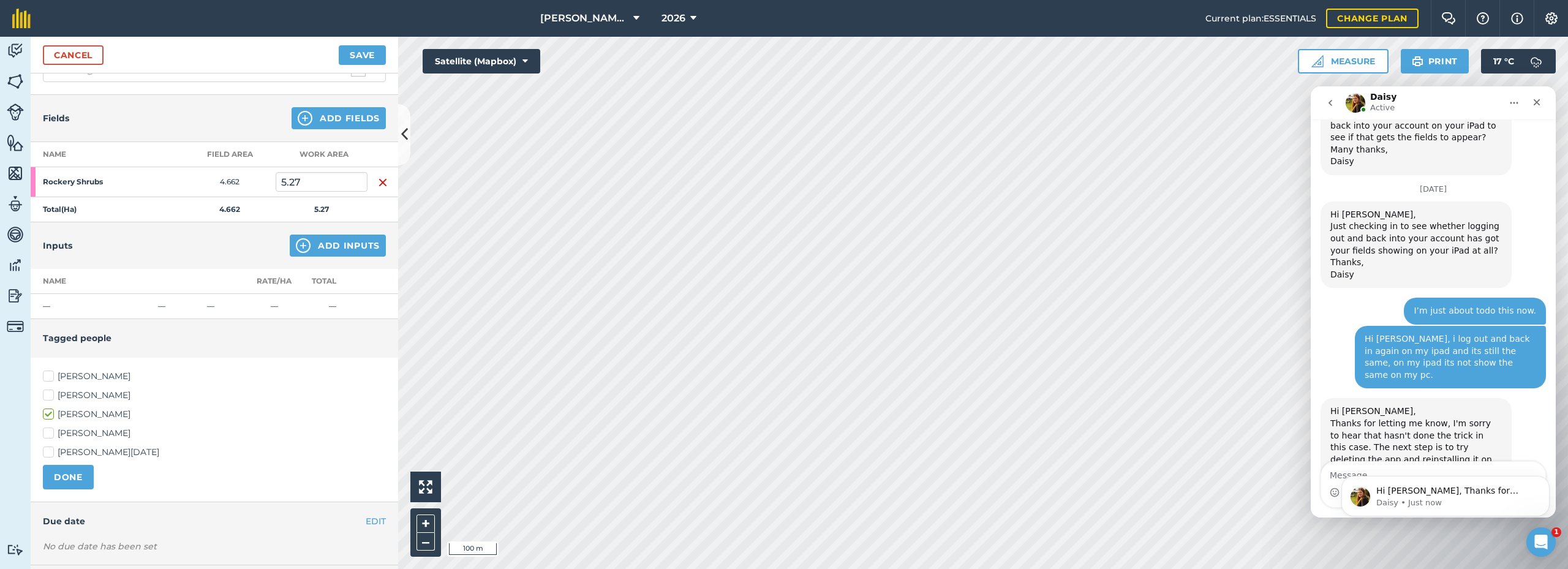
scroll to position [169, 0]
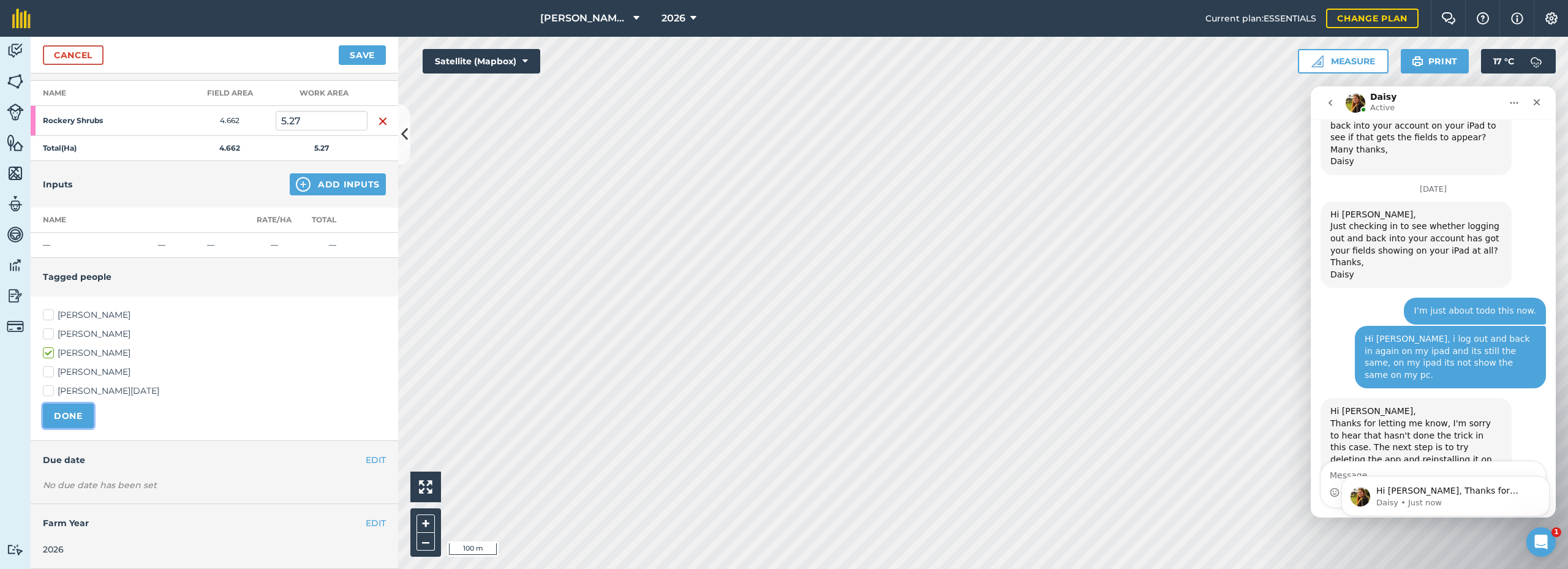
click at [71, 412] on button "DONE" at bounding box center [67, 416] width 50 height 25
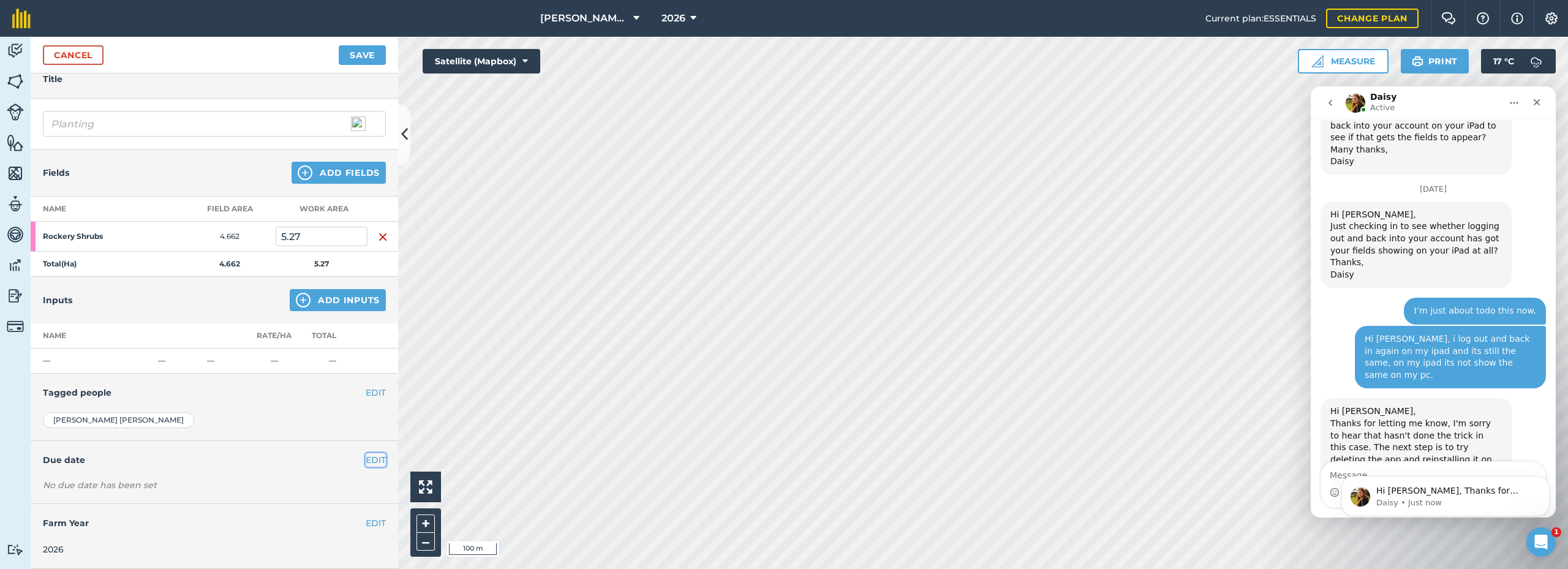
click at [365, 462] on button "EDIT" at bounding box center [375, 459] width 20 height 13
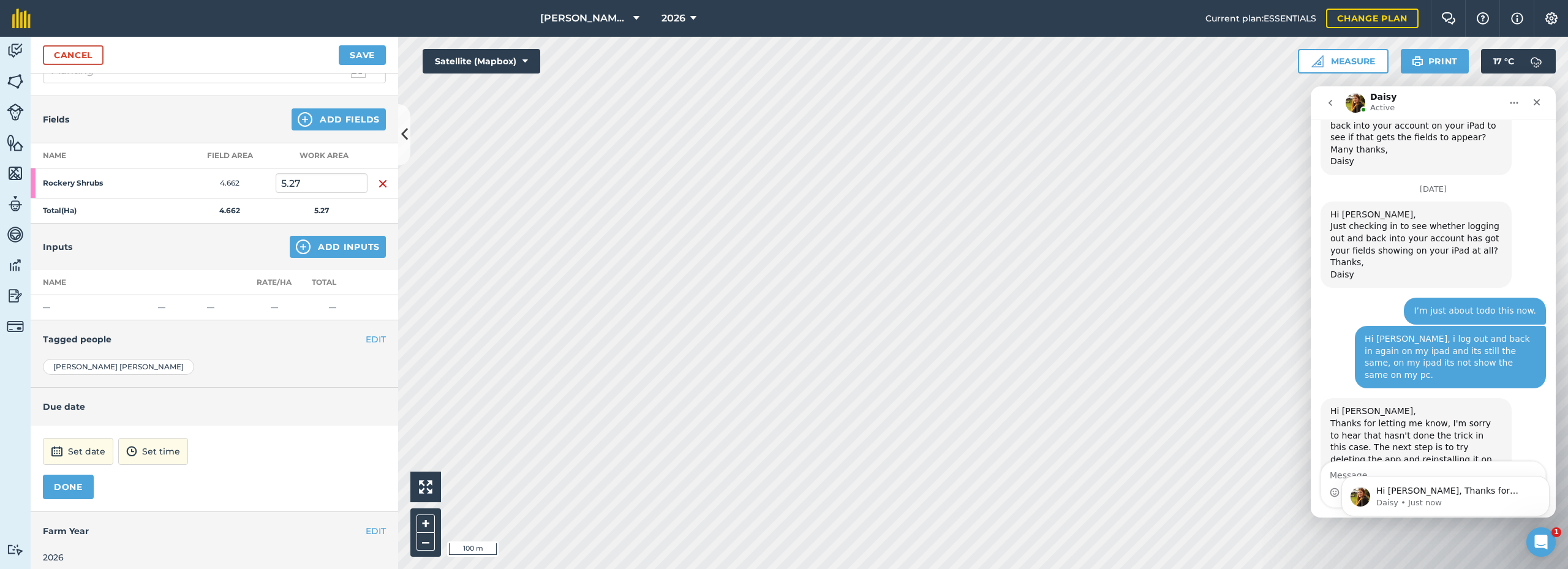
scroll to position [115, 0]
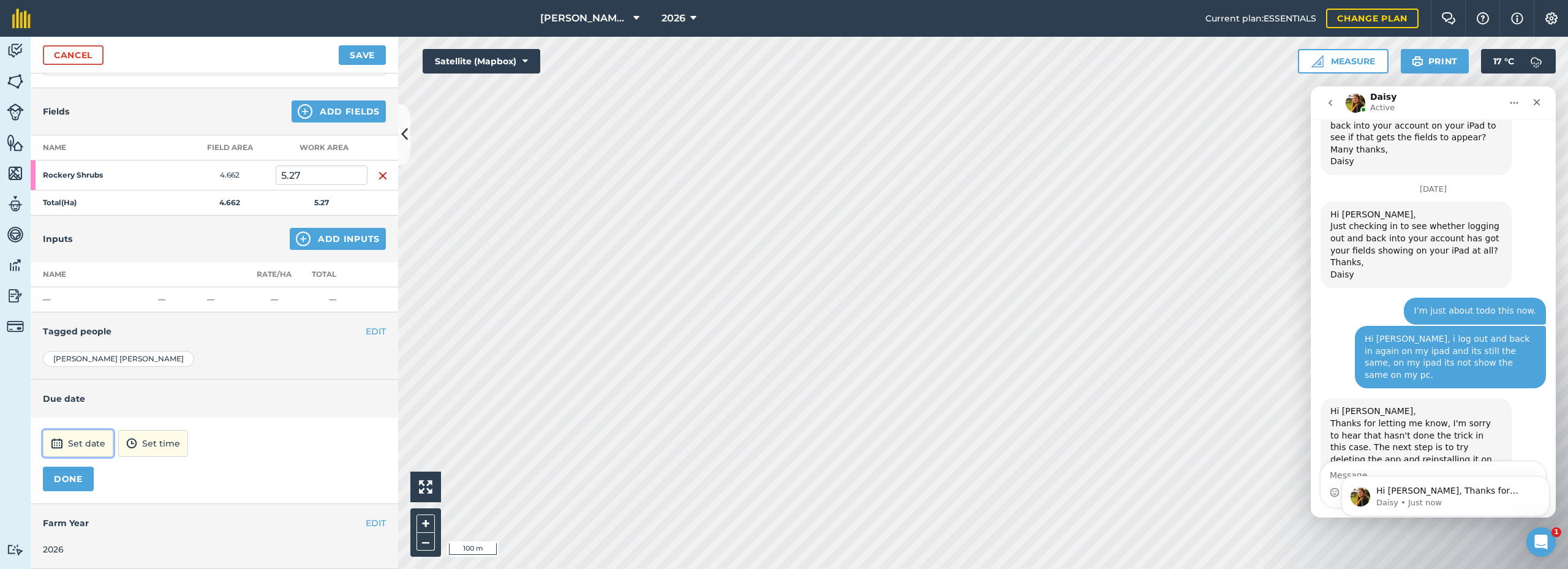
click at [69, 444] on button "Set date" at bounding box center [78, 443] width 71 height 27
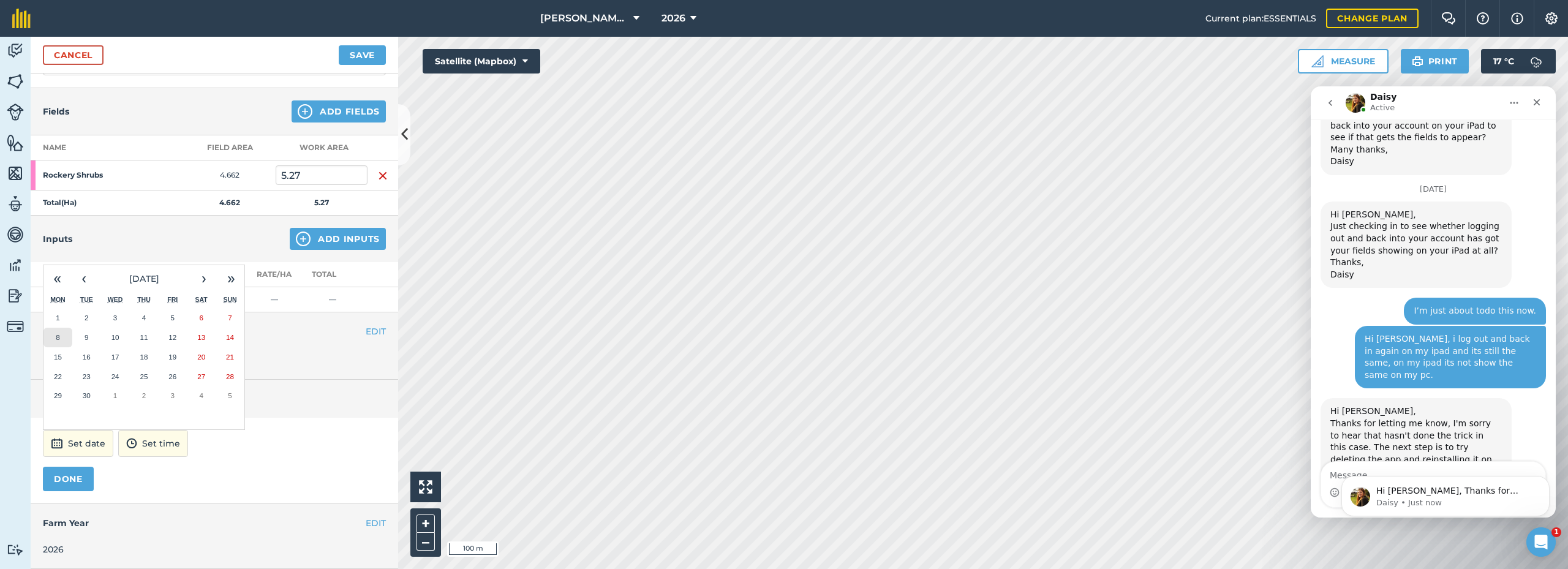
click at [57, 334] on abbr "8" at bounding box center [57, 337] width 4 height 8
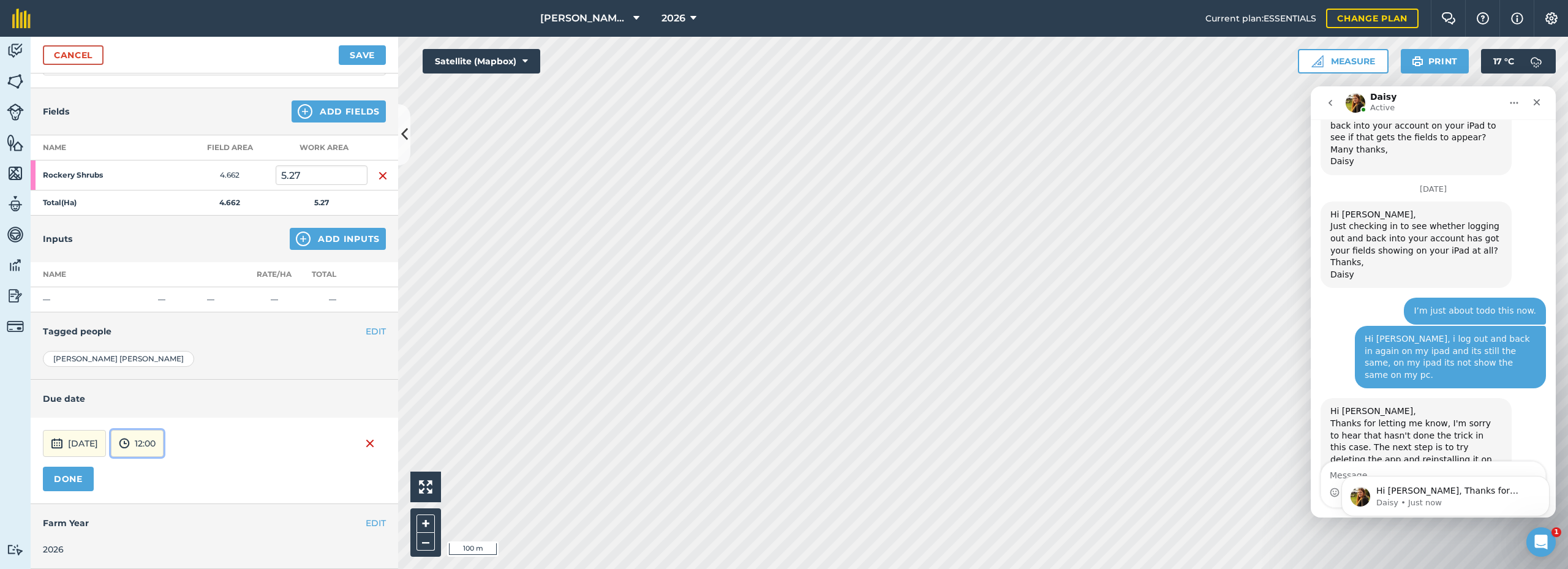
click at [164, 450] on button "12:00" at bounding box center [137, 443] width 53 height 27
click at [158, 360] on button "18:00" at bounding box center [140, 362] width 57 height 19
click at [234, 396] on h4 "Due date" at bounding box center [214, 398] width 343 height 13
click at [61, 481] on button "DONE" at bounding box center [67, 480] width 50 height 25
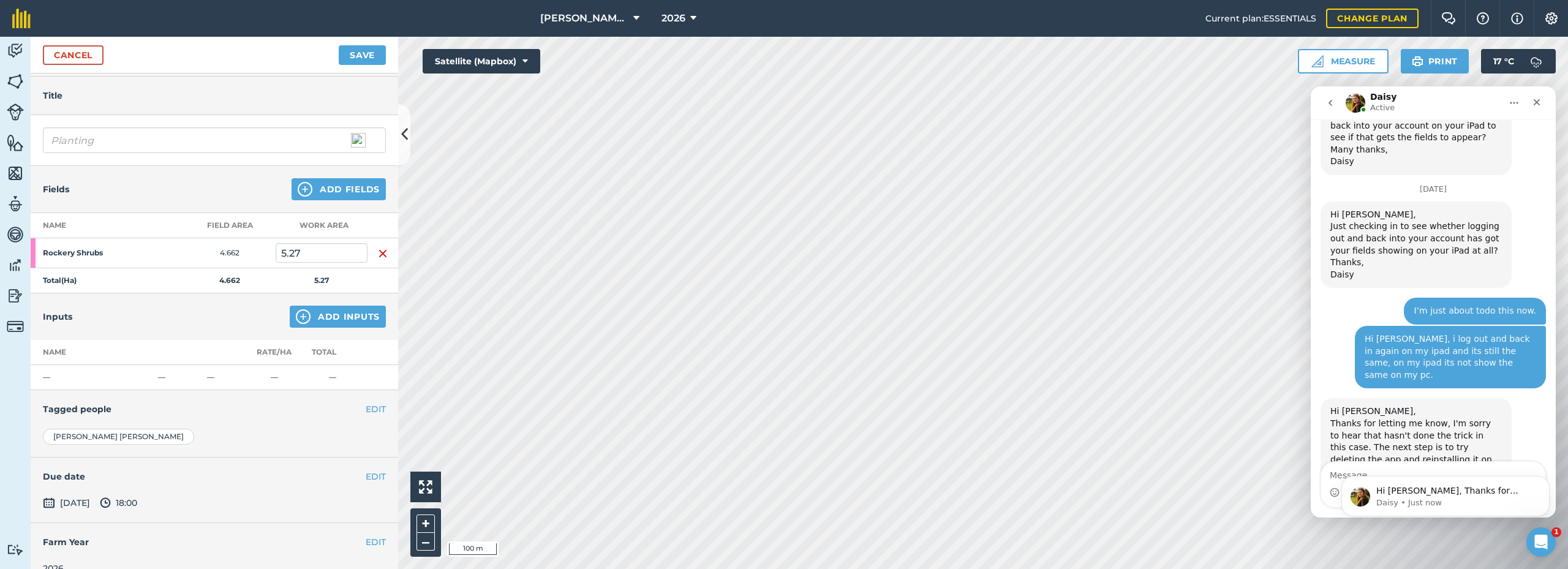
scroll to position [0, 0]
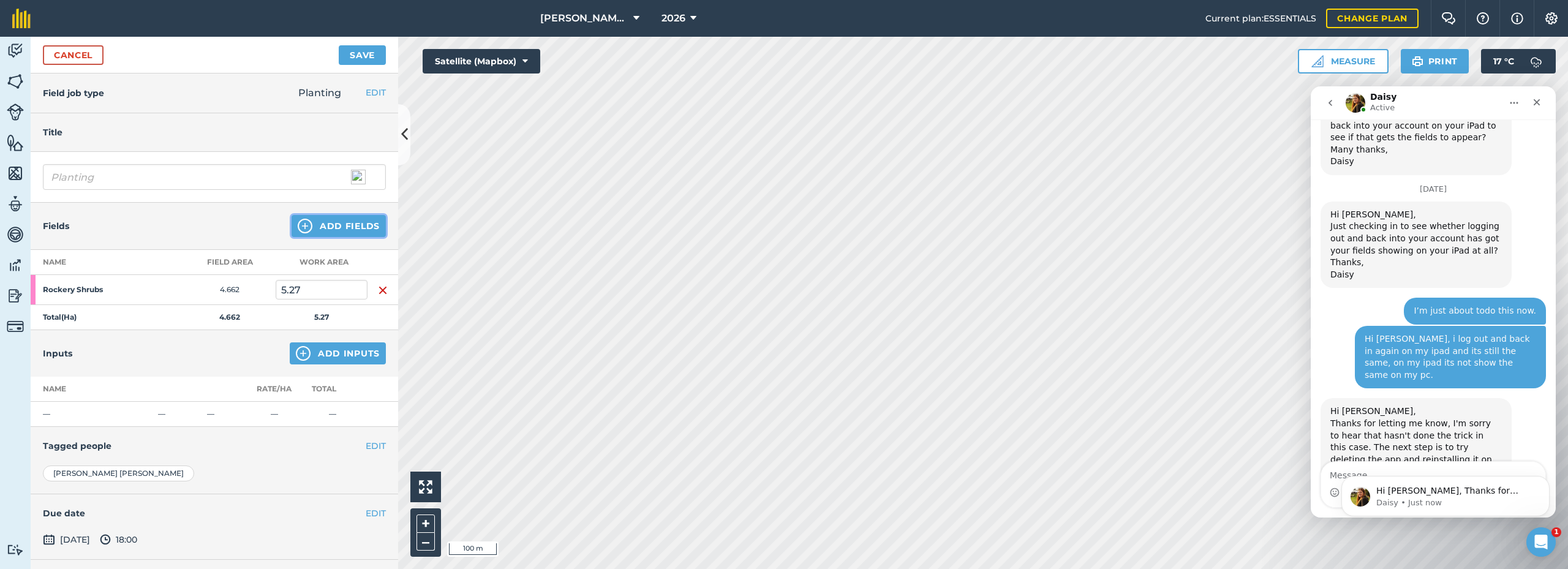
click at [300, 231] on img at bounding box center [305, 226] width 15 height 15
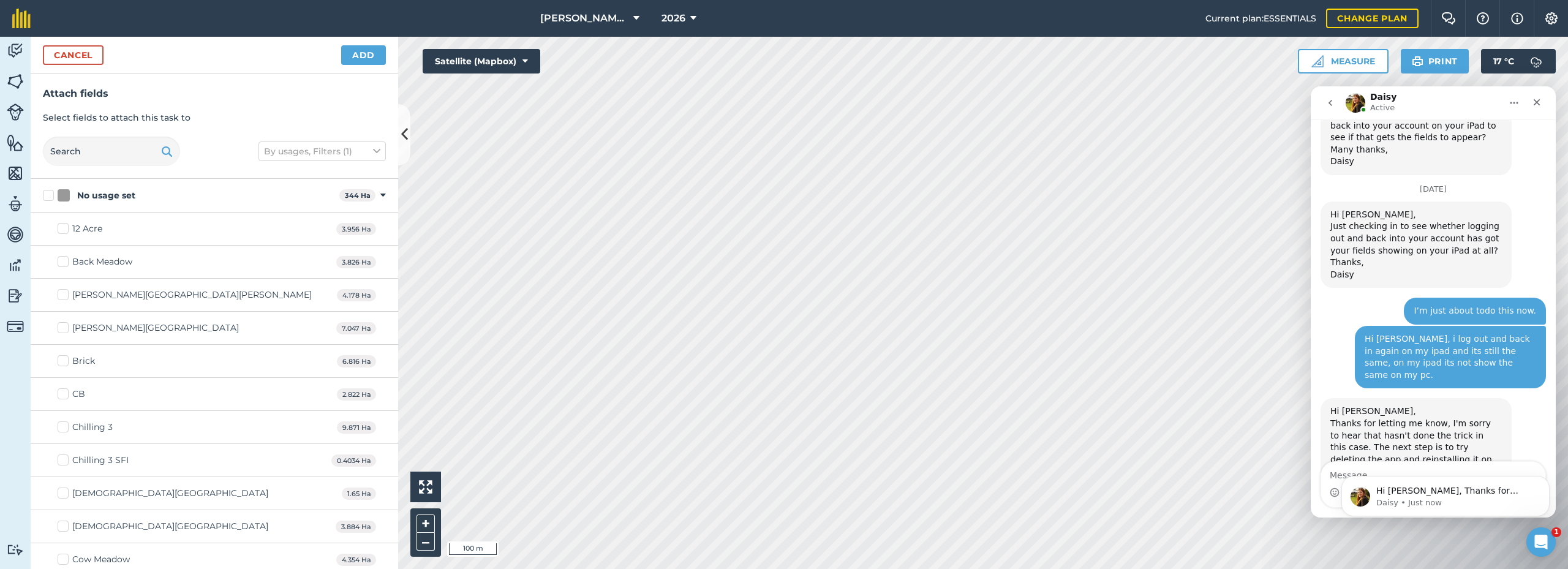
drag, startPoint x: 286, startPoint y: 238, endPoint x: 279, endPoint y: 236, distance: 7.3
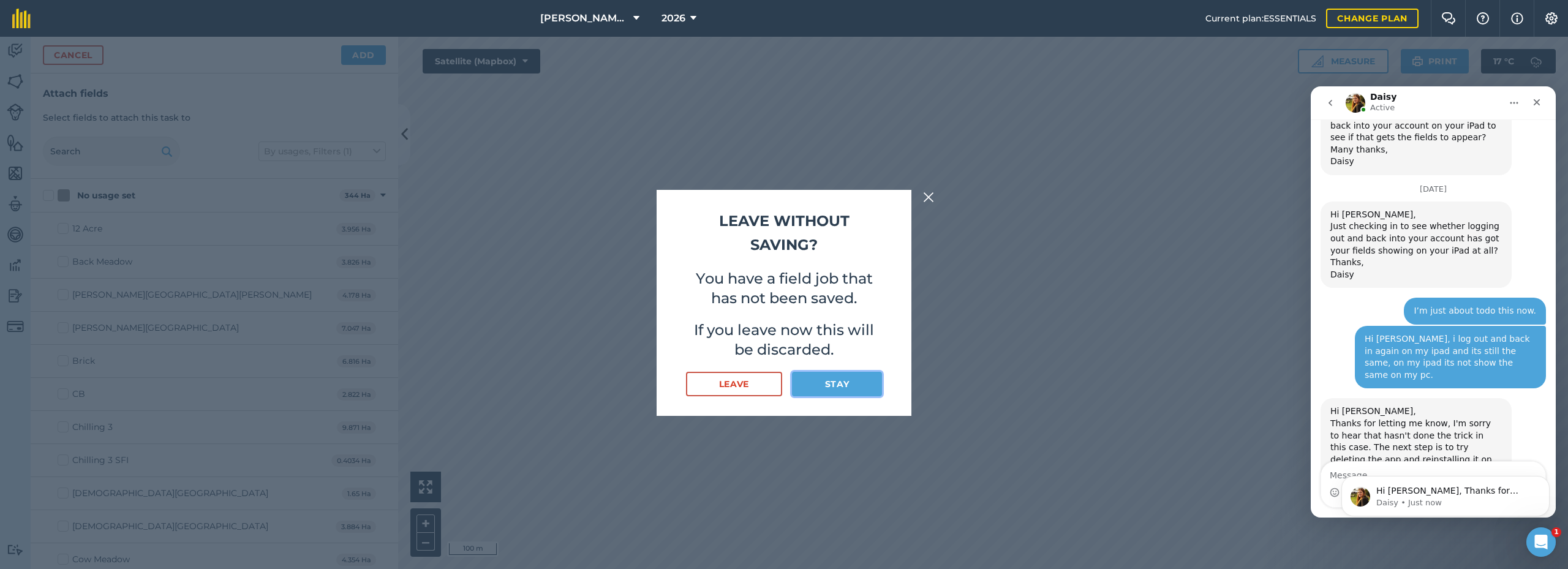
click at [830, 390] on button "Stay" at bounding box center [837, 384] width 90 height 25
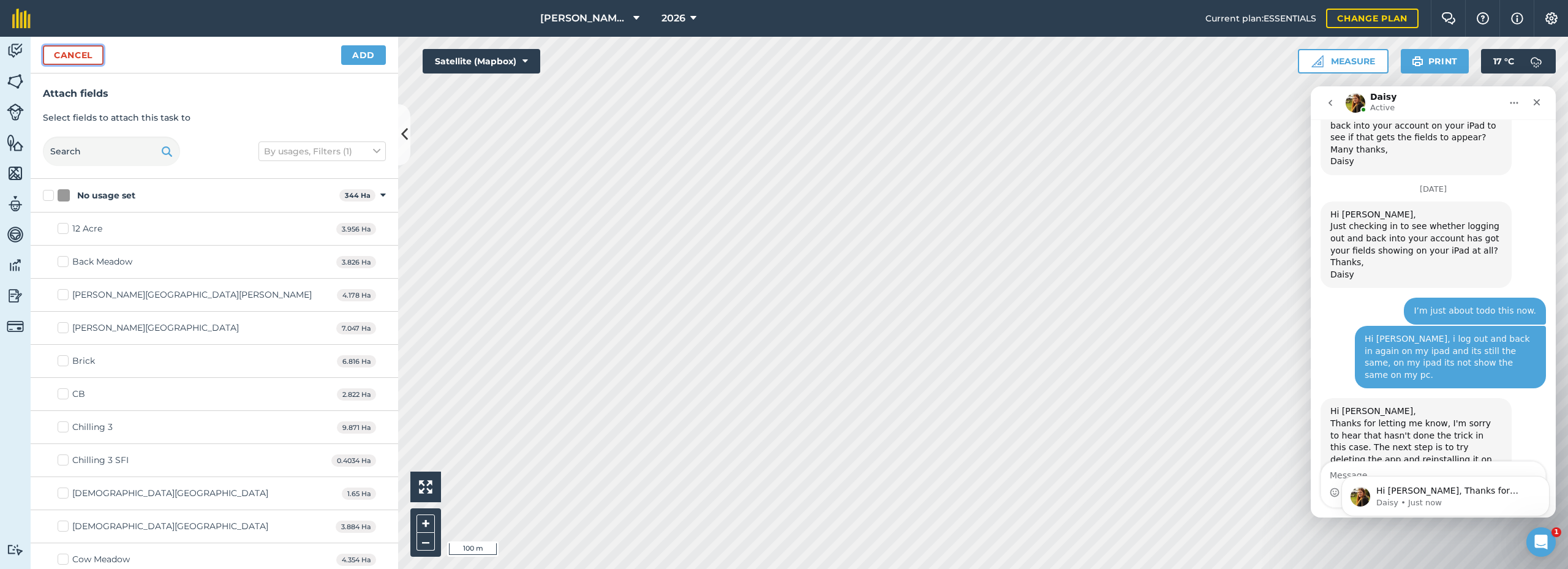
click at [65, 61] on button "Cancel" at bounding box center [73, 55] width 61 height 19
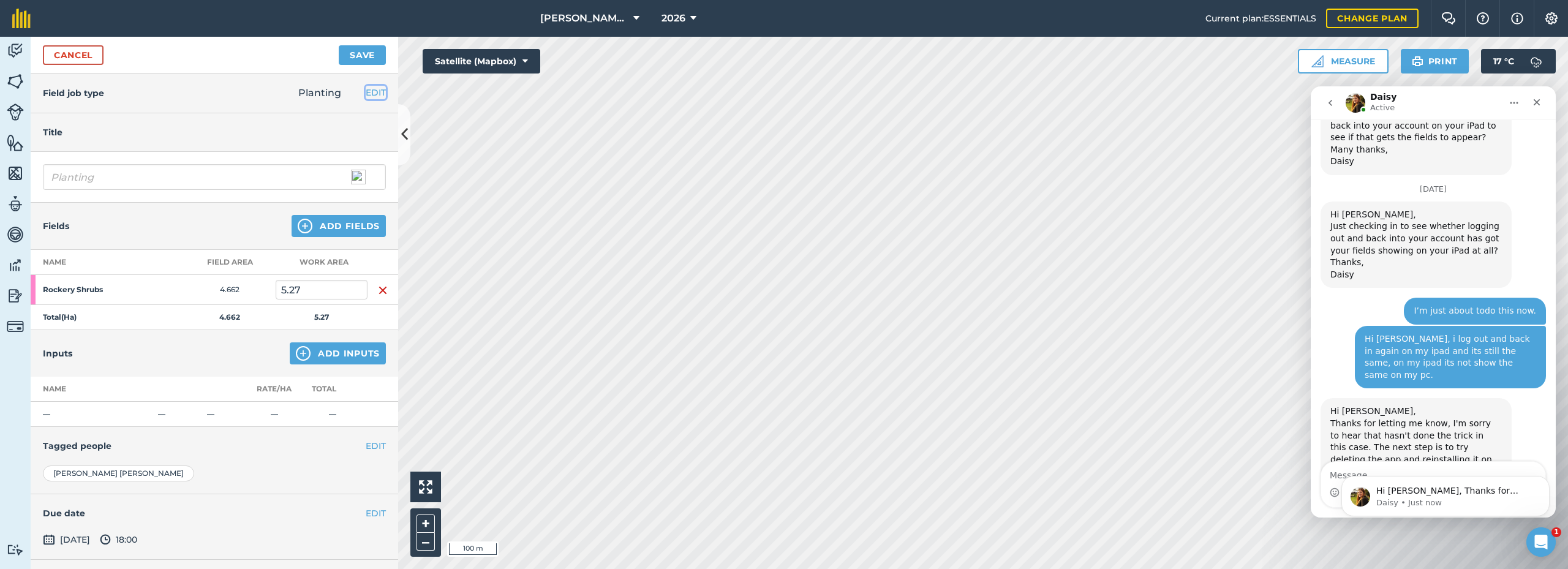
click at [368, 89] on button "EDIT" at bounding box center [375, 92] width 20 height 13
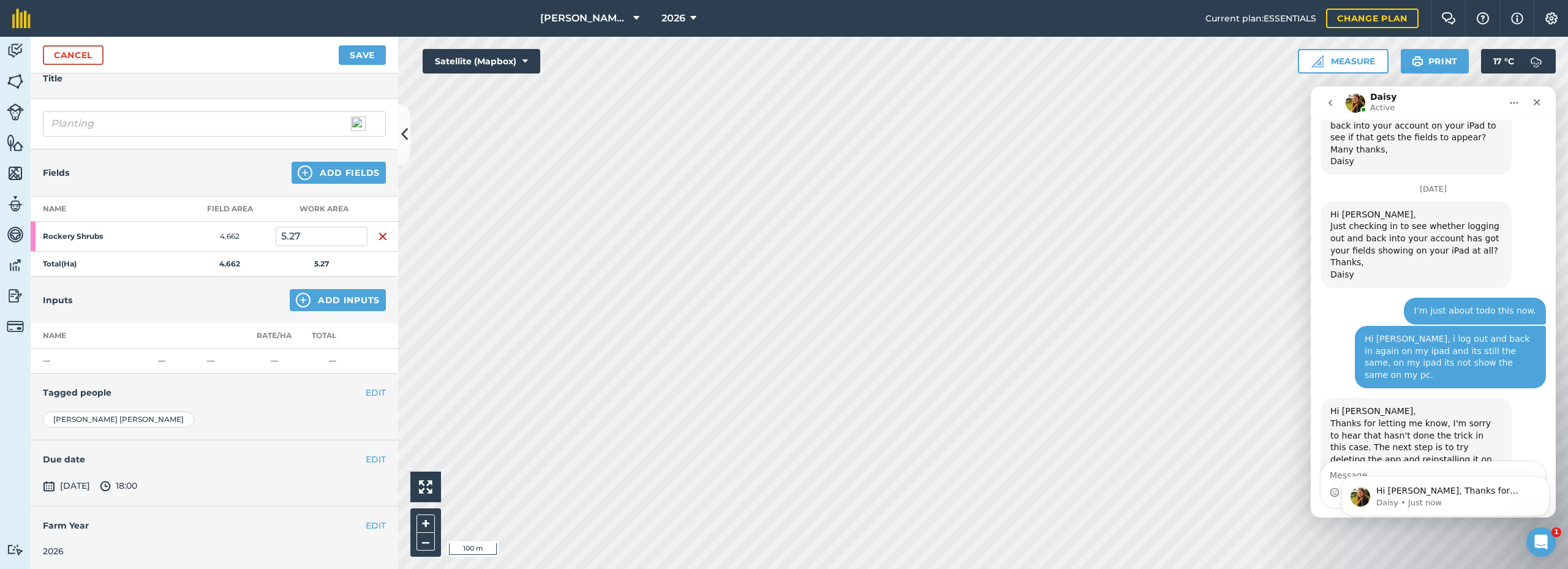
scroll to position [221, 0]
click at [306, 304] on button "Add Inputs" at bounding box center [338, 298] width 96 height 22
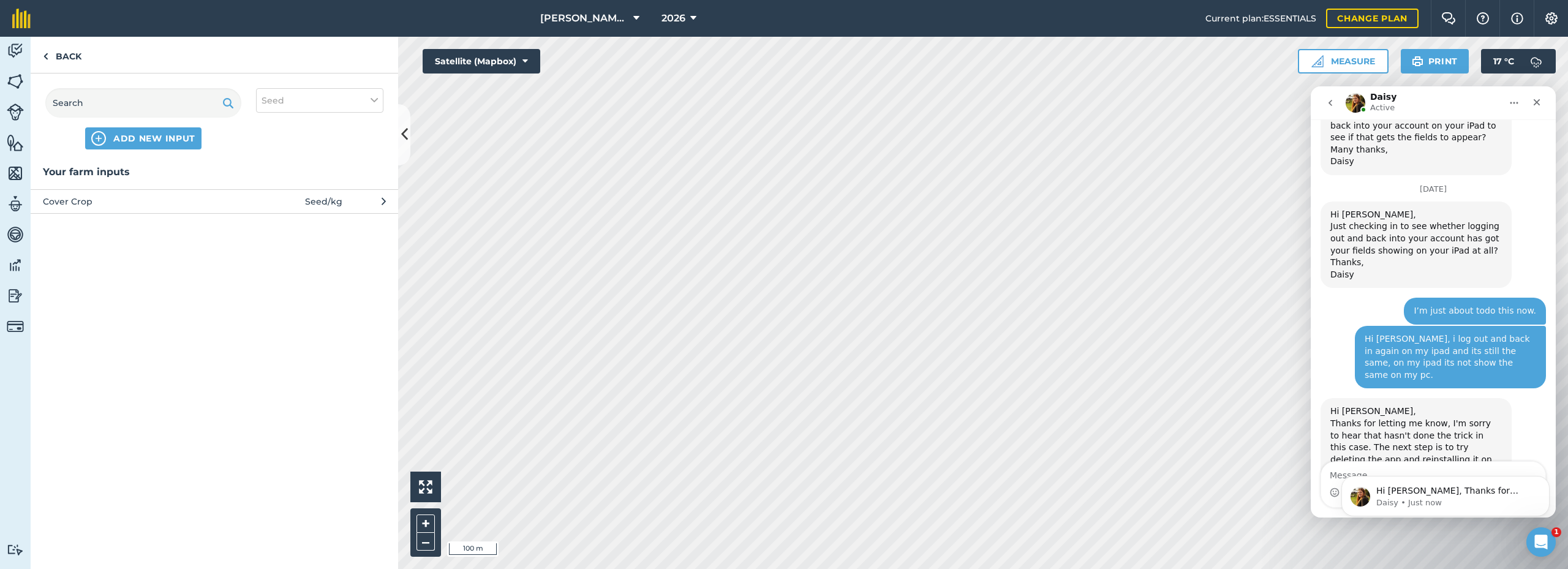
click at [381, 204] on button "Cover Crop Seed / kg" at bounding box center [215, 201] width 368 height 24
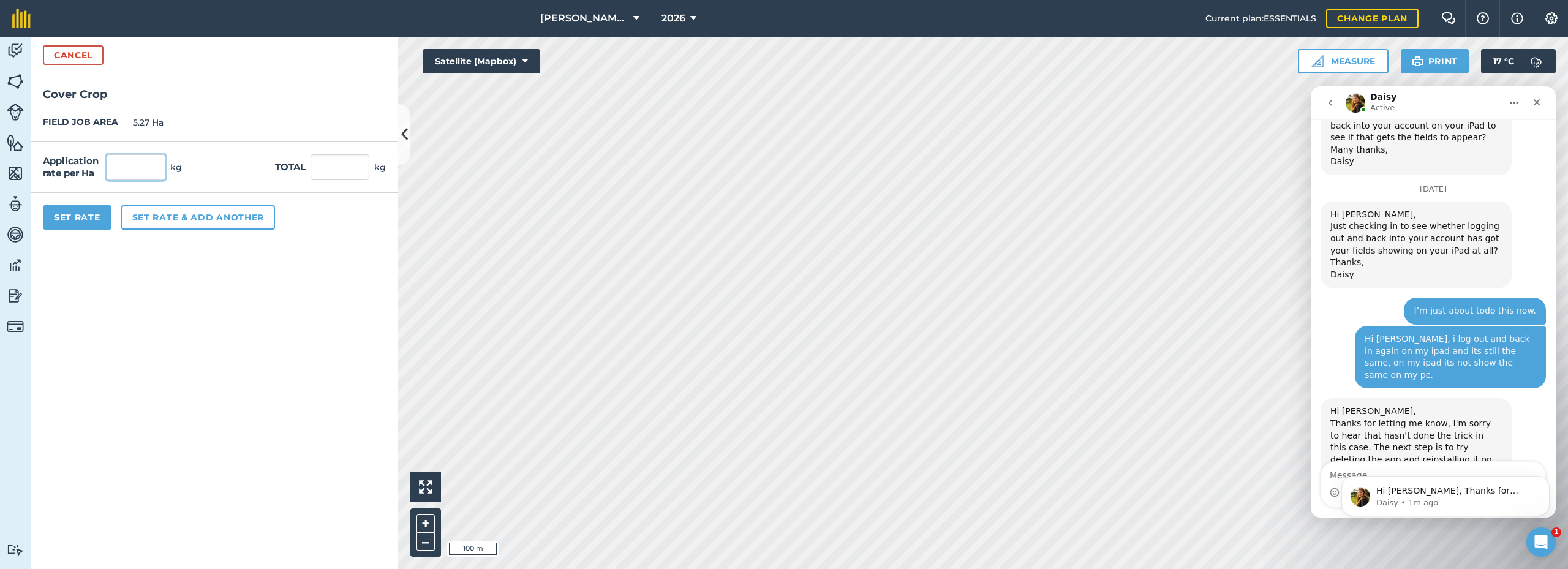
click at [131, 164] on input "text" at bounding box center [136, 167] width 58 height 26
type input "25"
type input "131.75"
click at [303, 272] on form "Cancel Cover Crop FIELD JOB AREA 5.27 Ha Application rate per Ha 25 kg Total 13…" at bounding box center [215, 304] width 368 height 533
click at [88, 220] on button "Set Rate" at bounding box center [77, 218] width 69 height 25
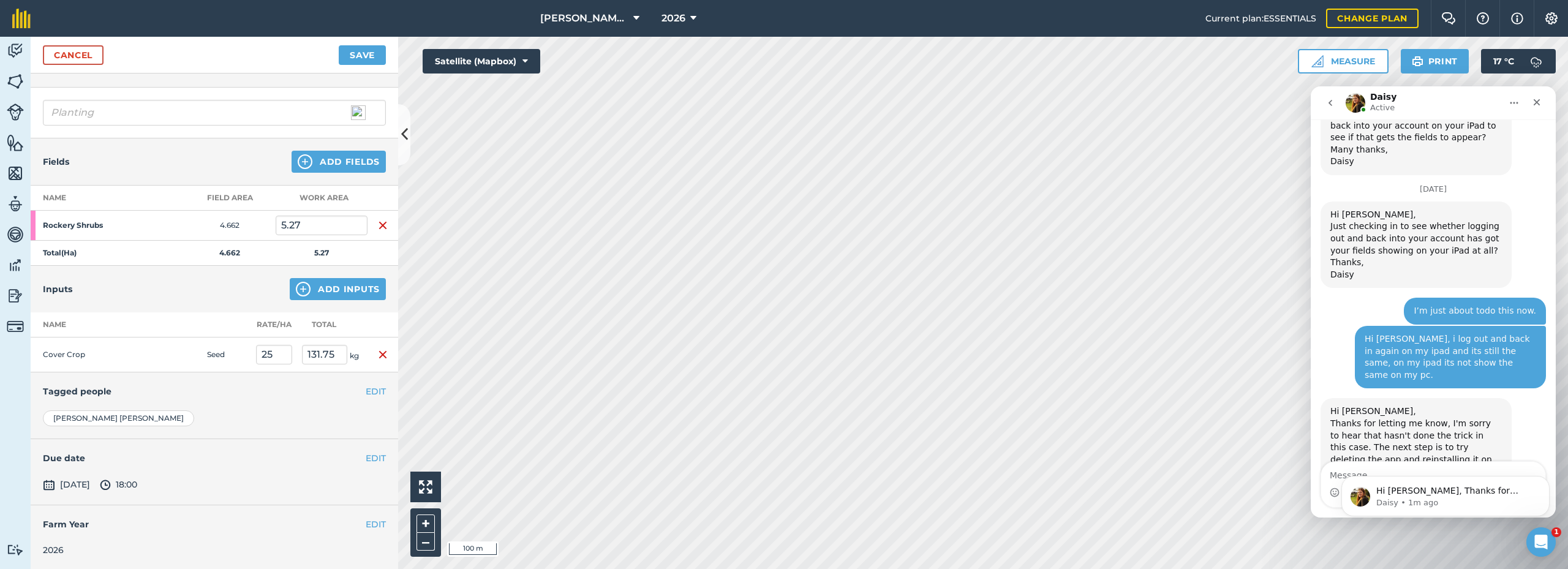
scroll to position [231, 0]
click at [363, 57] on button "Save" at bounding box center [362, 55] width 47 height 19
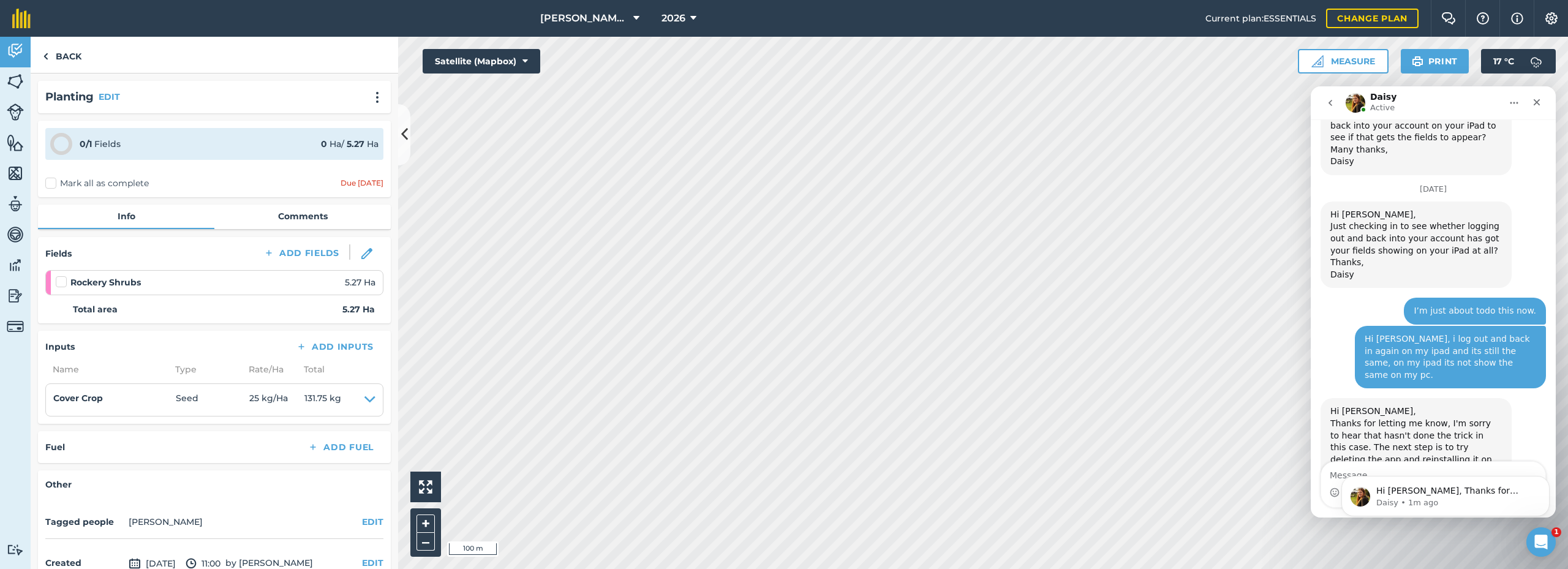
click at [58, 276] on label at bounding box center [63, 276] width 15 height 0
click at [58, 281] on input "checkbox" at bounding box center [59, 280] width 8 height 8
checkbox input "false"
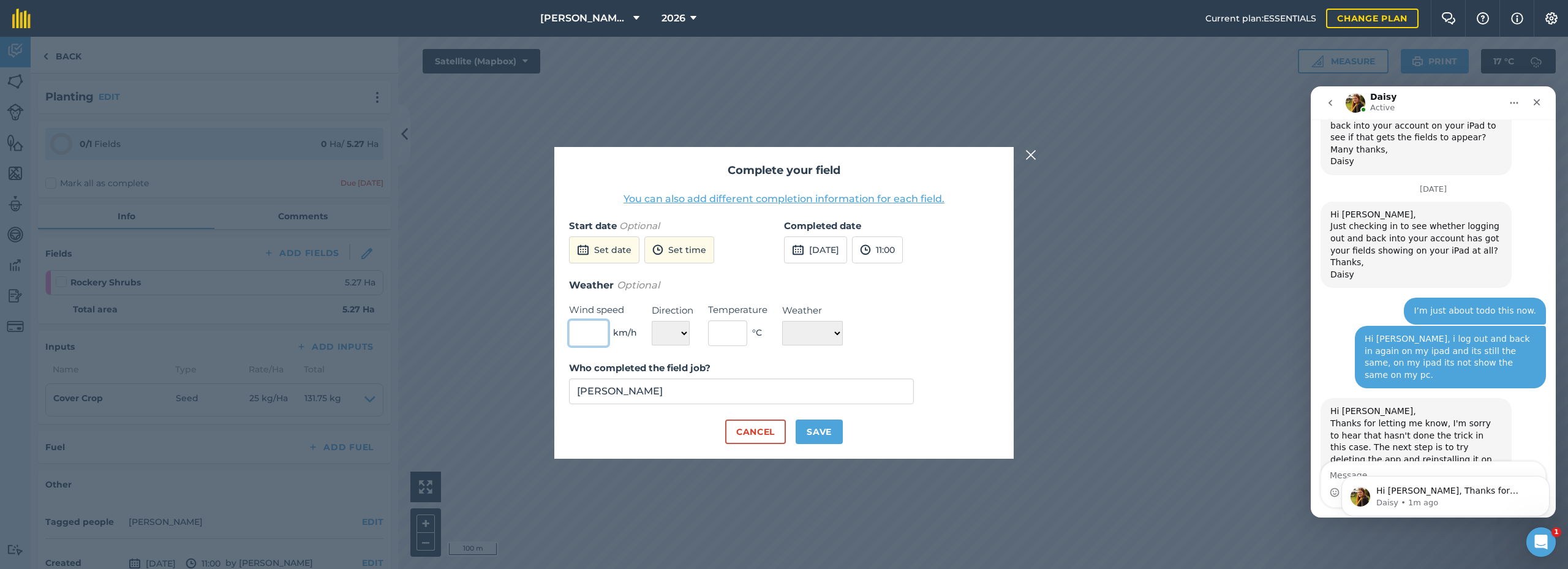
click at [595, 332] on input "text" at bounding box center [588, 333] width 39 height 26
click at [816, 248] on button "[DATE]" at bounding box center [815, 250] width 63 height 27
click at [796, 334] on button "8" at bounding box center [799, 336] width 29 height 19
click at [898, 250] on button "11:00" at bounding box center [876, 250] width 50 height 27
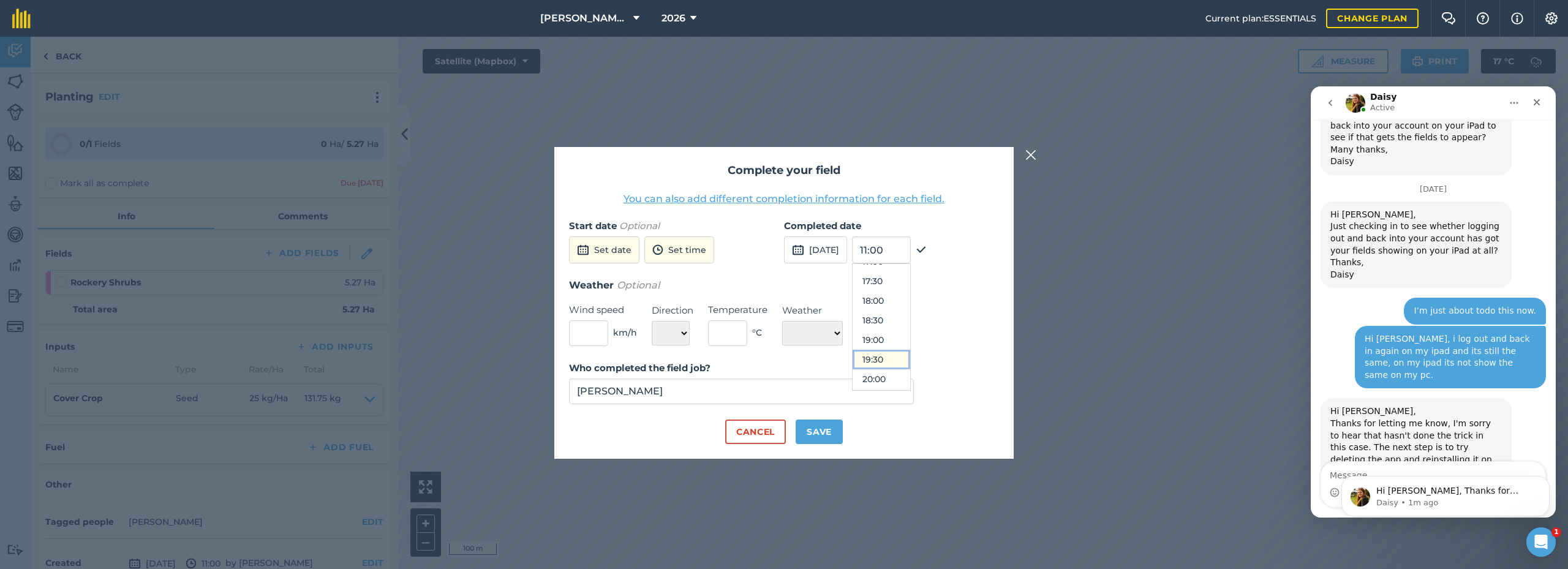
click at [906, 364] on button "19:30" at bounding box center [881, 359] width 57 height 19
click at [593, 336] on input "text" at bounding box center [588, 333] width 39 height 26
type input "2"
click at [675, 333] on select "N NE E SE S SW W NW" at bounding box center [670, 334] width 38 height 25
select select "SE"
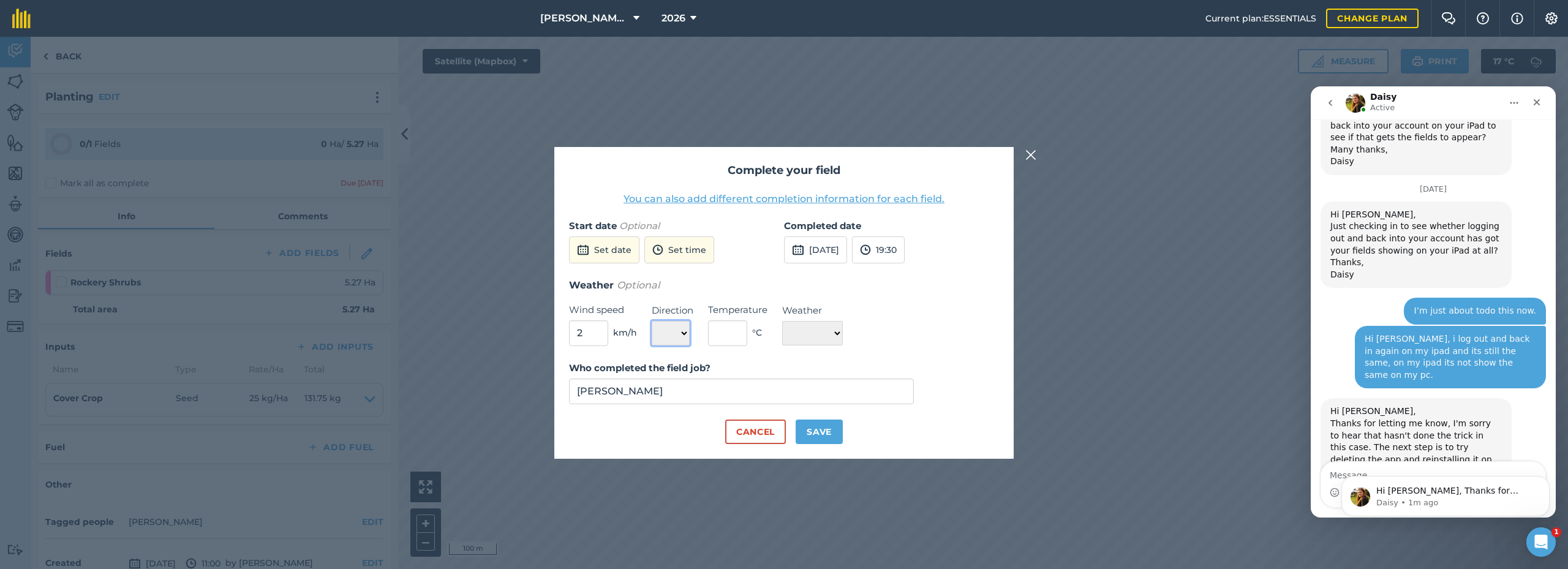
click at [652, 321] on select "N NE E SE S SW W NW" at bounding box center [670, 334] width 38 height 25
click at [744, 330] on input "text" at bounding box center [728, 333] width 39 height 26
type input "14"
click at [822, 324] on select "☀️ Sunny 🌧 Rainy ⛅️ Cloudy 🌨 Snow ❄️ Icy" at bounding box center [812, 334] width 61 height 25
select select "Cloudy"
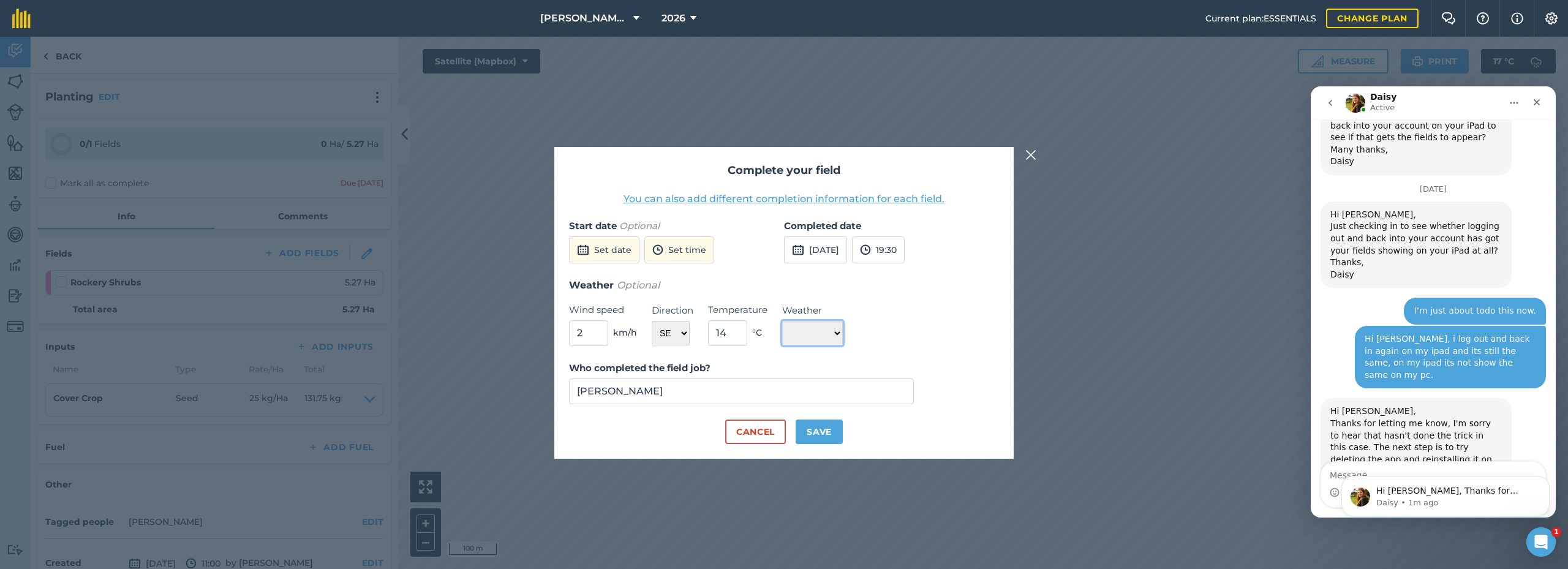
click at [782, 321] on select "☀️ Sunny 🌧 Rainy ⛅️ Cloudy 🌨 Snow ❄️ Icy" at bounding box center [812, 334] width 61 height 25
click at [808, 435] on button "Save" at bounding box center [819, 432] width 47 height 25
checkbox input "true"
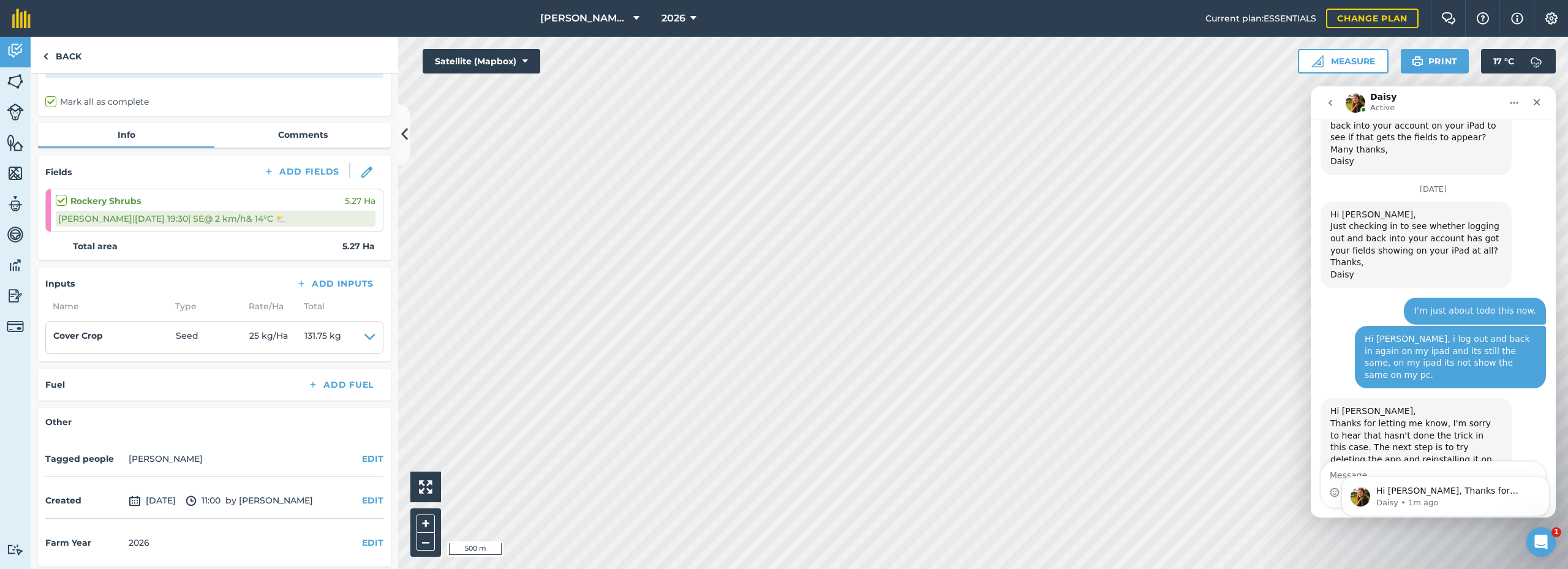
scroll to position [87, 0]
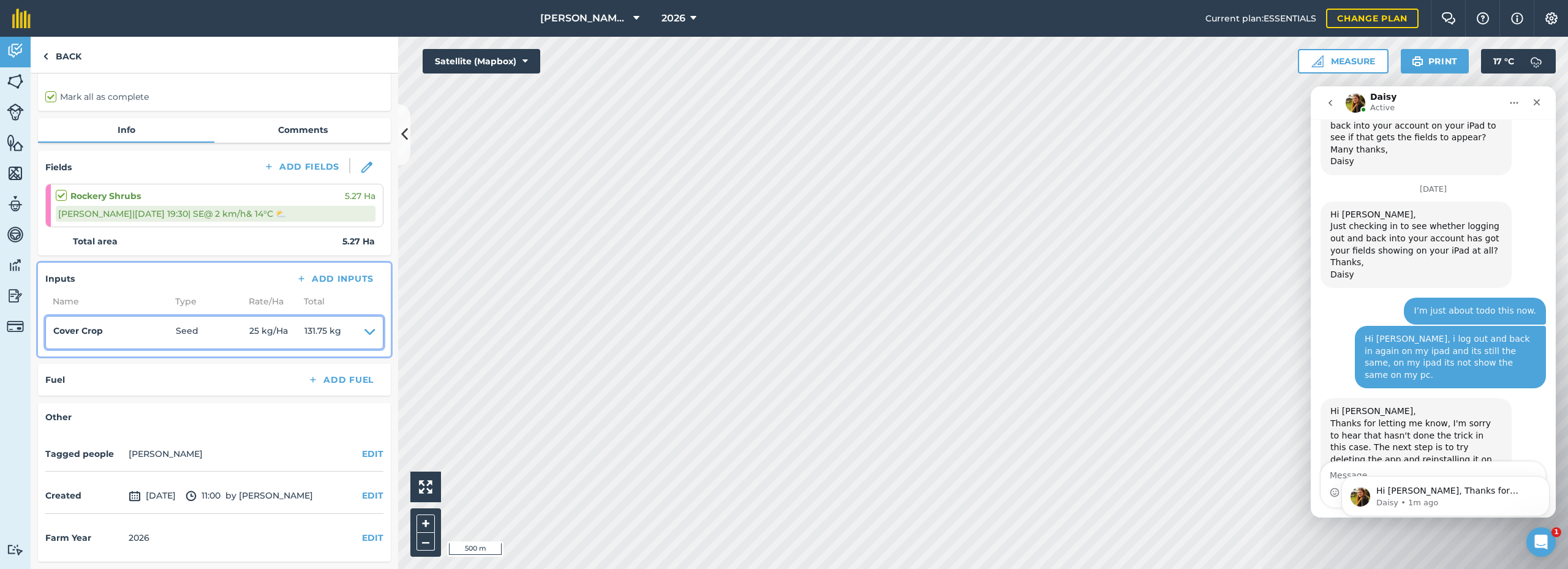
click at [364, 334] on icon at bounding box center [370, 332] width 11 height 17
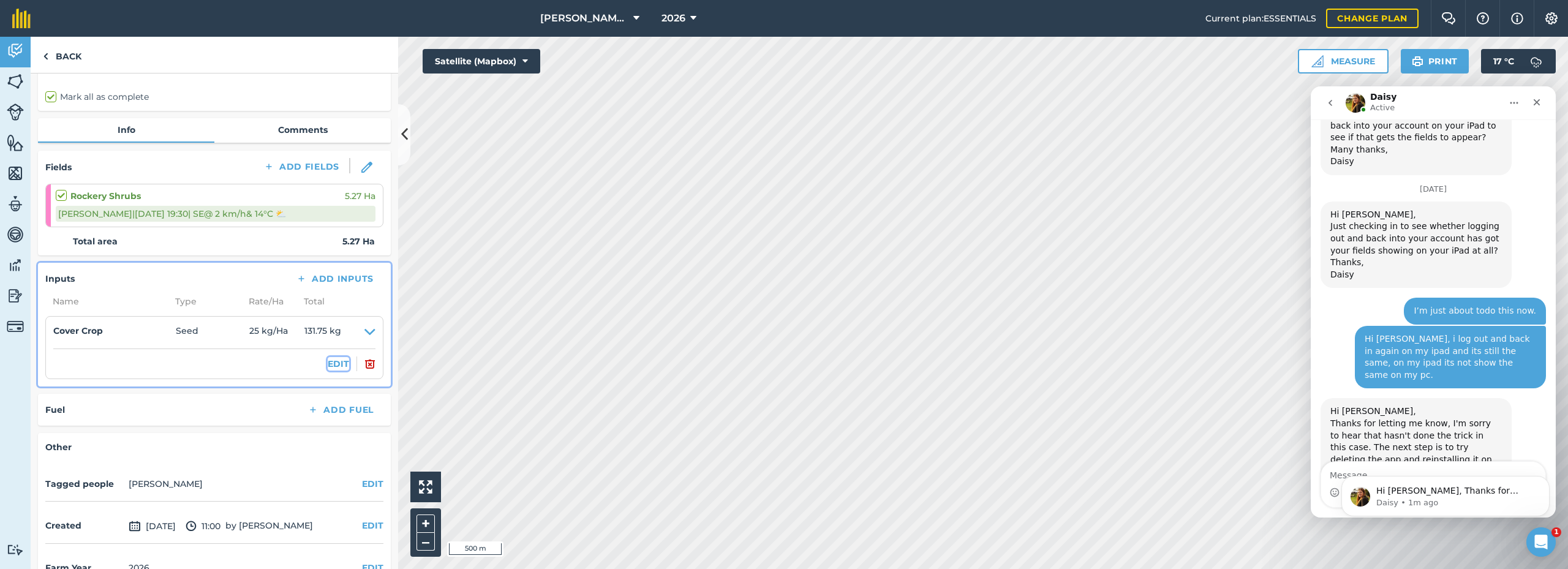
click at [332, 364] on button "EDIT" at bounding box center [339, 364] width 21 height 13
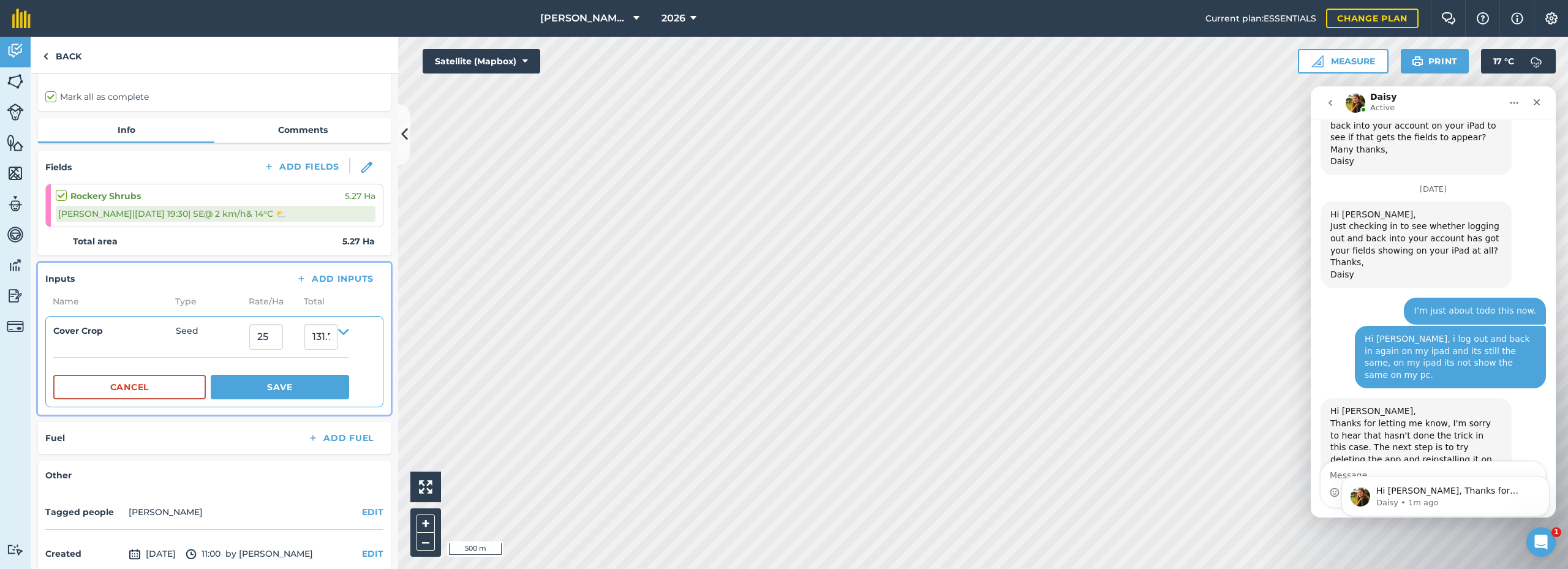
click at [350, 300] on div "Name Type Rate/ Ha Total" at bounding box center [214, 301] width 338 height 13
click at [295, 383] on button "Save" at bounding box center [279, 388] width 139 height 25
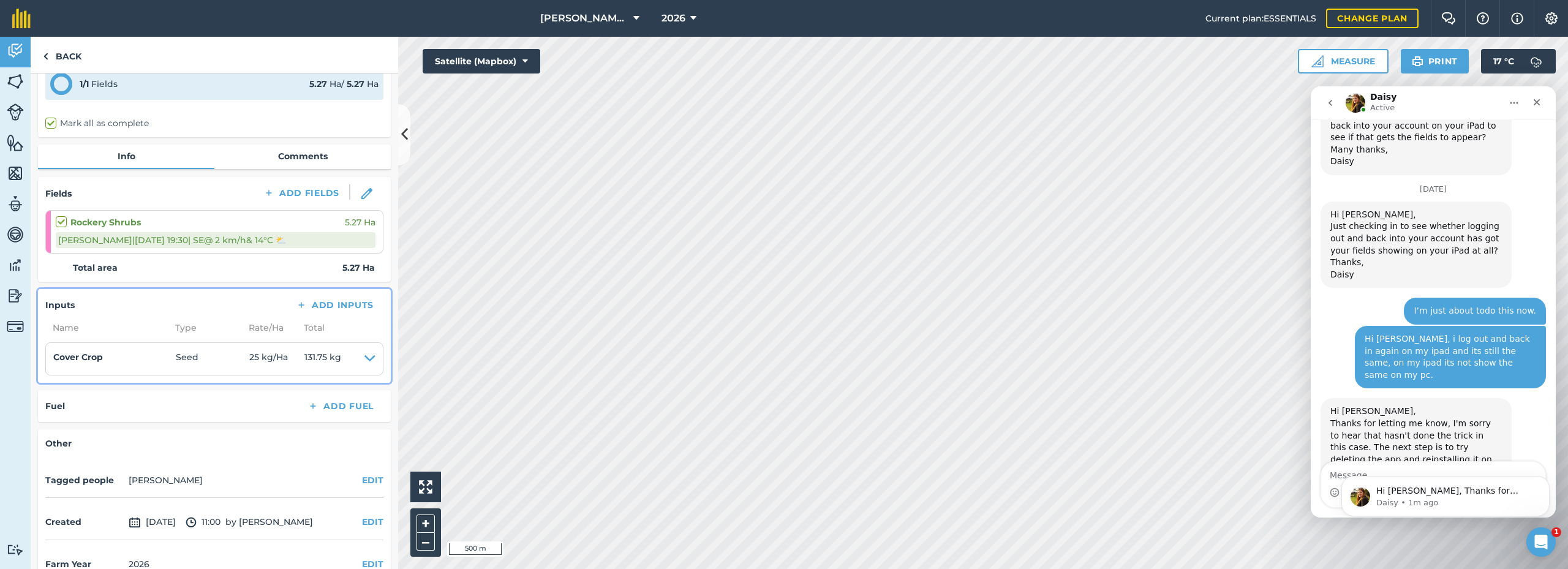
scroll to position [0, 0]
